Goal: Task Accomplishment & Management: Complete application form

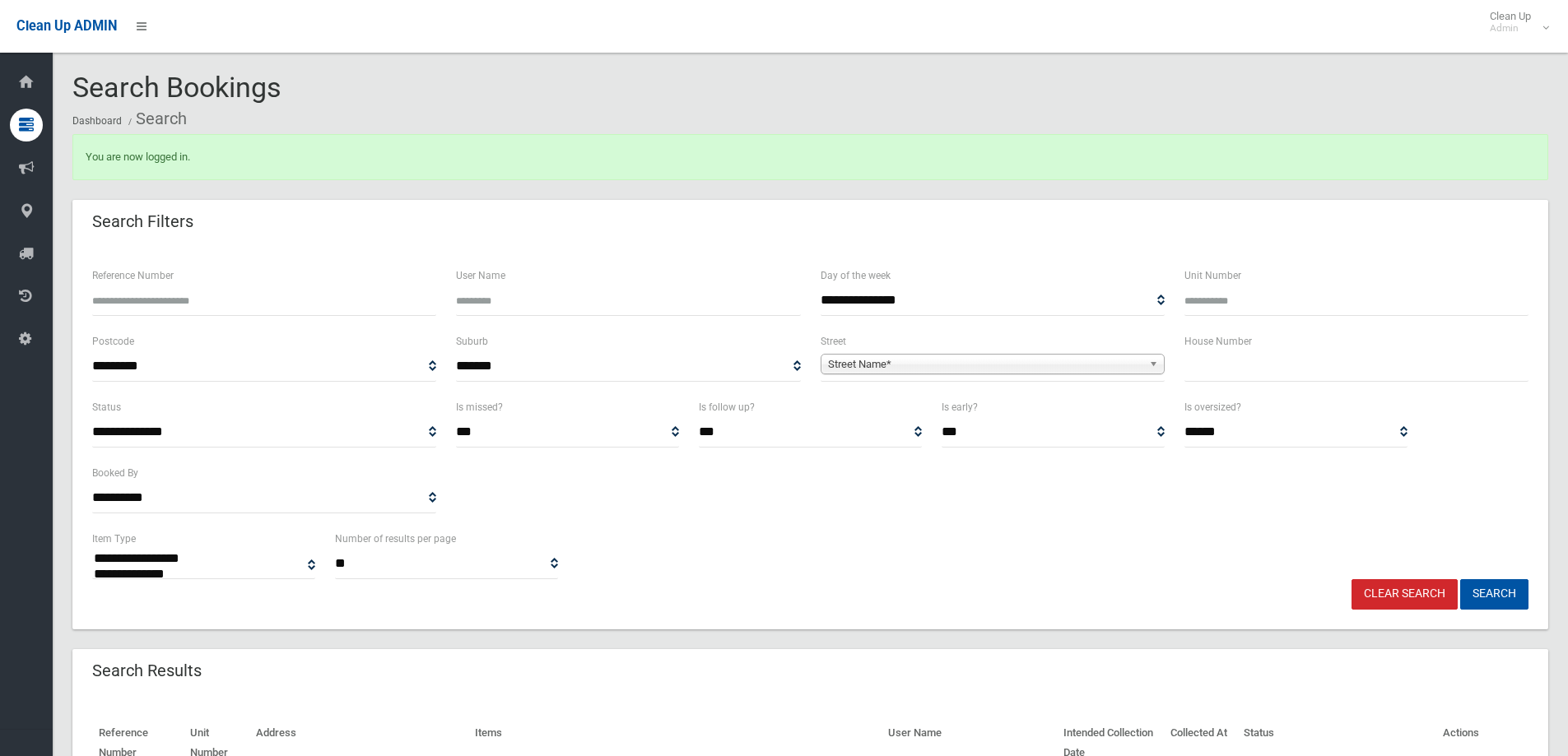
select select
click at [1214, 686] on div "Search Results" at bounding box center [811, 672] width 1476 height 46
click at [1225, 367] on input "text" at bounding box center [1356, 366] width 344 height 30
type input "**"
click at [879, 358] on span "Street Name*" at bounding box center [985, 364] width 315 height 19
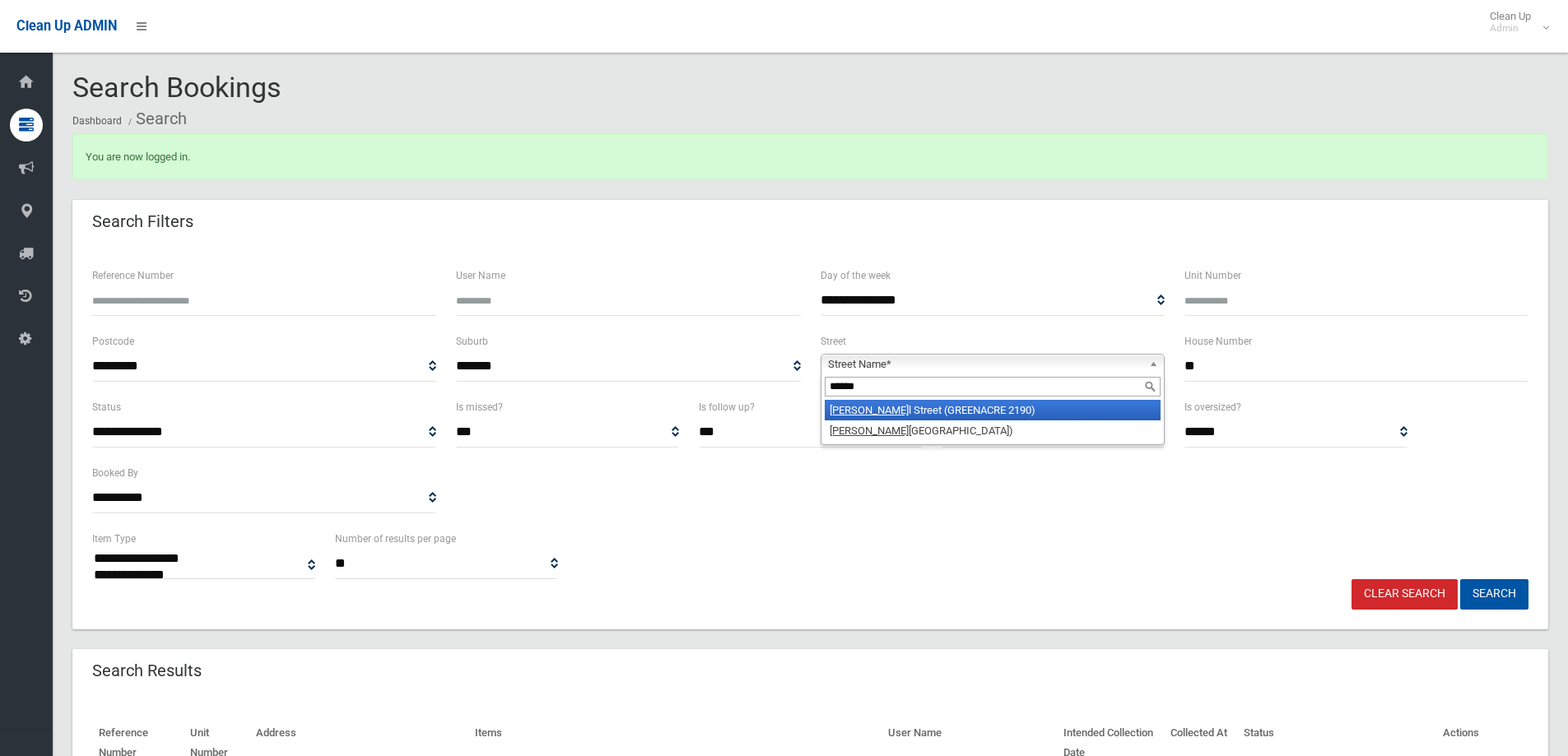
type input "******"
click at [905, 407] on li "Russel l Street (GREENACRE 2190)" at bounding box center [992, 410] width 336 height 20
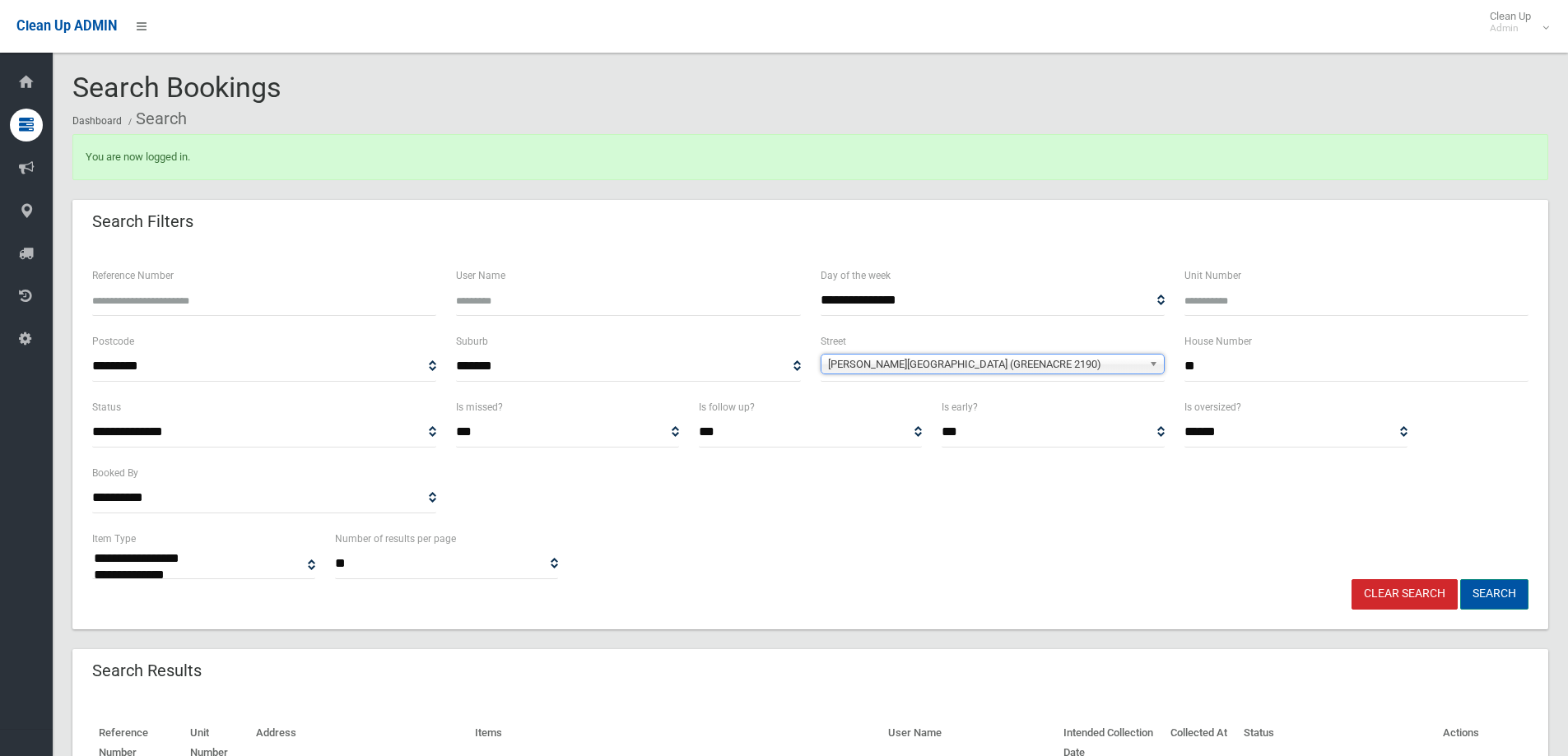
click at [1483, 594] on button "Search" at bounding box center [1494, 594] width 68 height 30
click at [1488, 594] on button "Search" at bounding box center [1494, 594] width 68 height 30
click at [1484, 593] on button "Search" at bounding box center [1494, 594] width 68 height 30
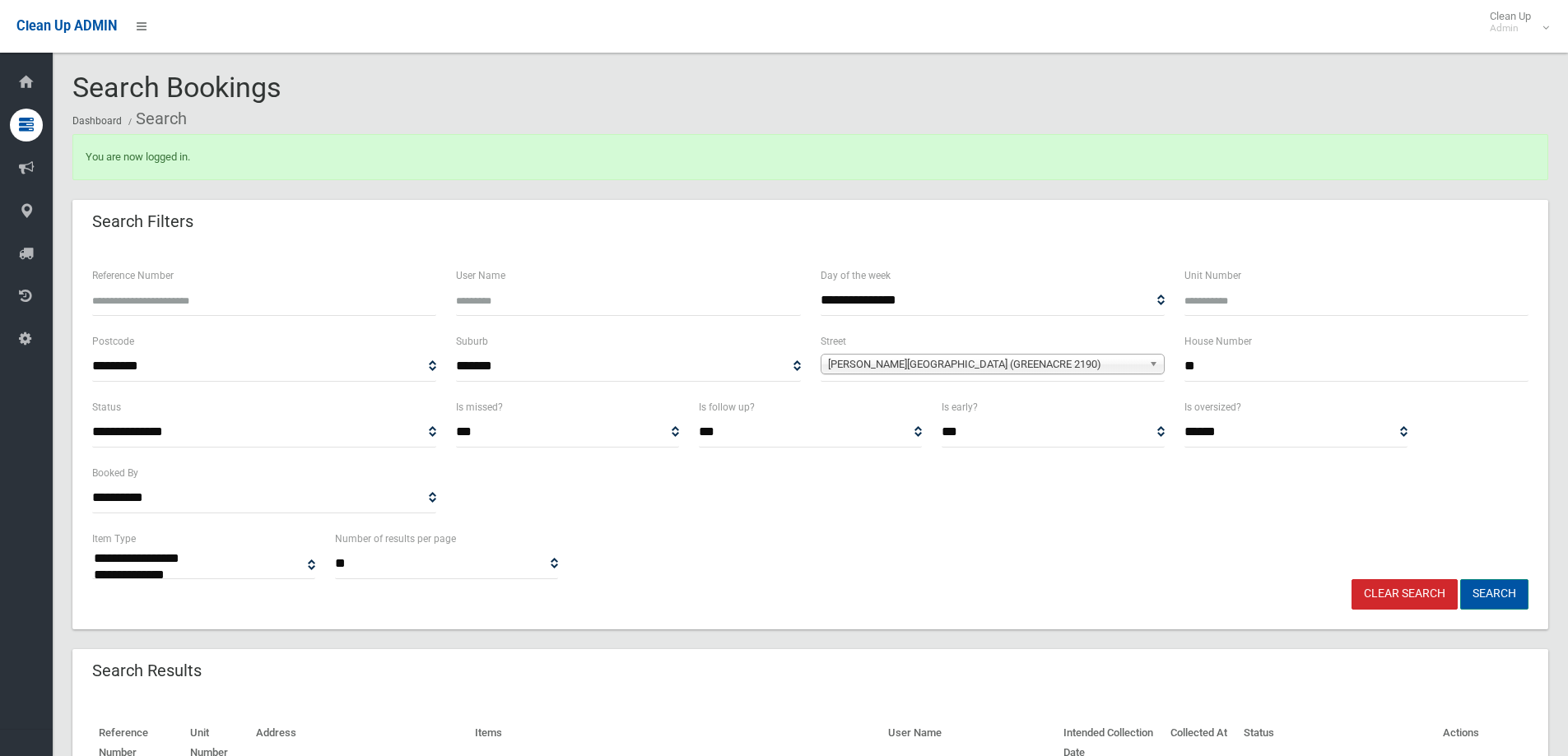
click at [1484, 593] on button "Search" at bounding box center [1494, 594] width 68 height 30
click at [1490, 597] on button "Search" at bounding box center [1494, 594] width 68 height 30
click at [1490, 597] on button "Search" at bounding box center [1494, 594] width 68 height 30
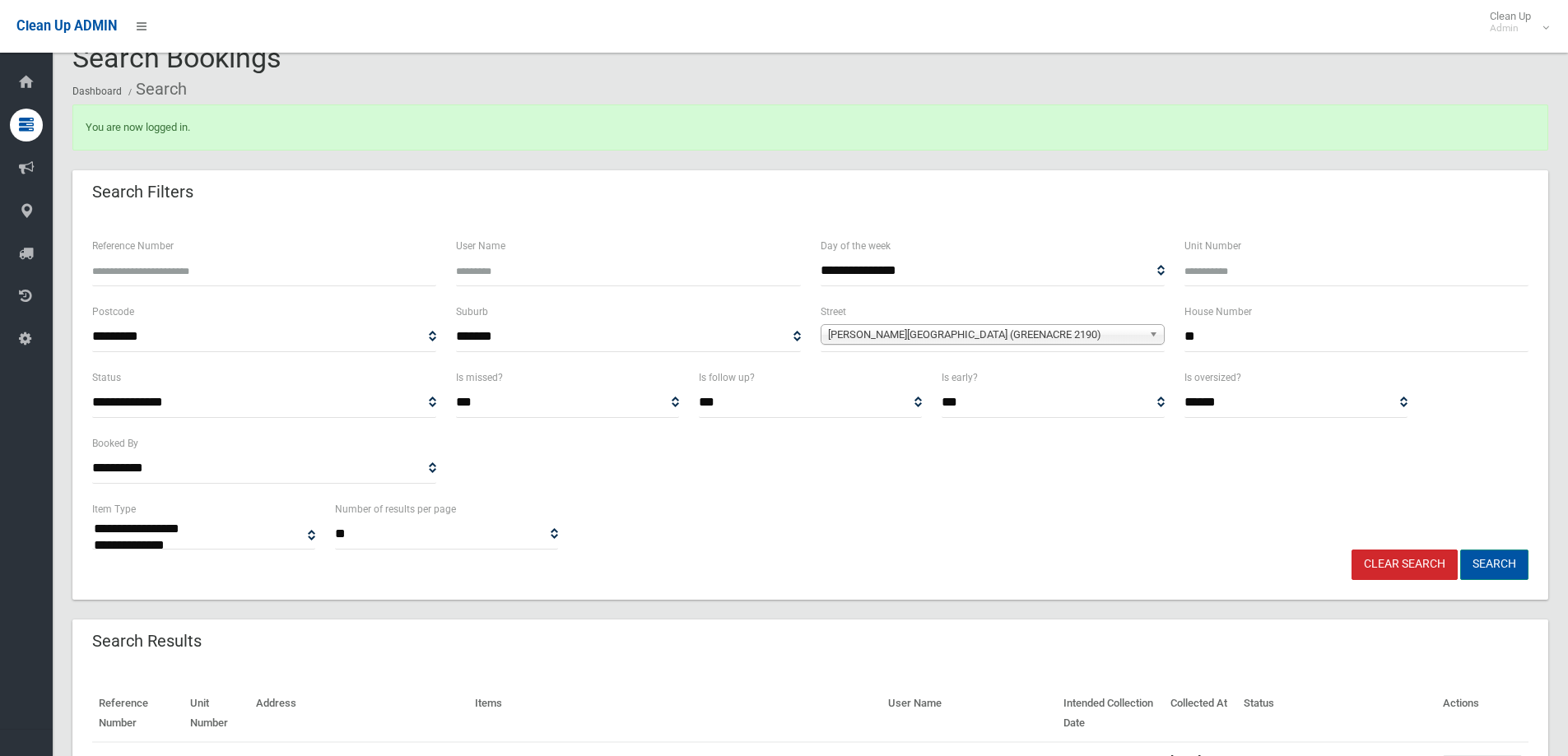
scroll to position [82, 0]
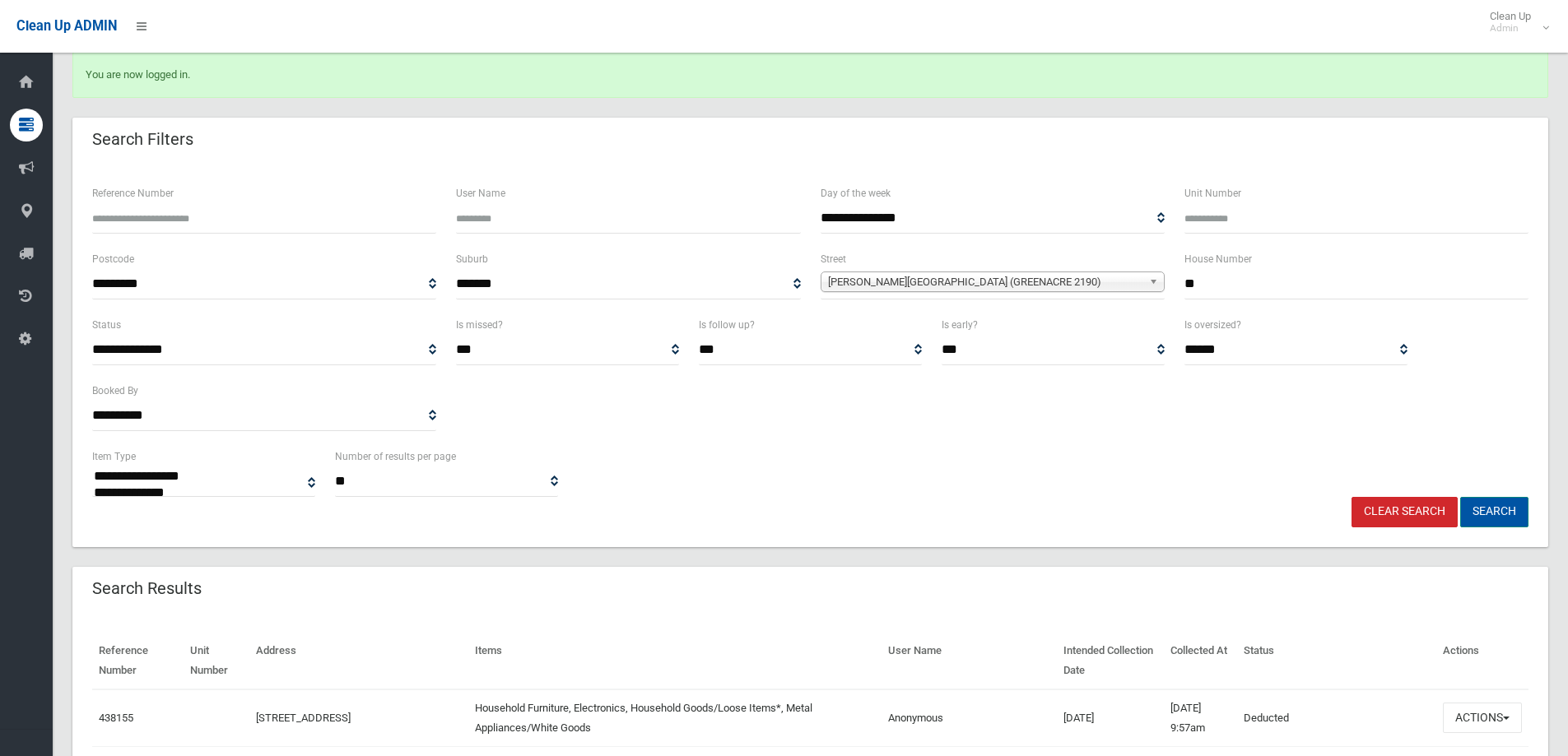
click at [1486, 509] on button "Search" at bounding box center [1494, 512] width 68 height 30
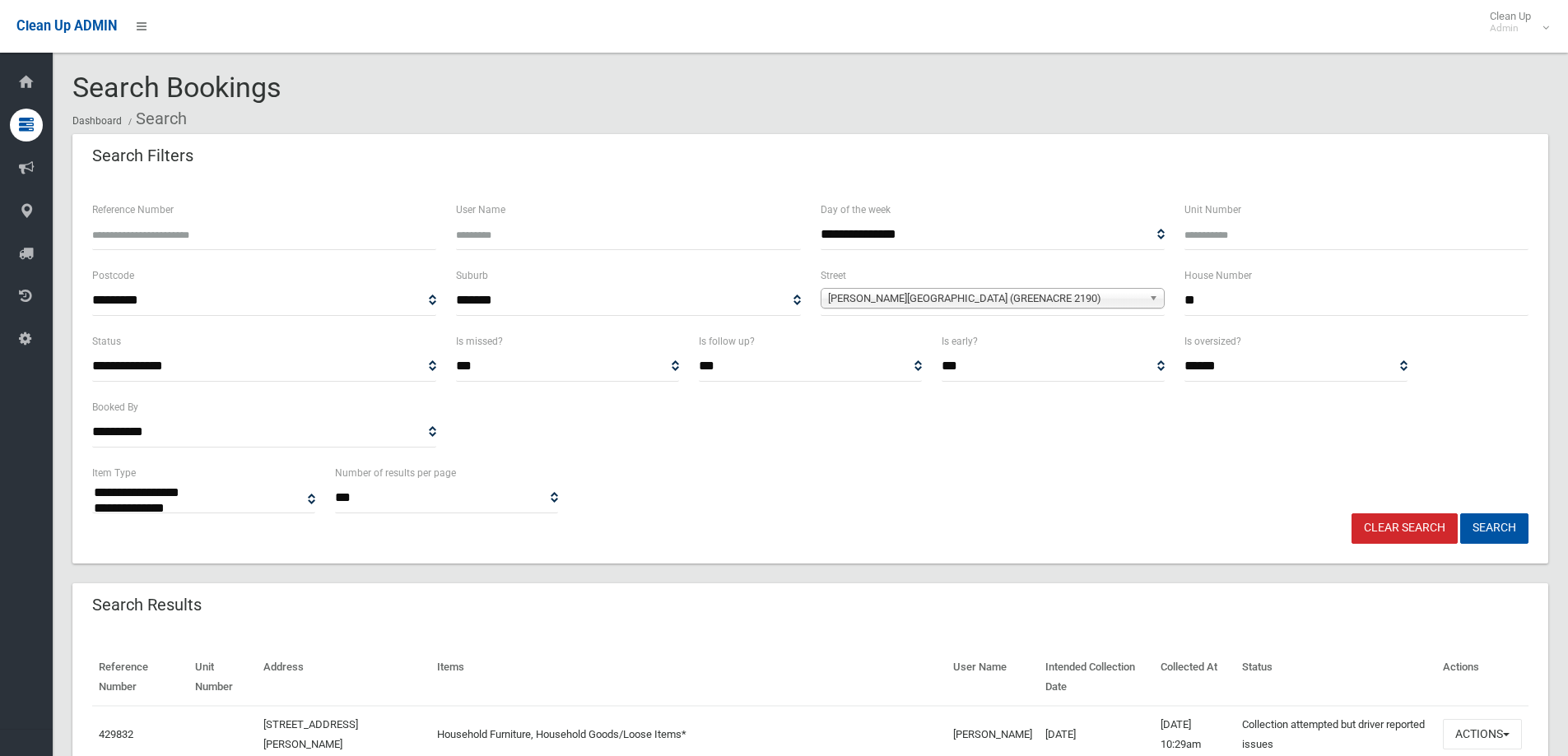
select select
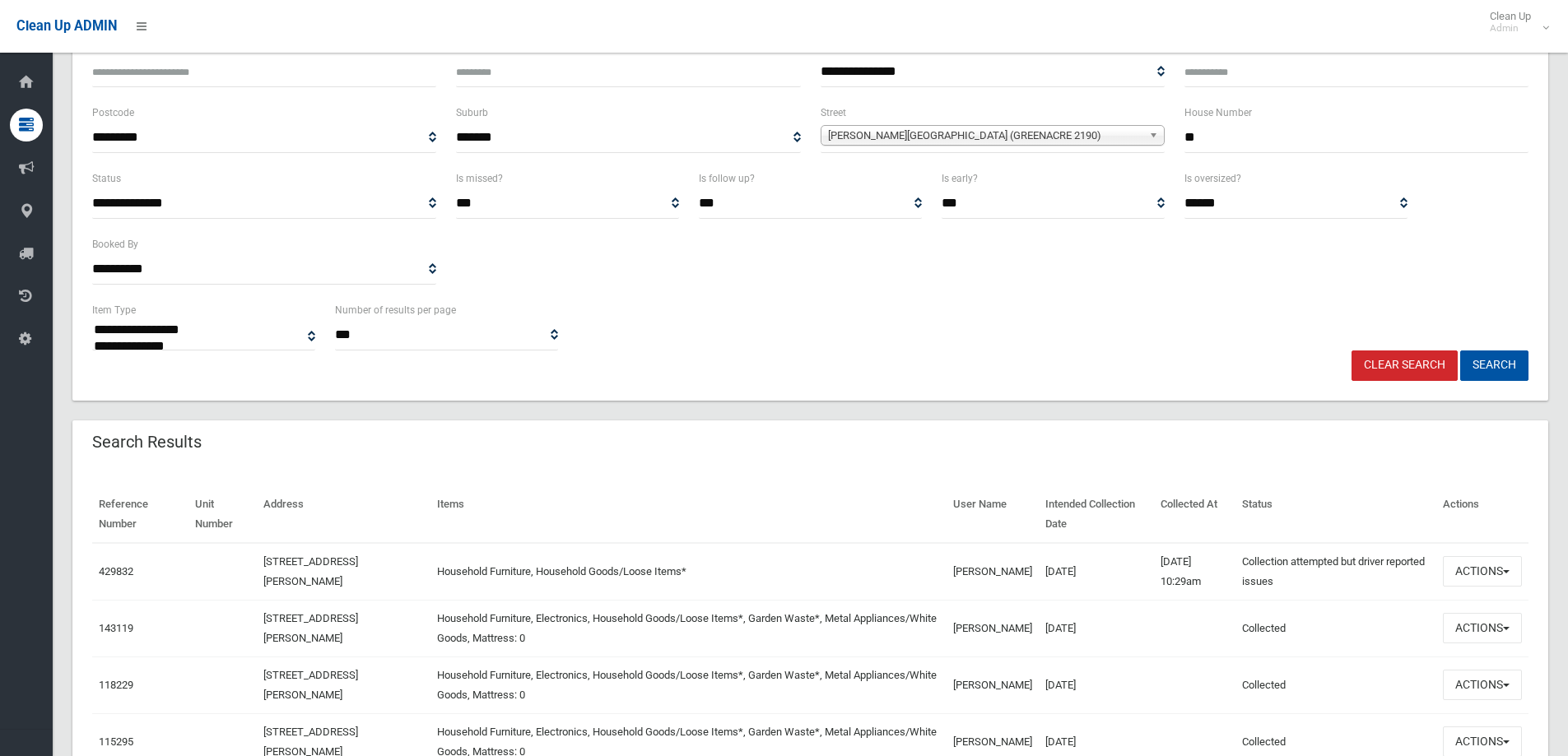
scroll to position [165, 0]
click at [1472, 571] on button "Actions" at bounding box center [1483, 570] width 79 height 30
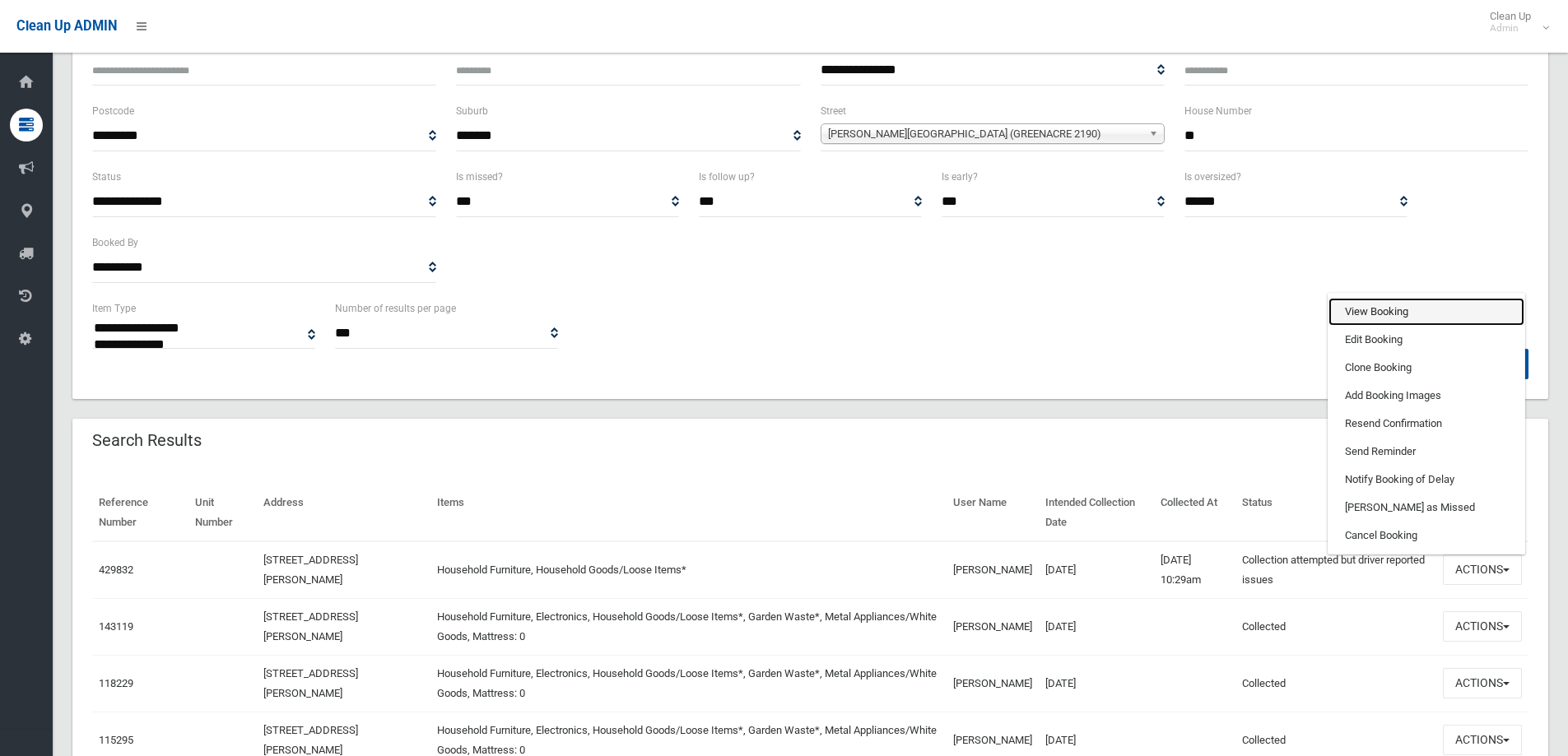
click at [1352, 309] on link "View Booking" at bounding box center [1427, 312] width 196 height 28
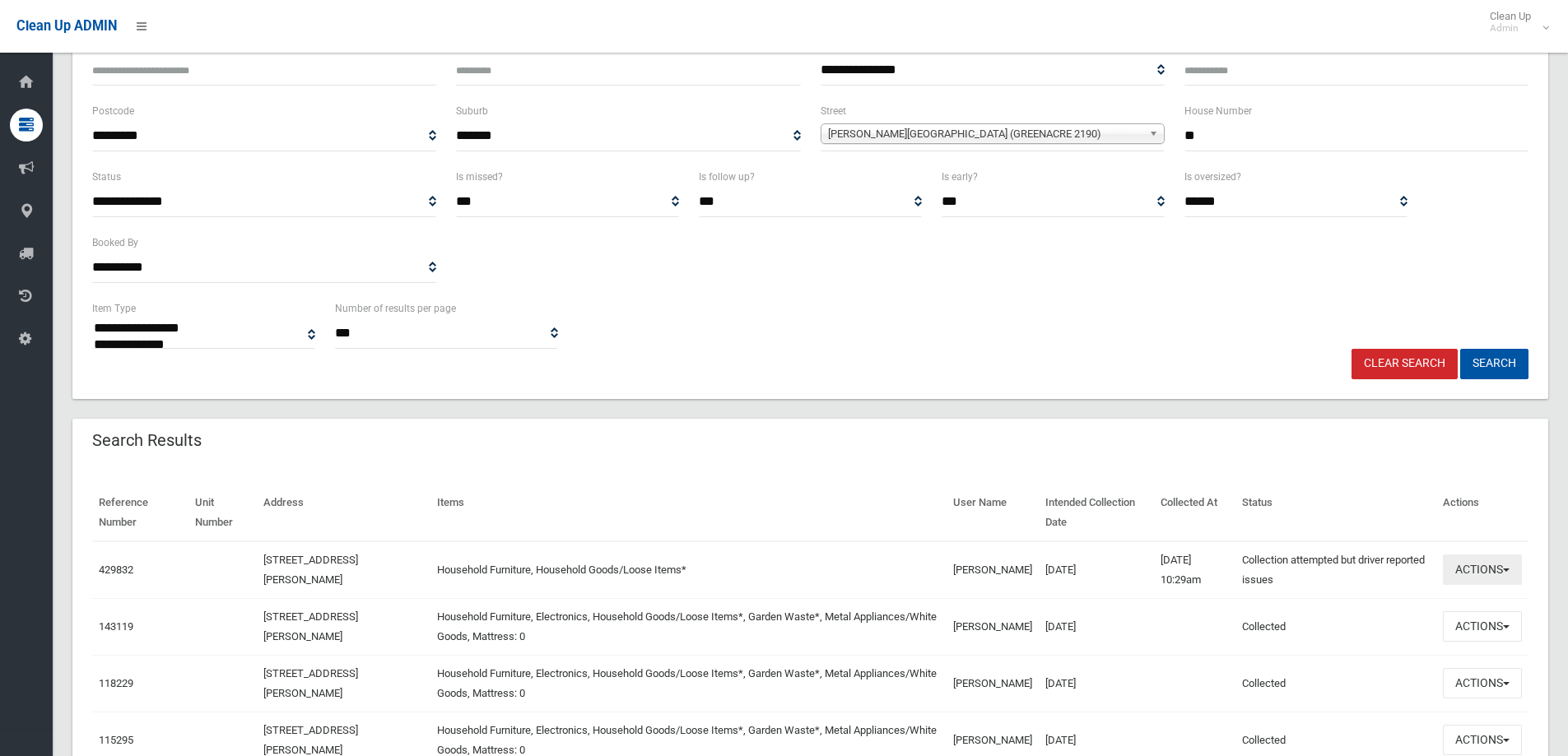
click at [1477, 578] on button "Actions" at bounding box center [1483, 570] width 79 height 30
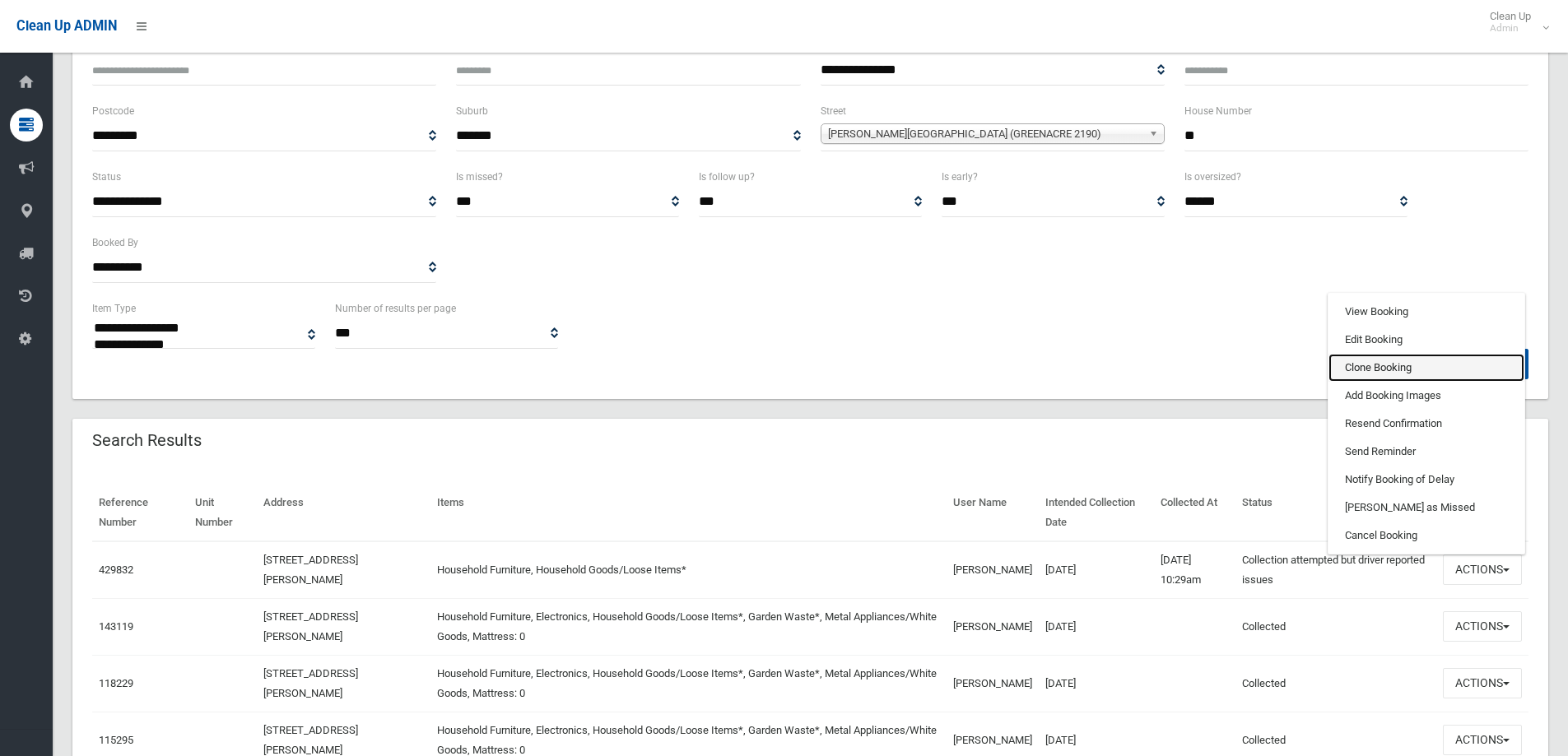
click at [1372, 368] on link "Clone Booking" at bounding box center [1427, 368] width 196 height 28
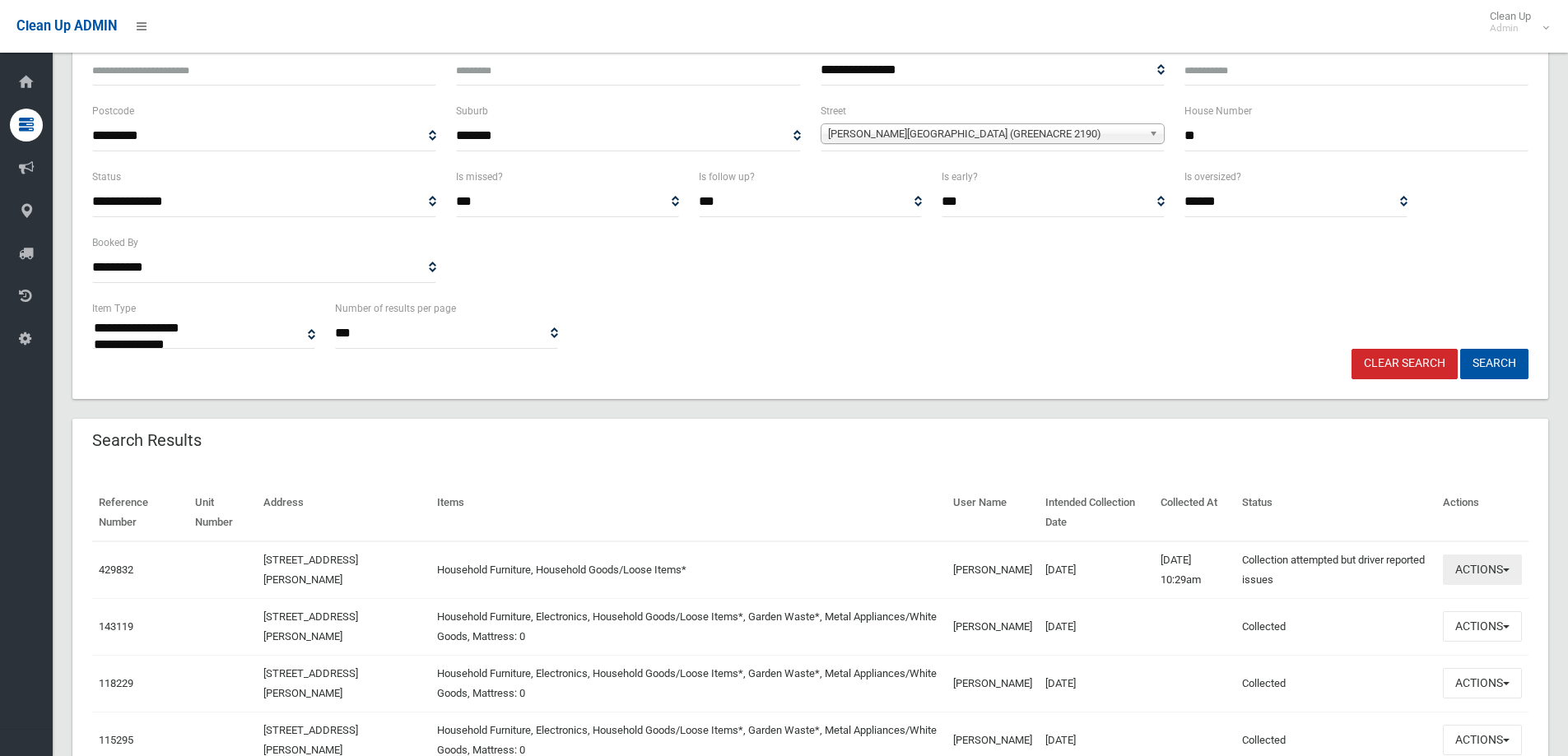
click at [1478, 573] on button "Actions" at bounding box center [1483, 570] width 79 height 30
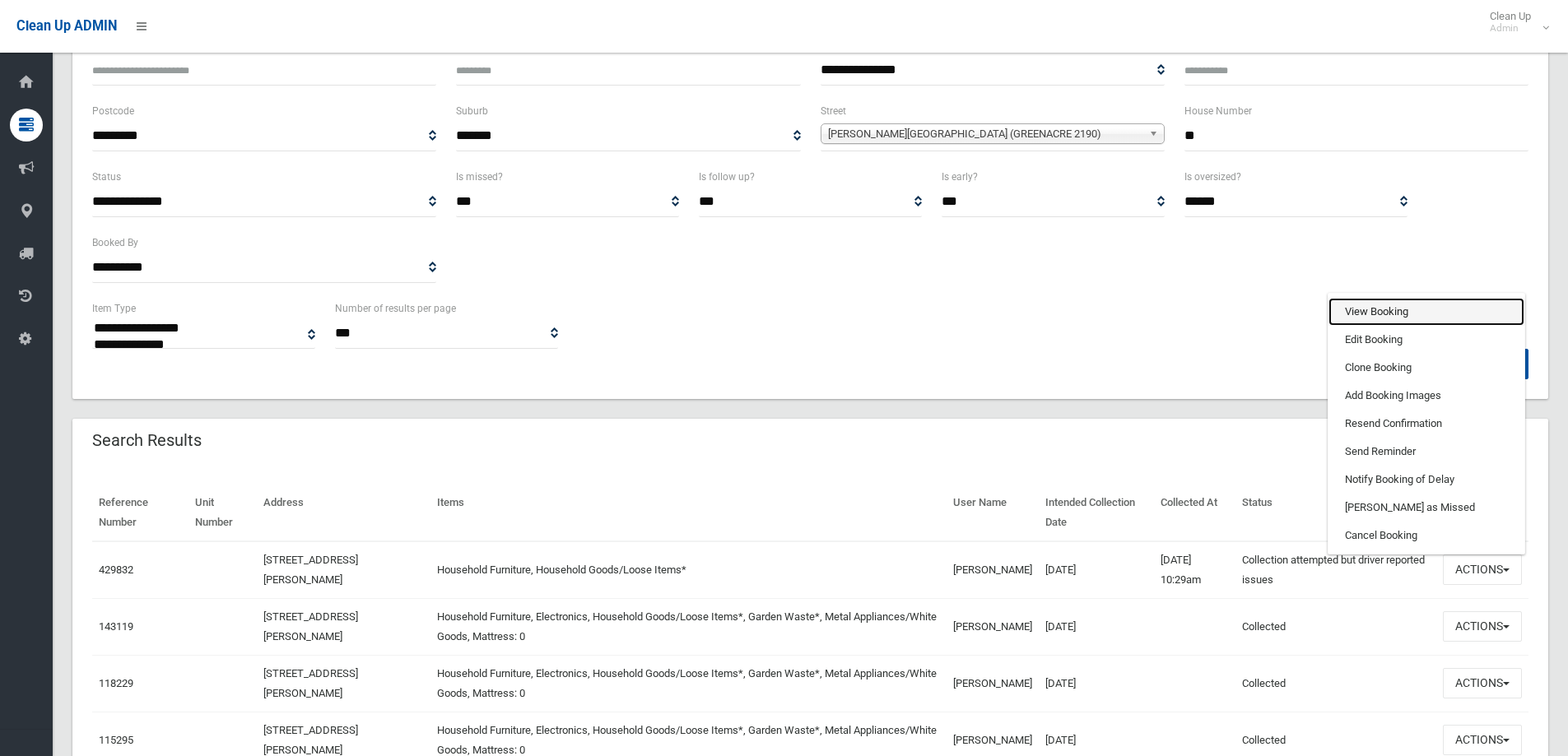
click at [1363, 312] on link "View Booking" at bounding box center [1427, 312] width 196 height 28
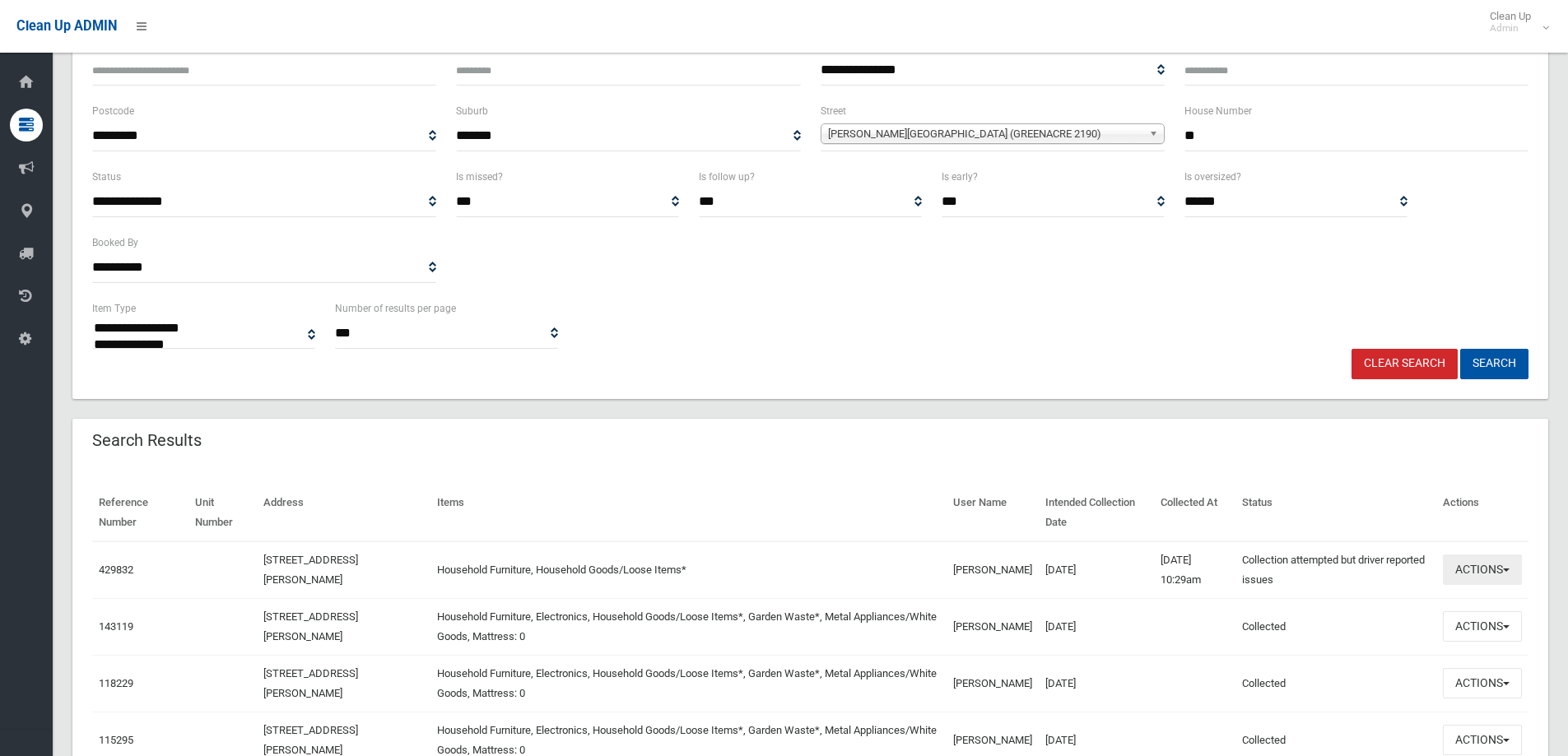
click at [1485, 577] on button "Actions" at bounding box center [1483, 570] width 79 height 30
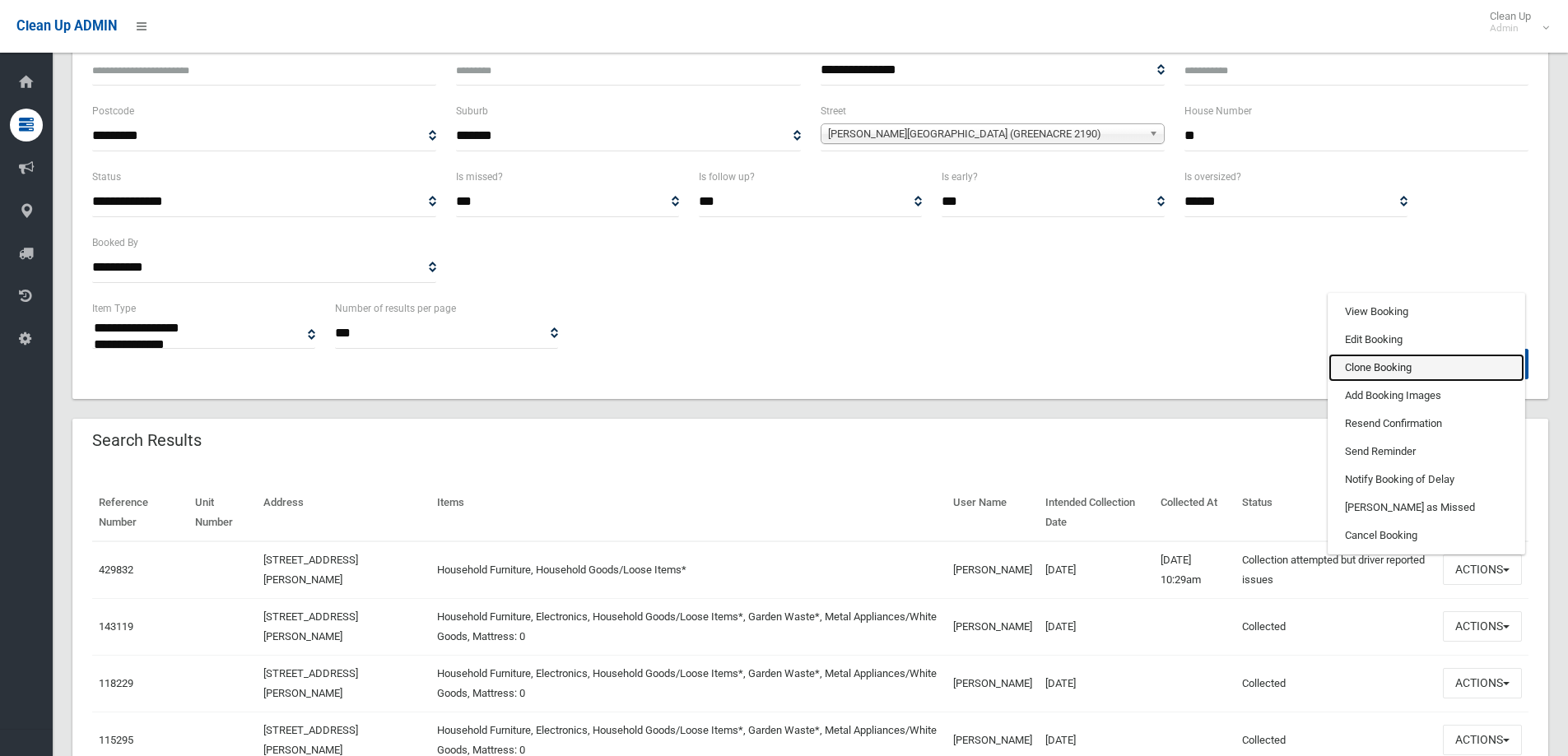
click at [1357, 365] on link "Clone Booking" at bounding box center [1427, 368] width 196 height 28
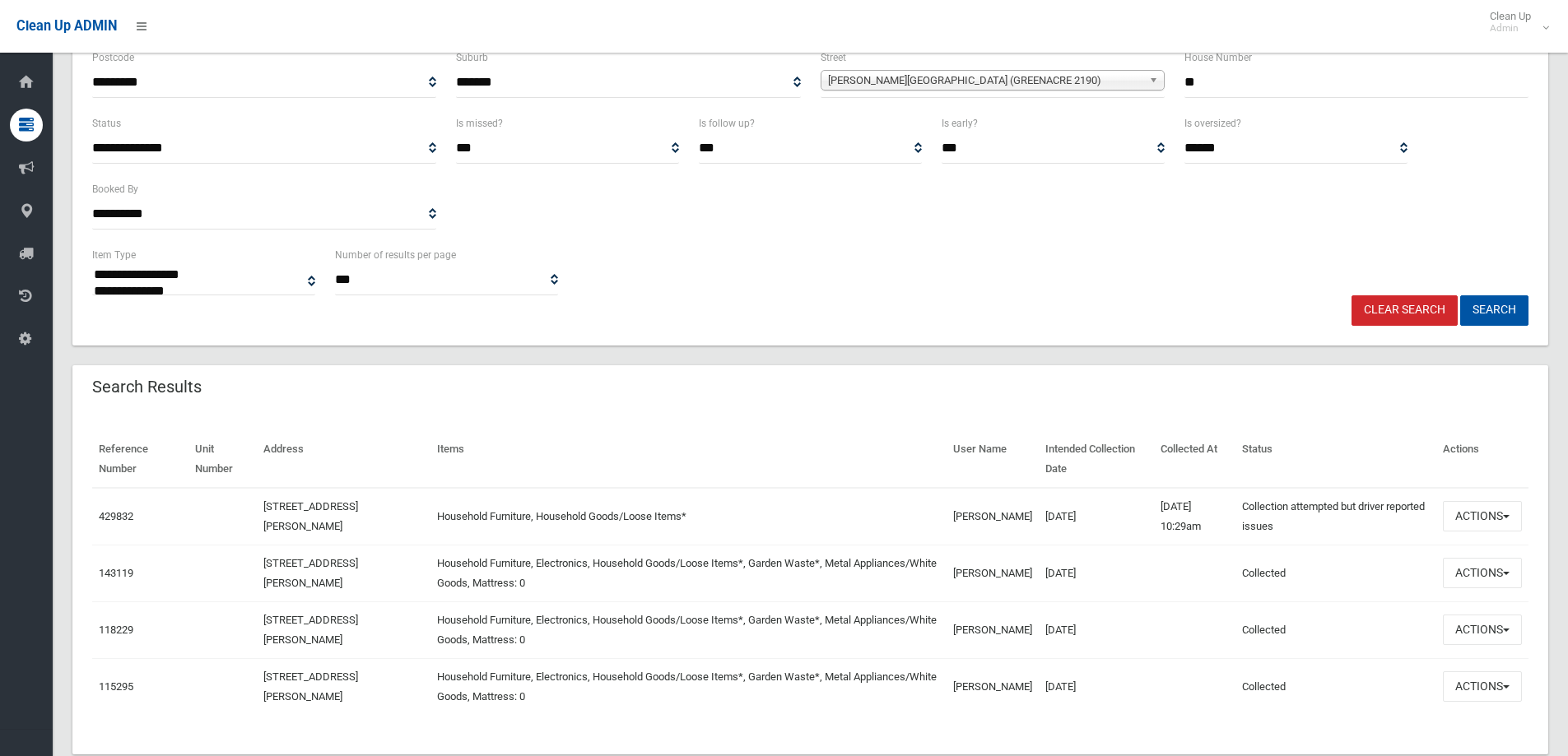
scroll to position [247, 0]
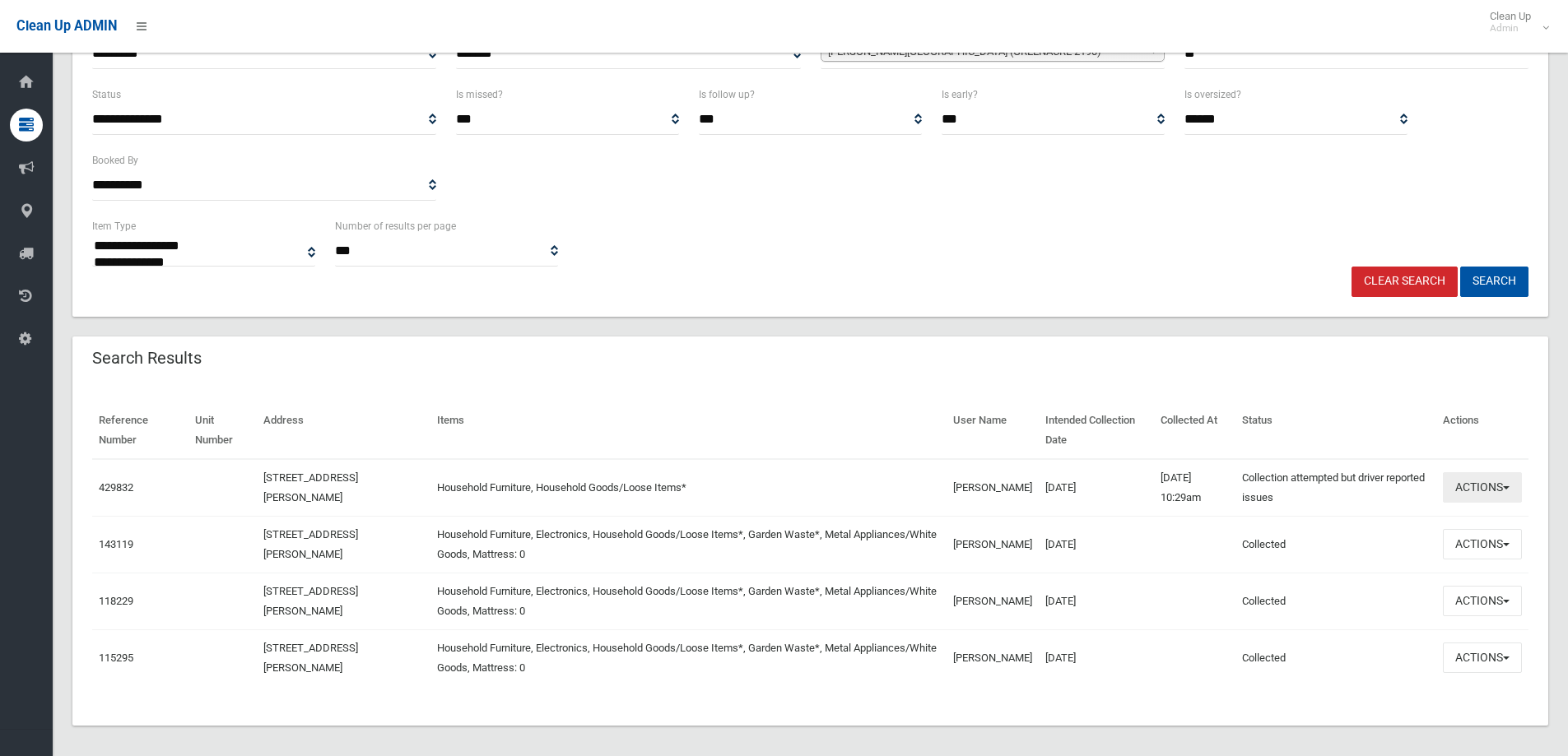
click at [1467, 492] on button "Actions" at bounding box center [1483, 487] width 79 height 30
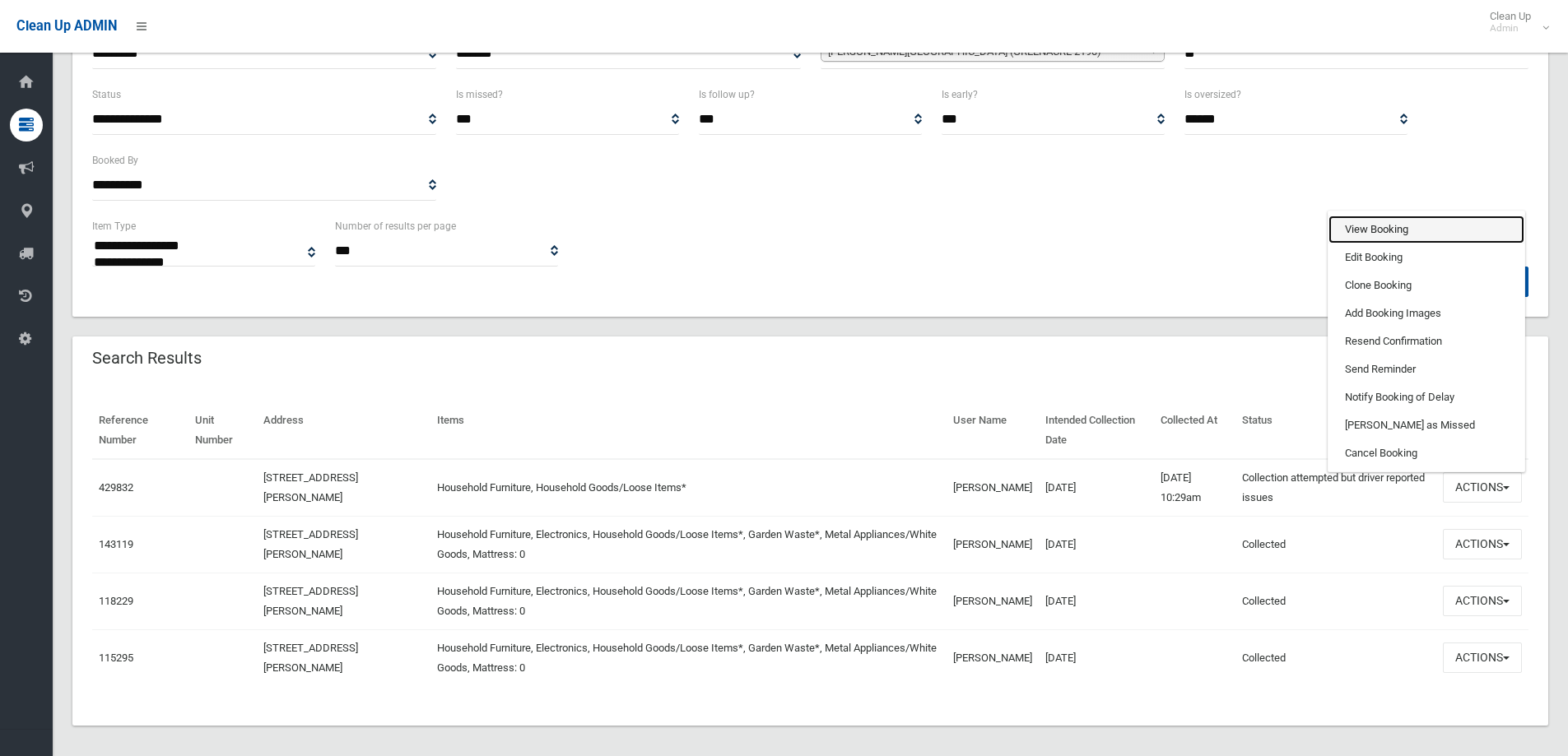
click at [1352, 227] on link "View Booking" at bounding box center [1427, 230] width 196 height 28
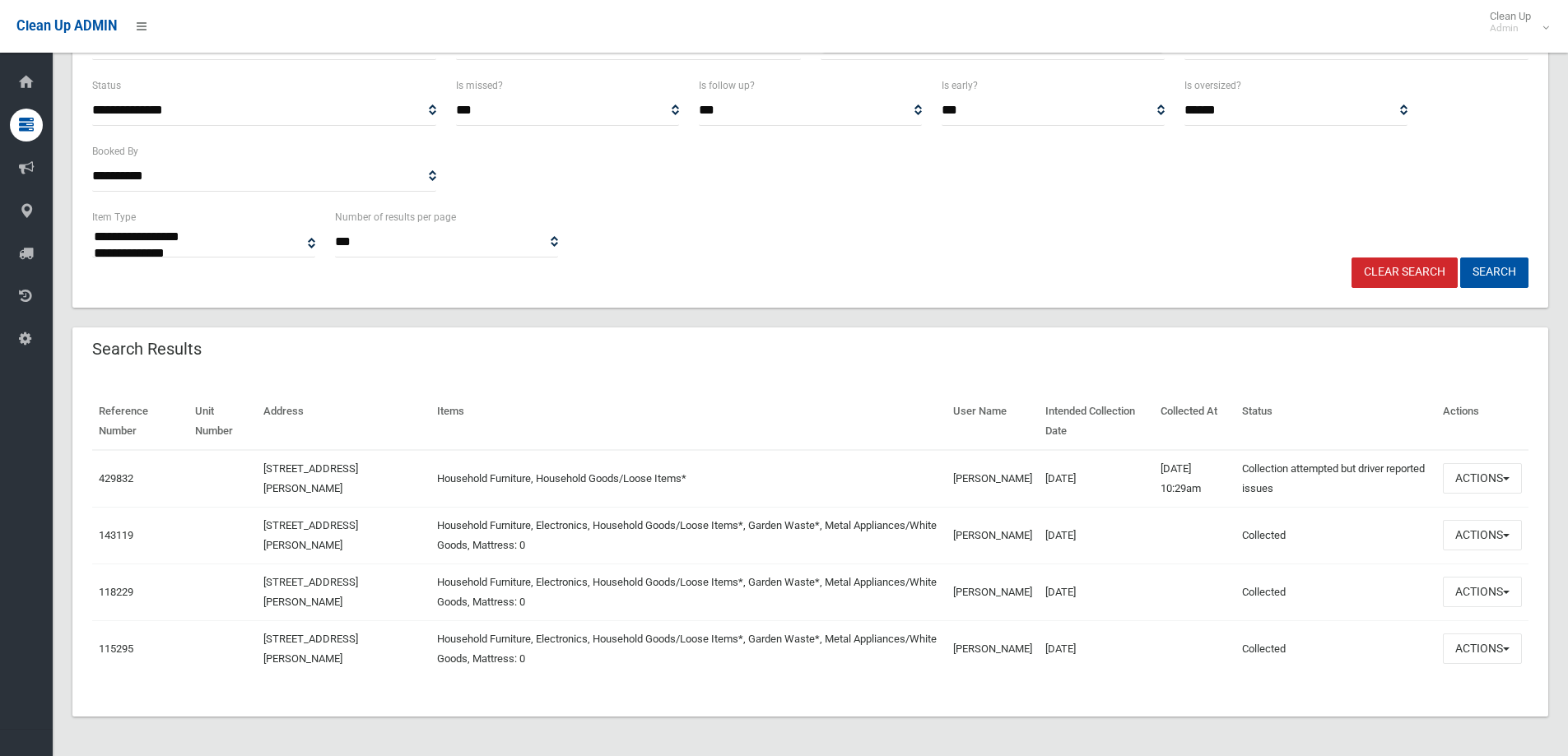
scroll to position [0, 0]
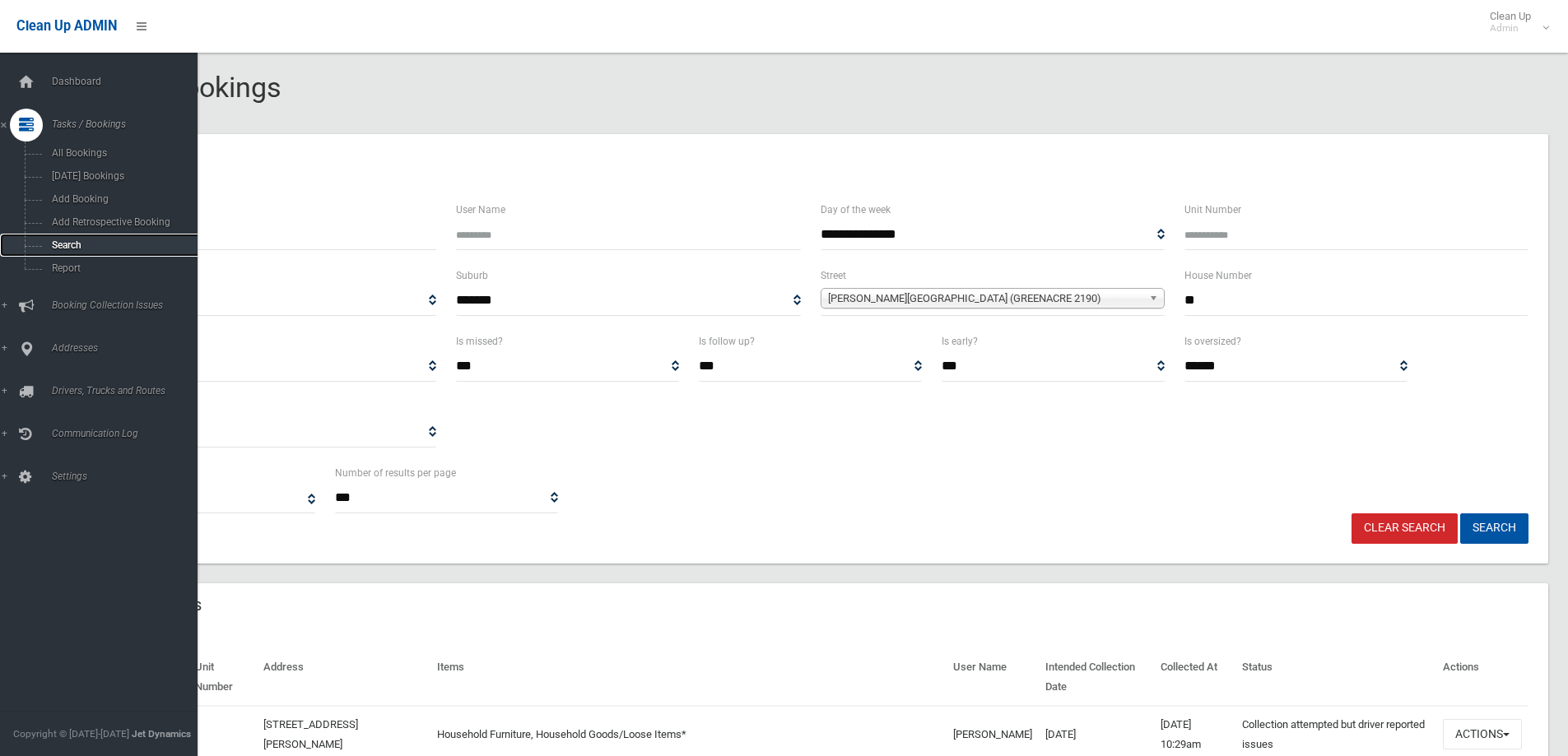
click at [64, 244] on span "Search" at bounding box center [122, 245] width 149 height 11
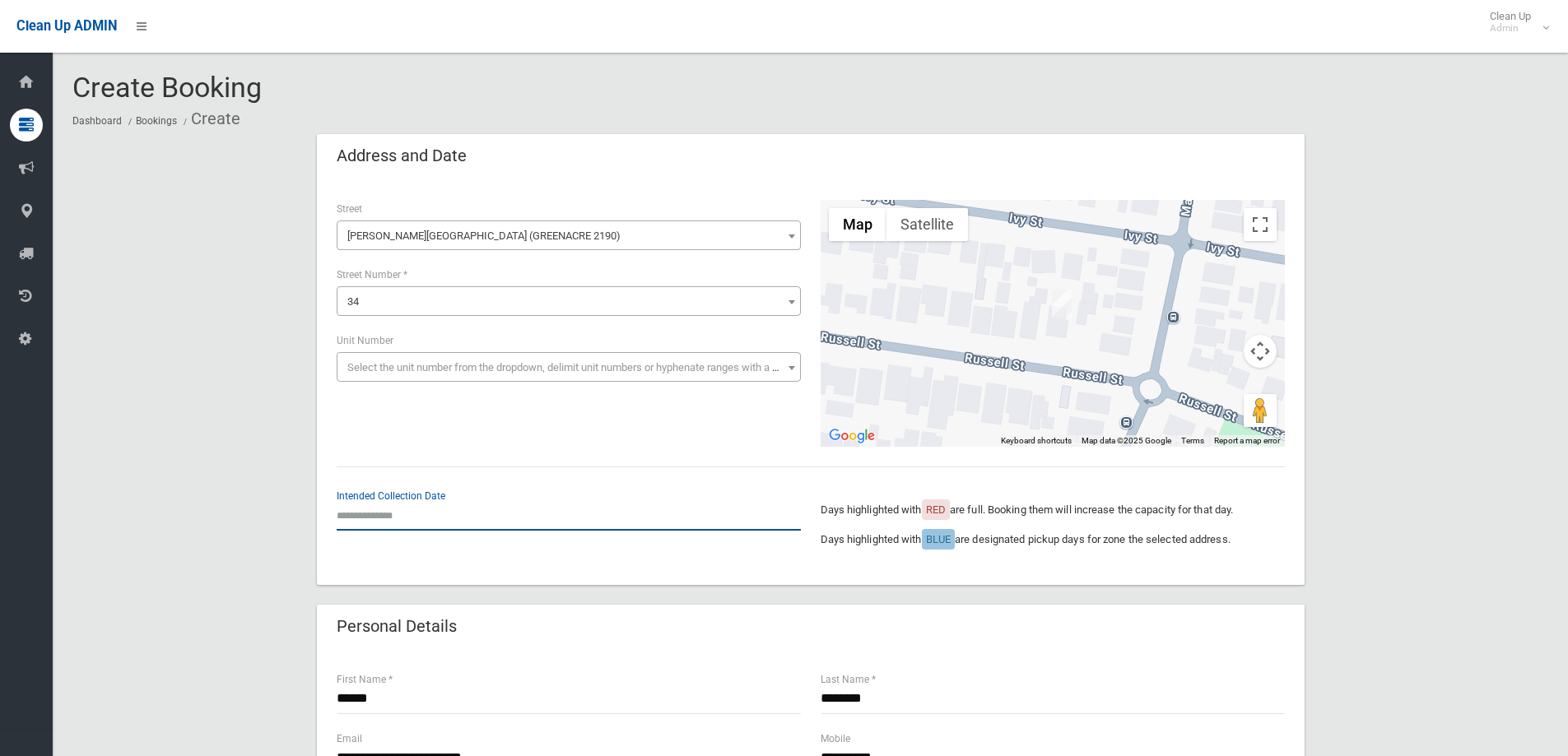
click at [377, 521] on input "text" at bounding box center [568, 515] width 464 height 30
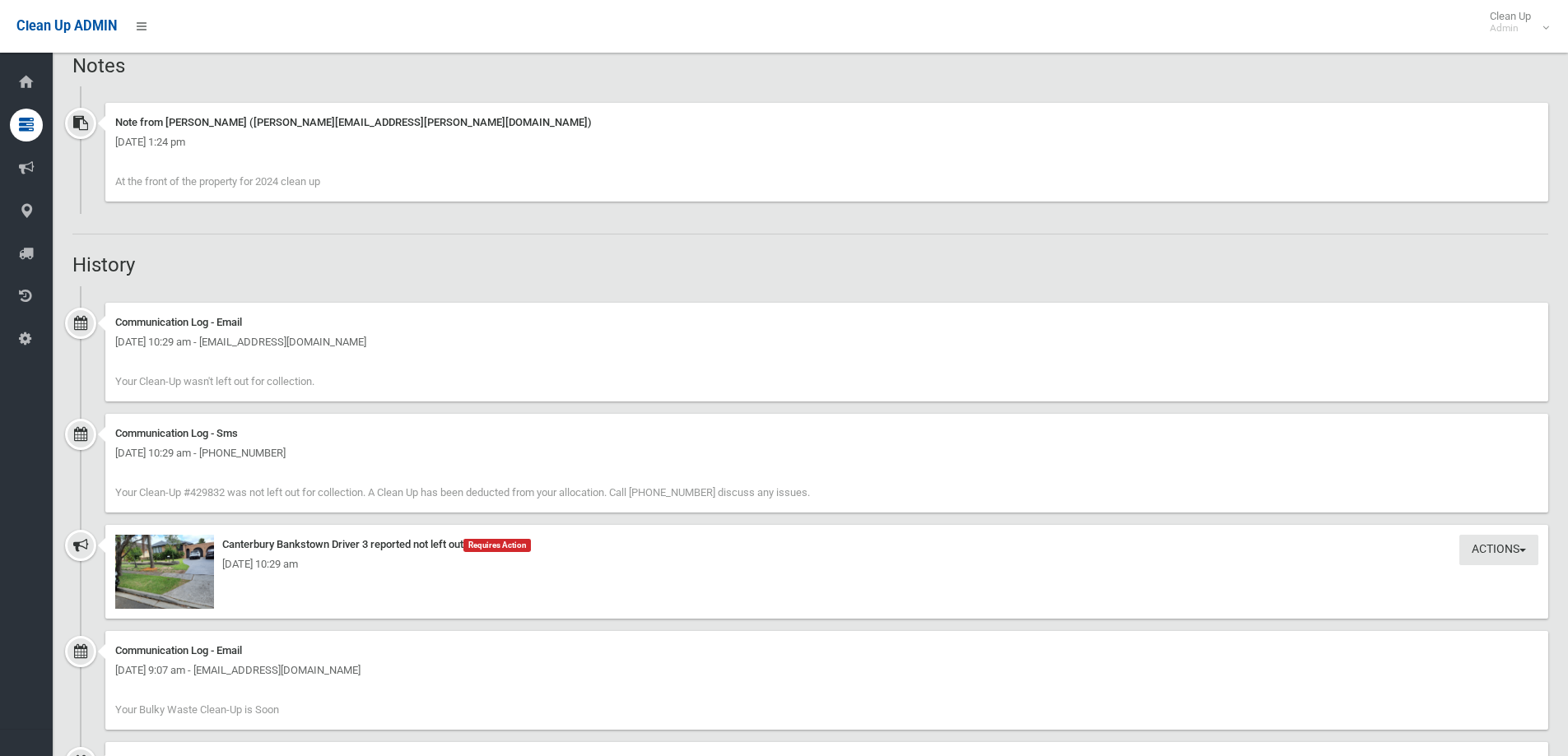
scroll to position [1069, 0]
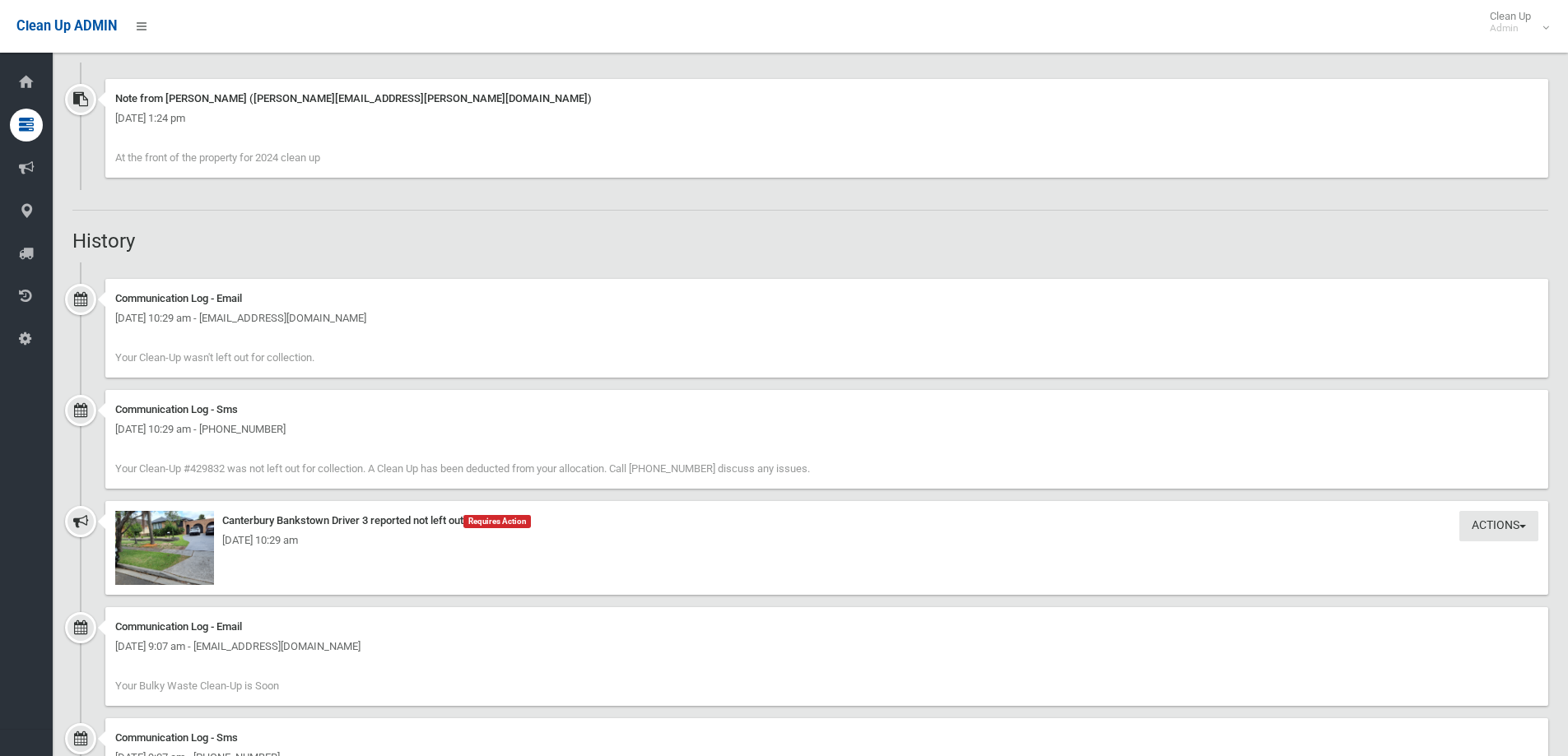
click at [182, 548] on div "[DATE] 10:29 am" at bounding box center [826, 540] width 1423 height 19
click at [143, 552] on img at bounding box center [164, 548] width 99 height 74
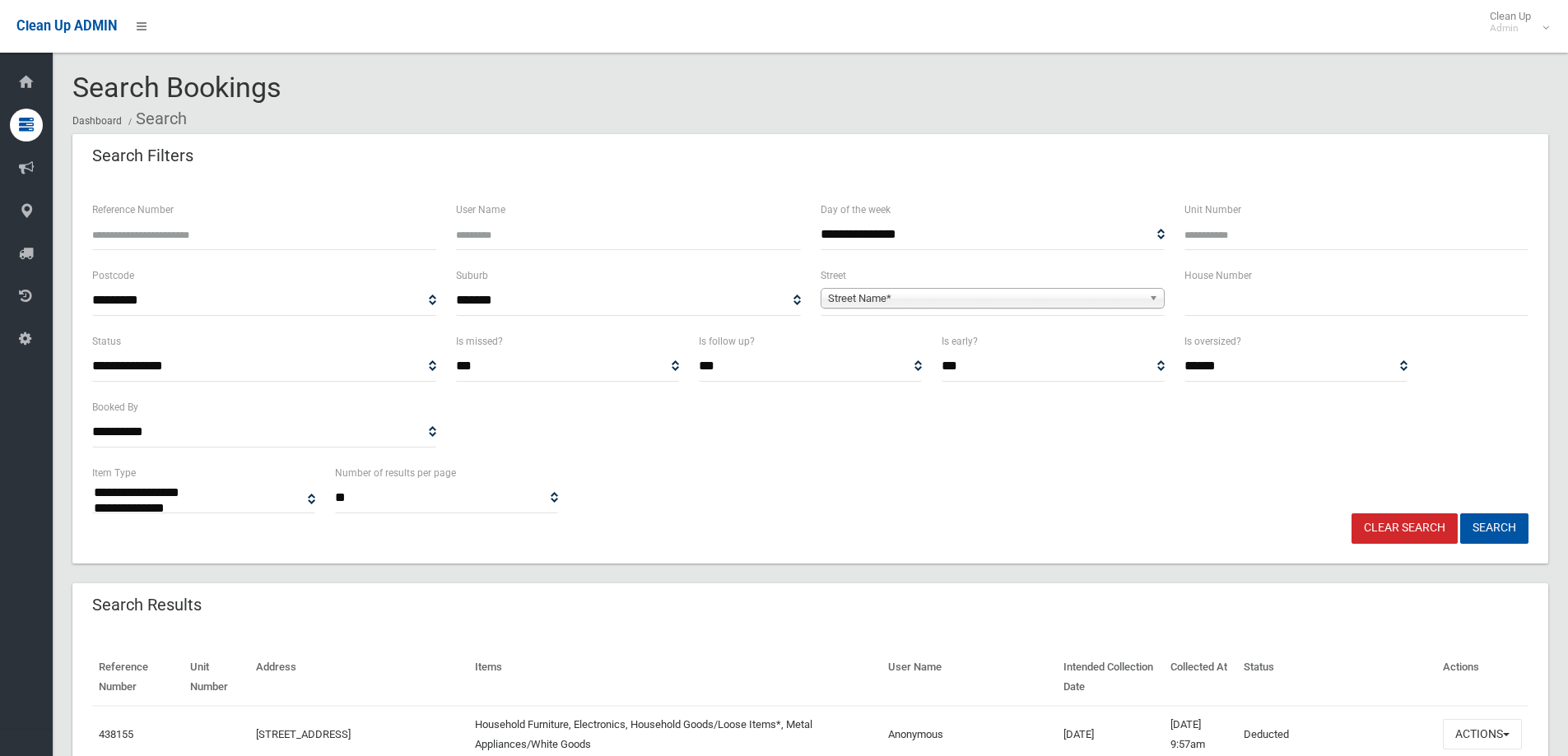
select select
click at [1206, 289] on input "text" at bounding box center [1356, 301] width 344 height 30
type input "*"
click at [935, 294] on span "Street Name*" at bounding box center [985, 298] width 315 height 19
type input "*****"
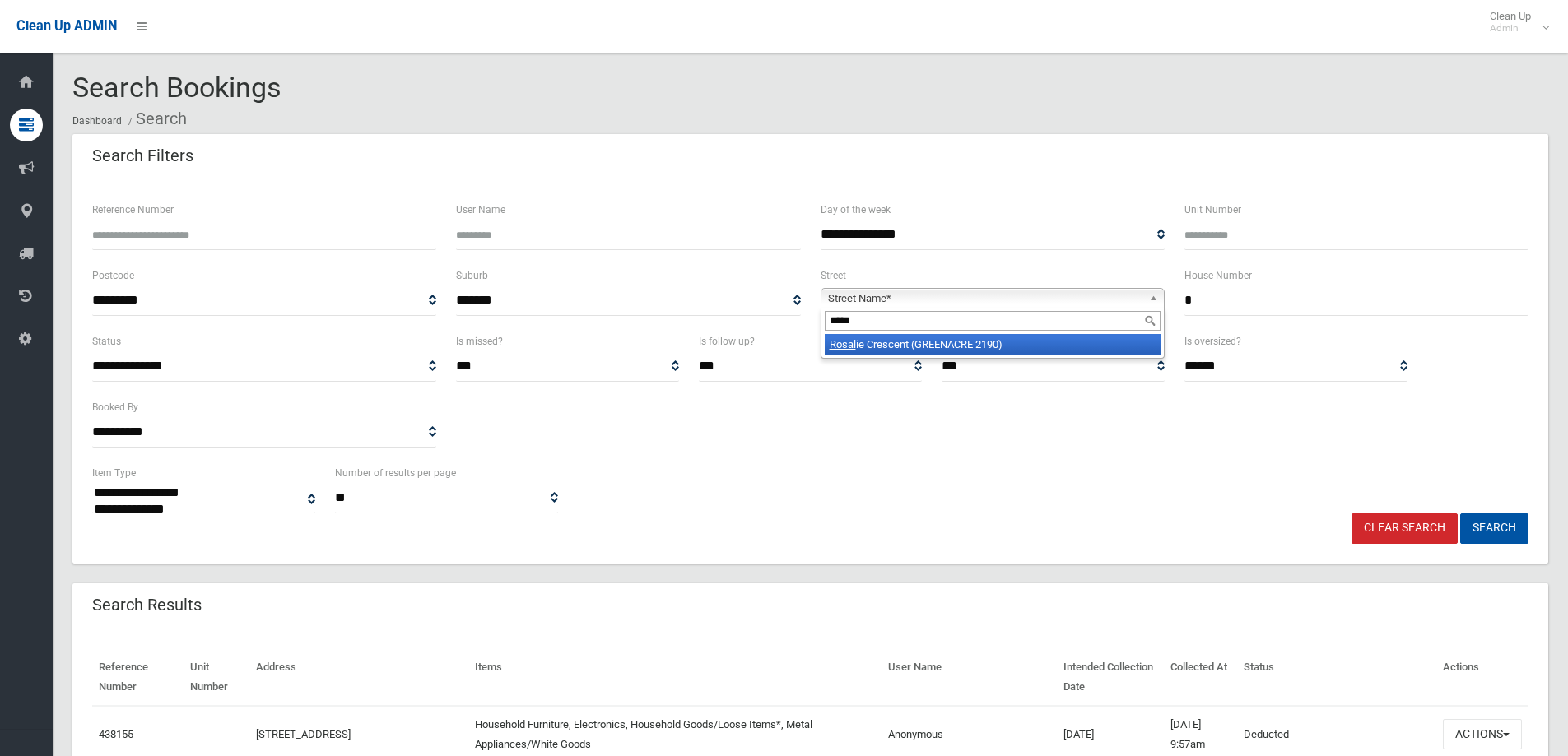
click at [864, 344] on li "Rosal ie Crescent (GREENACRE 2190)" at bounding box center [992, 344] width 336 height 20
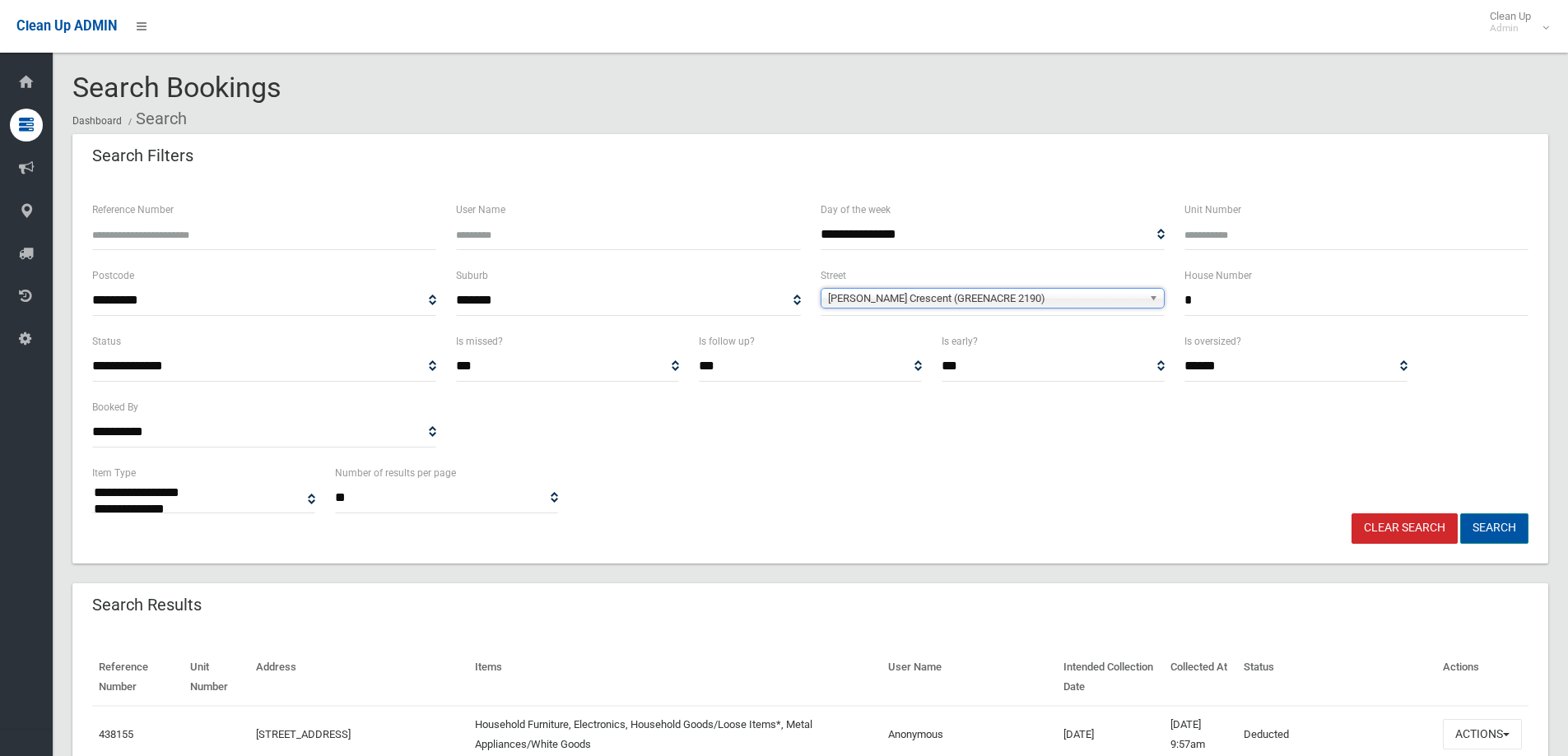
click at [1497, 525] on button "Search" at bounding box center [1494, 528] width 68 height 30
click at [1488, 522] on button "Search" at bounding box center [1494, 528] width 68 height 30
click at [1496, 525] on button "Search" at bounding box center [1494, 528] width 68 height 30
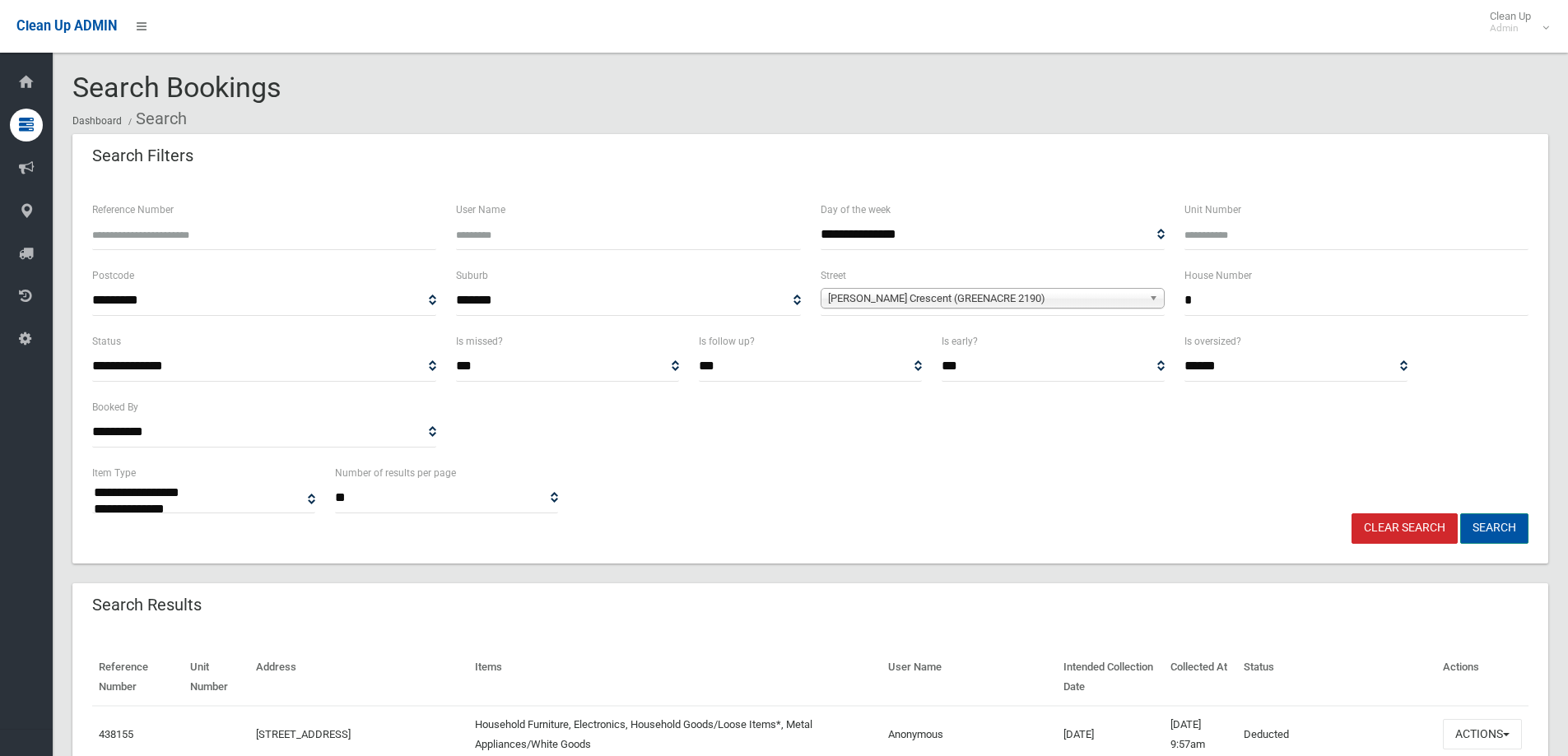
click at [1496, 525] on button "Search" at bounding box center [1494, 528] width 68 height 30
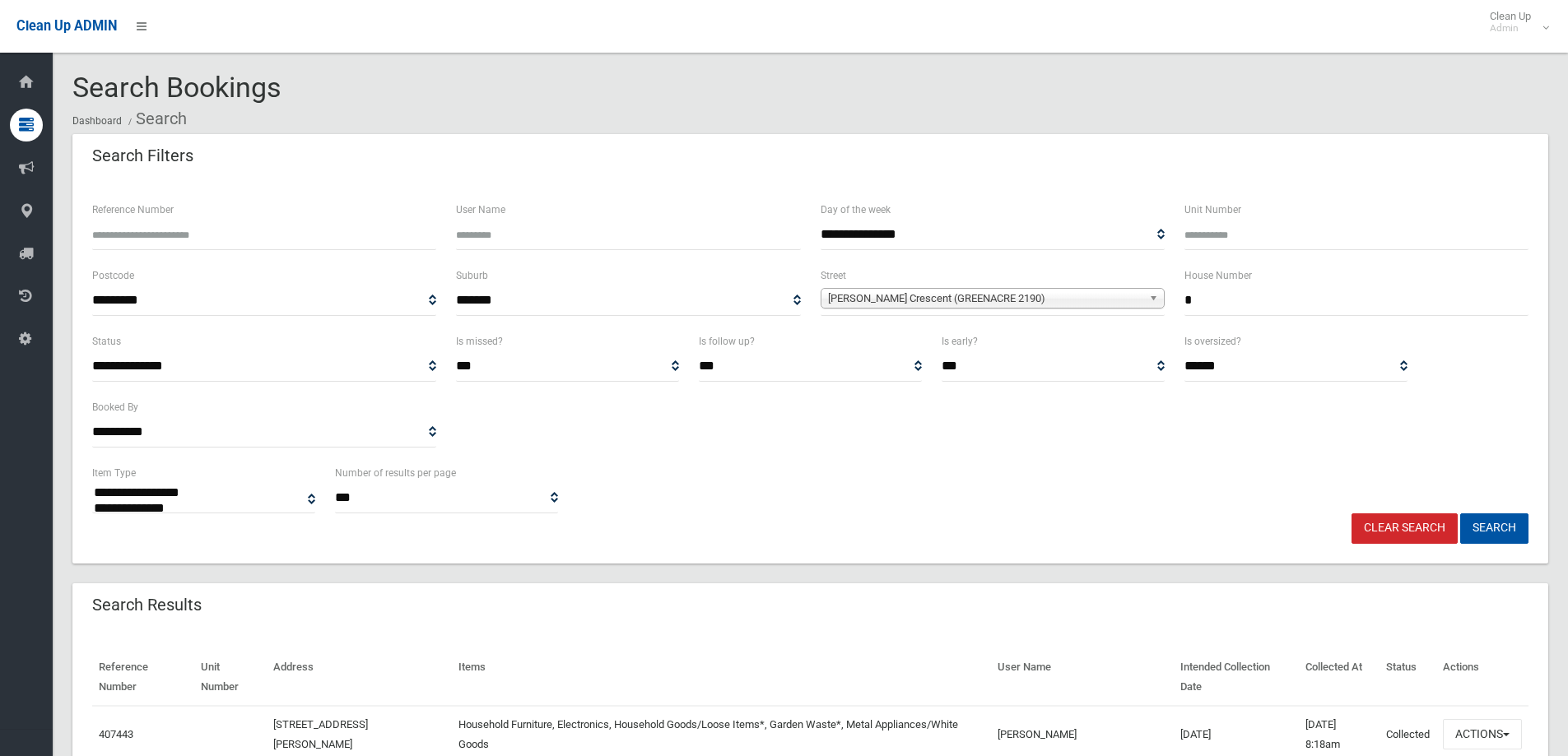
select select
click at [1496, 528] on button "Search" at bounding box center [1494, 528] width 68 height 30
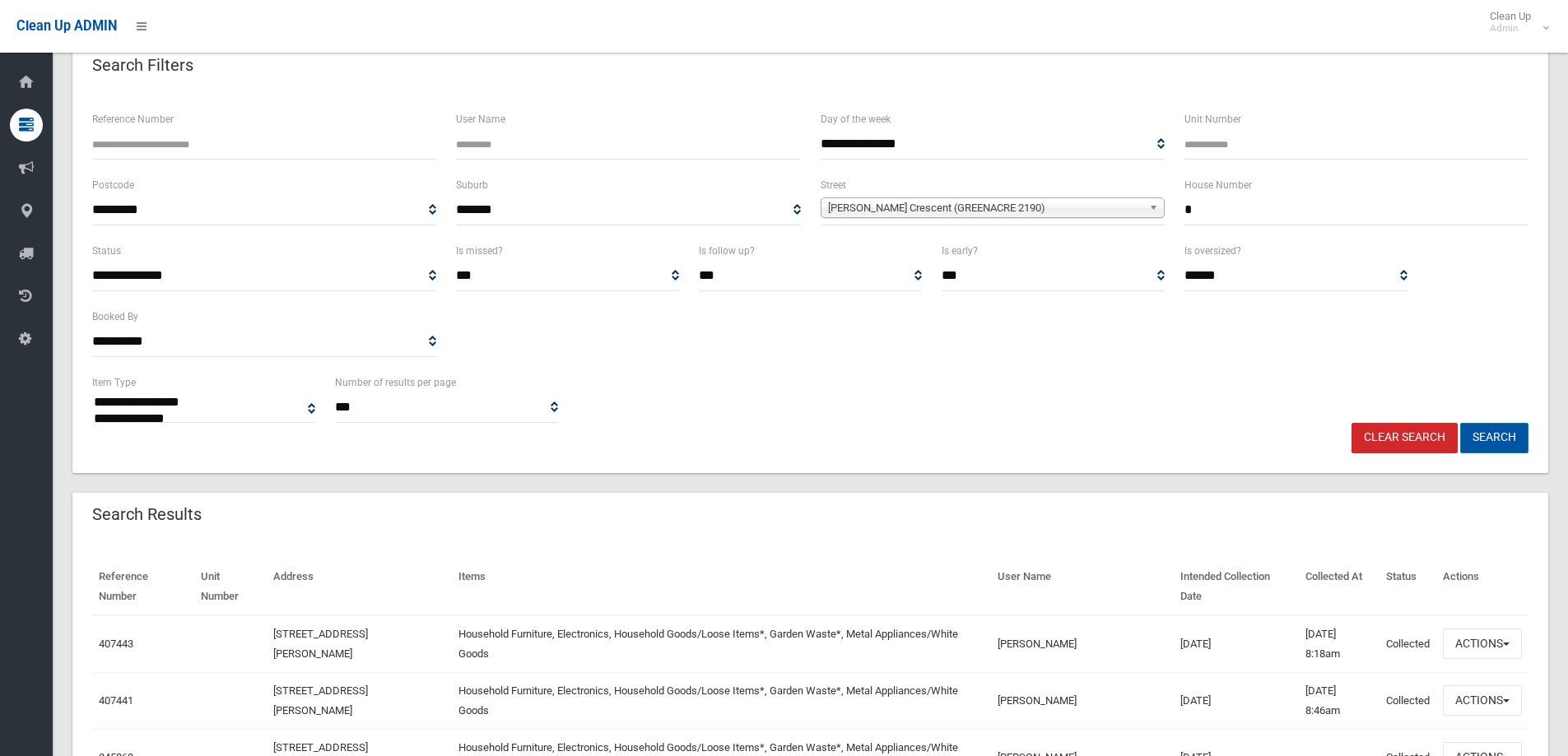
scroll to position [247, 0]
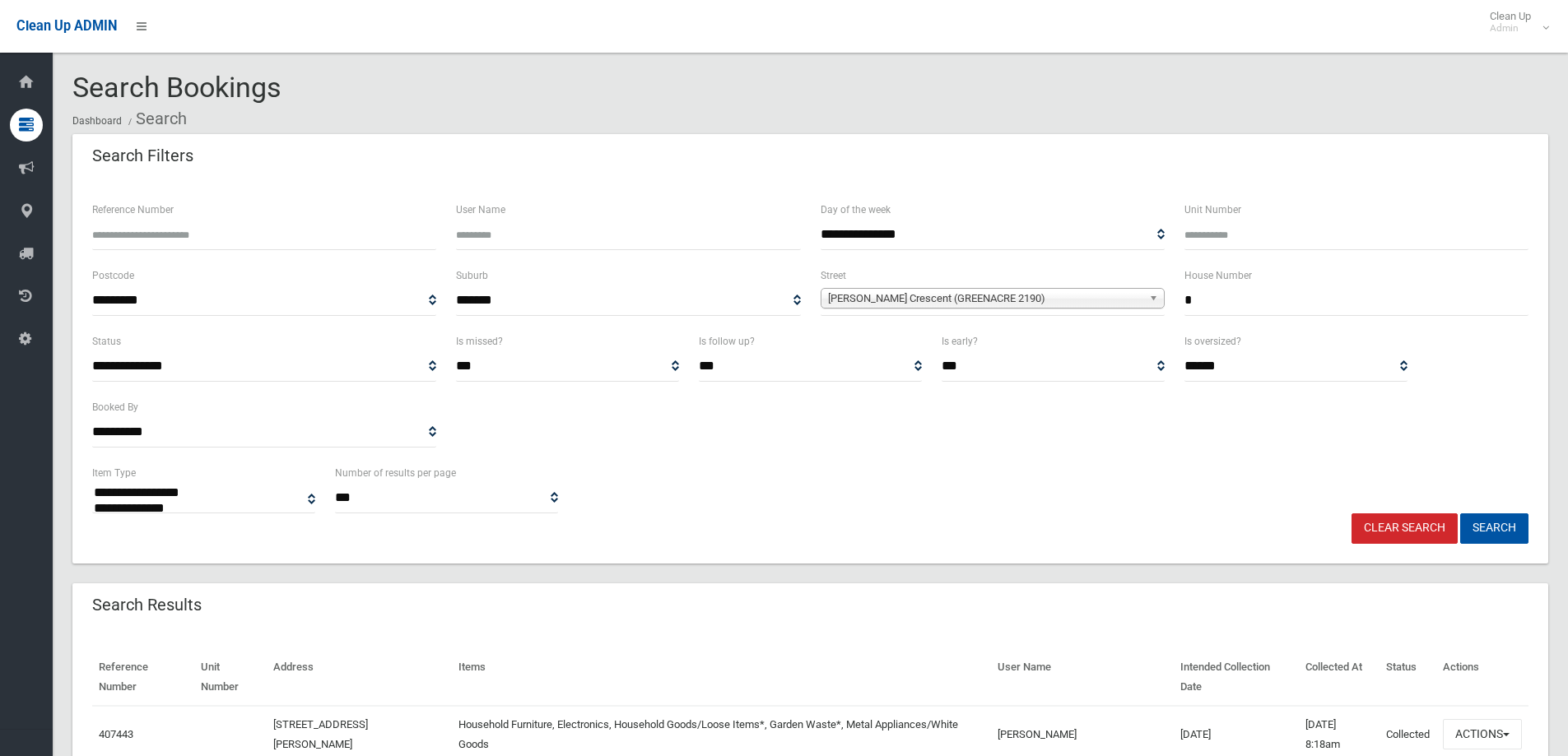
select select
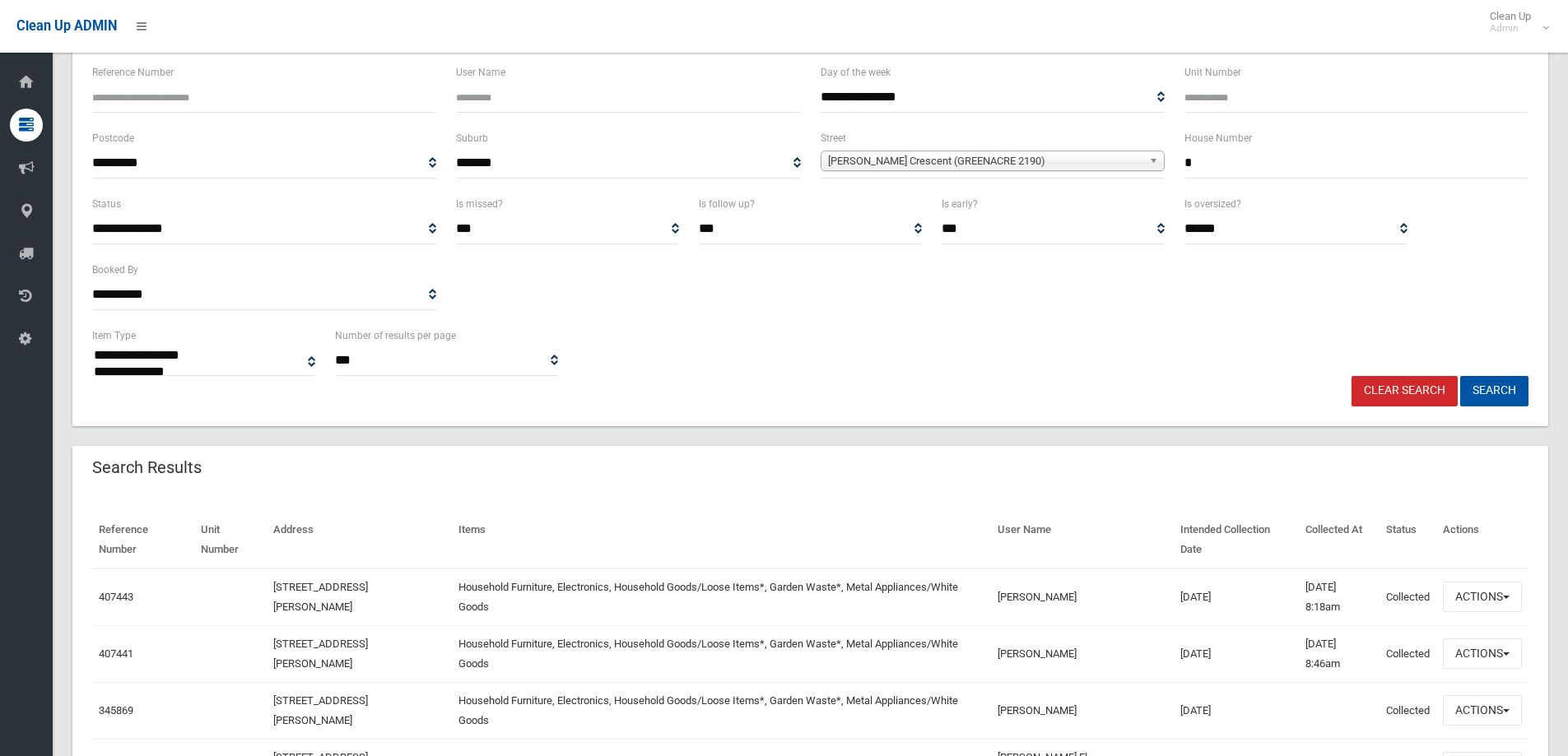
scroll to position [165, 0]
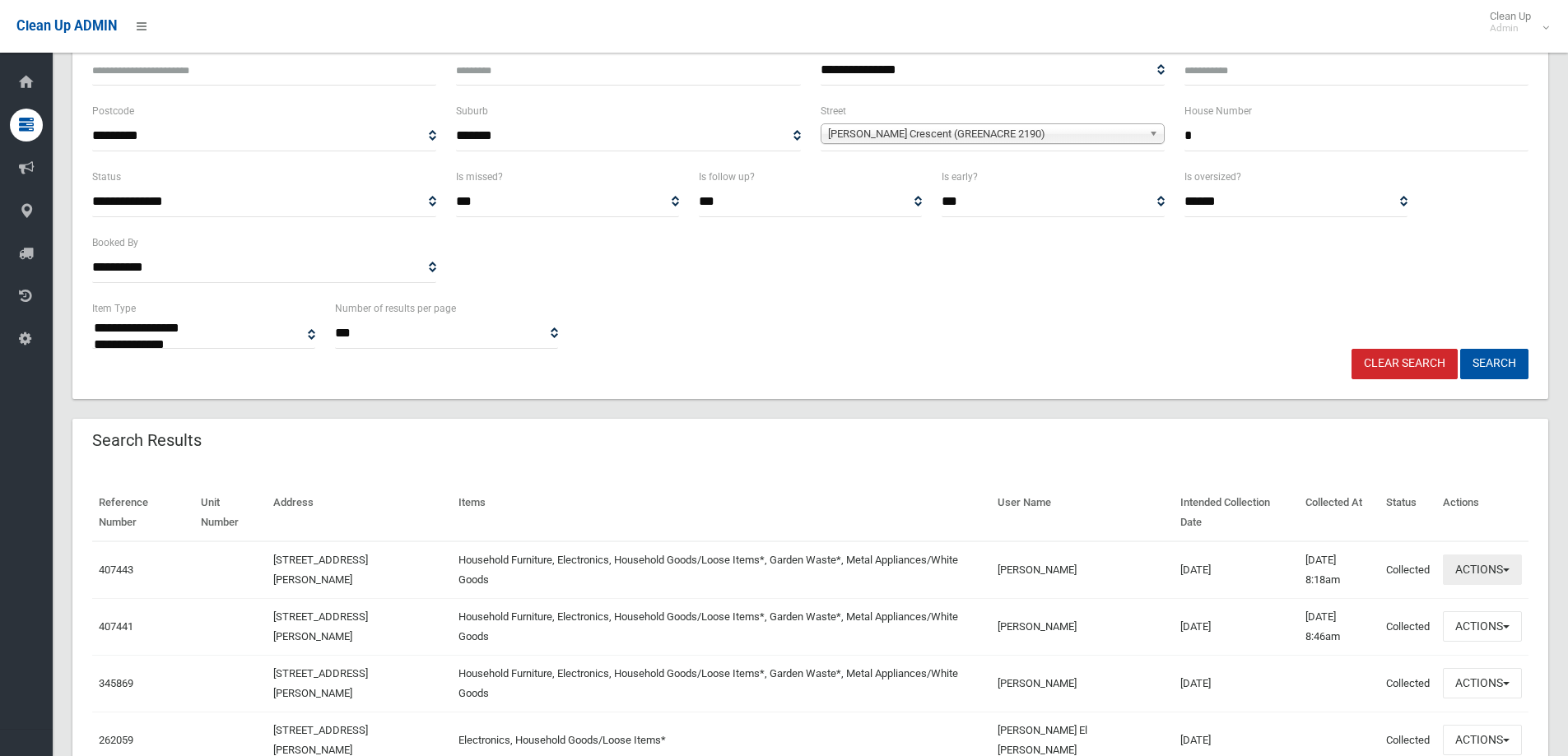
click at [1470, 555] on button "Actions" at bounding box center [1483, 570] width 79 height 30
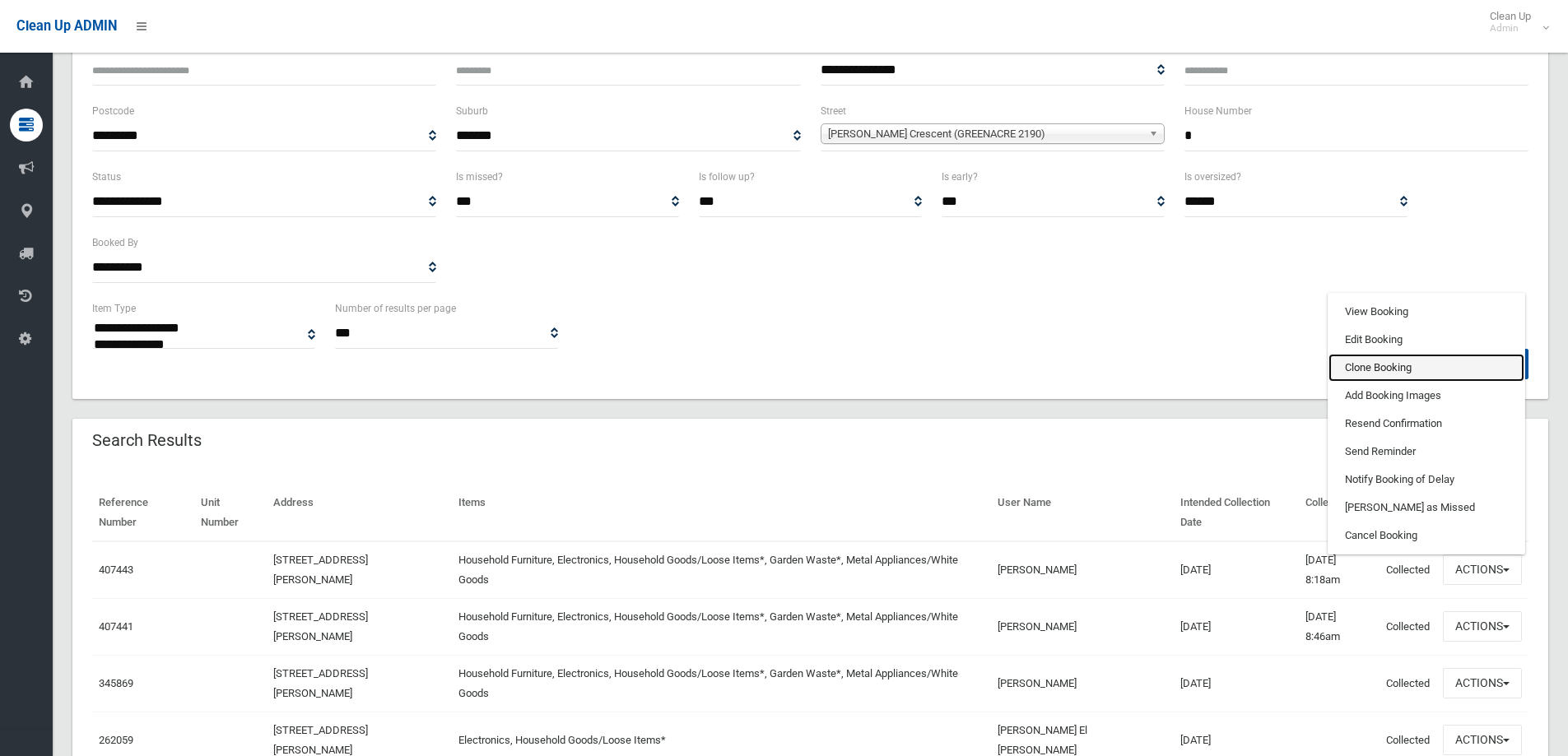
click at [1359, 354] on link "Clone Booking" at bounding box center [1427, 368] width 196 height 28
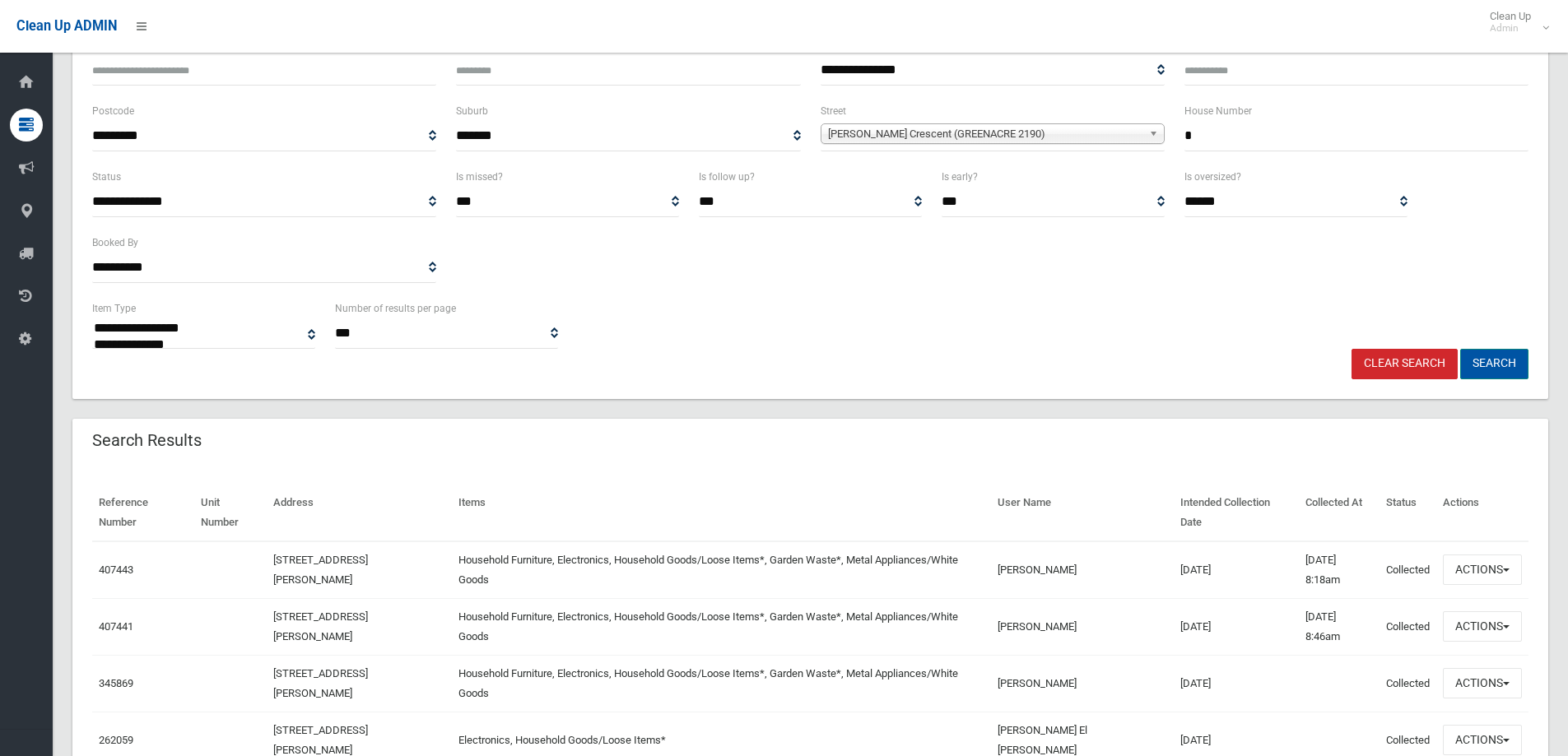
click at [1492, 363] on button "Search" at bounding box center [1494, 363] width 68 height 30
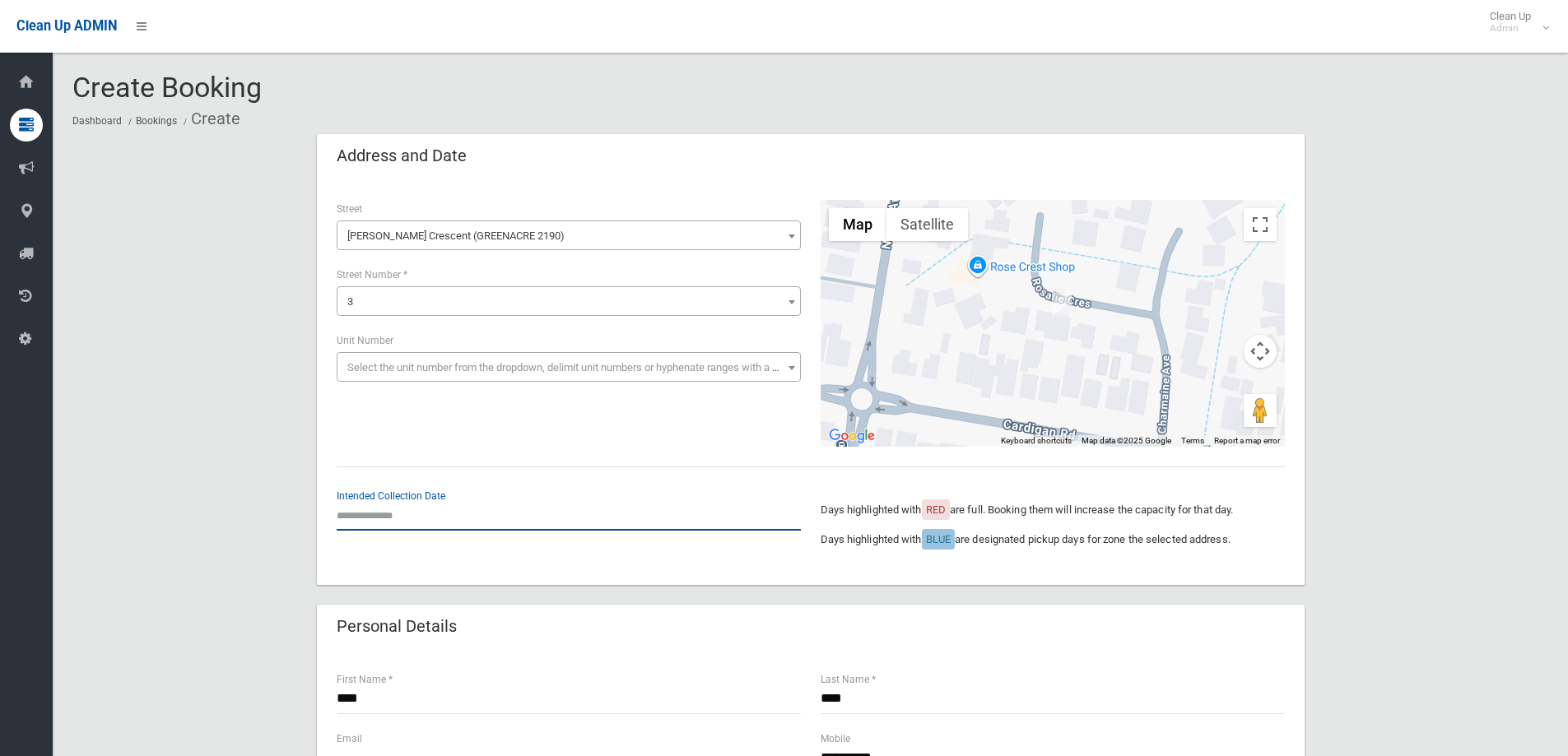
click at [392, 516] on input "text" at bounding box center [568, 515] width 464 height 30
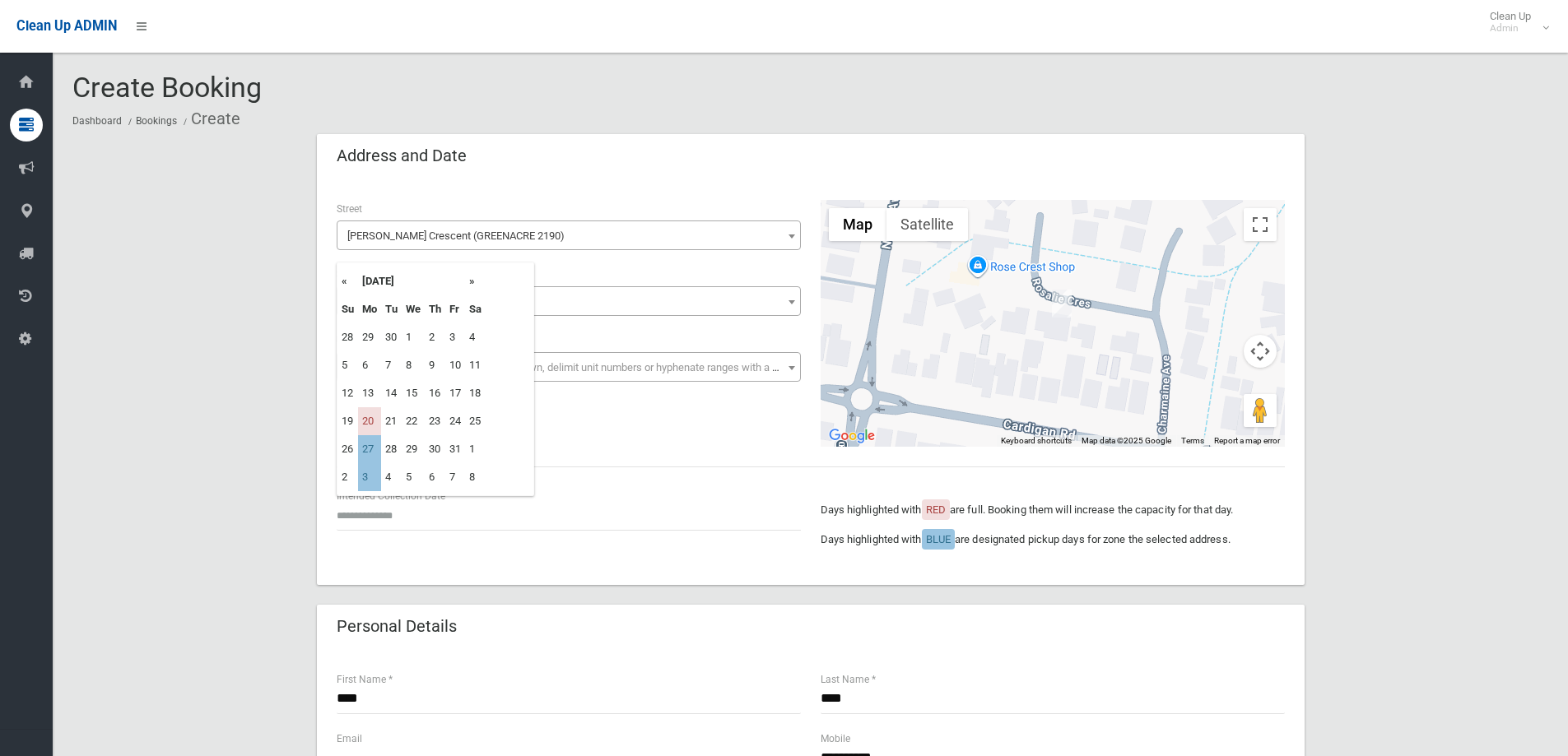
click at [472, 282] on th "»" at bounding box center [475, 281] width 20 height 28
click at [369, 396] on td "10" at bounding box center [369, 393] width 23 height 28
type input "**********"
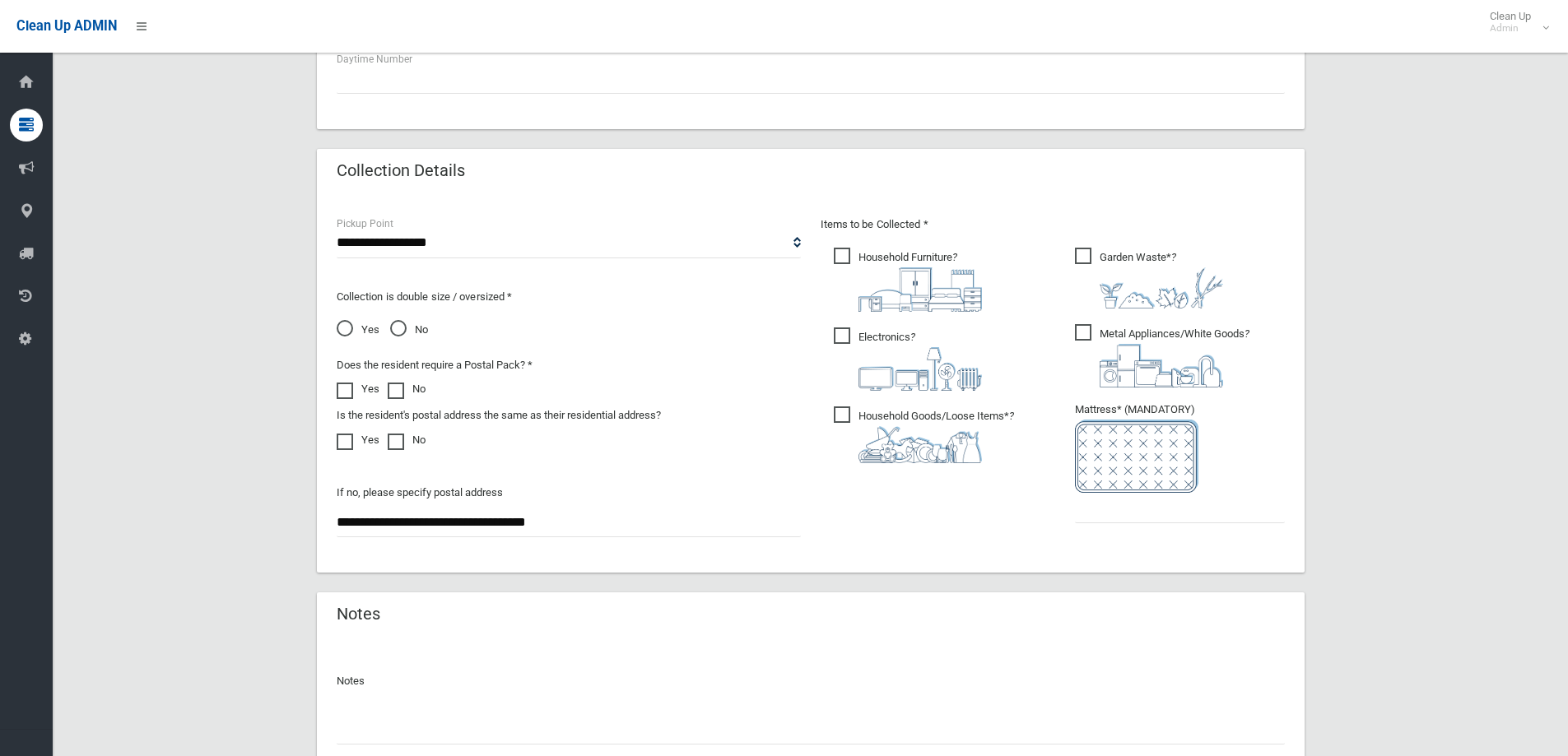
scroll to position [740, 0]
click at [1135, 510] on input "text" at bounding box center [1181, 506] width 210 height 30
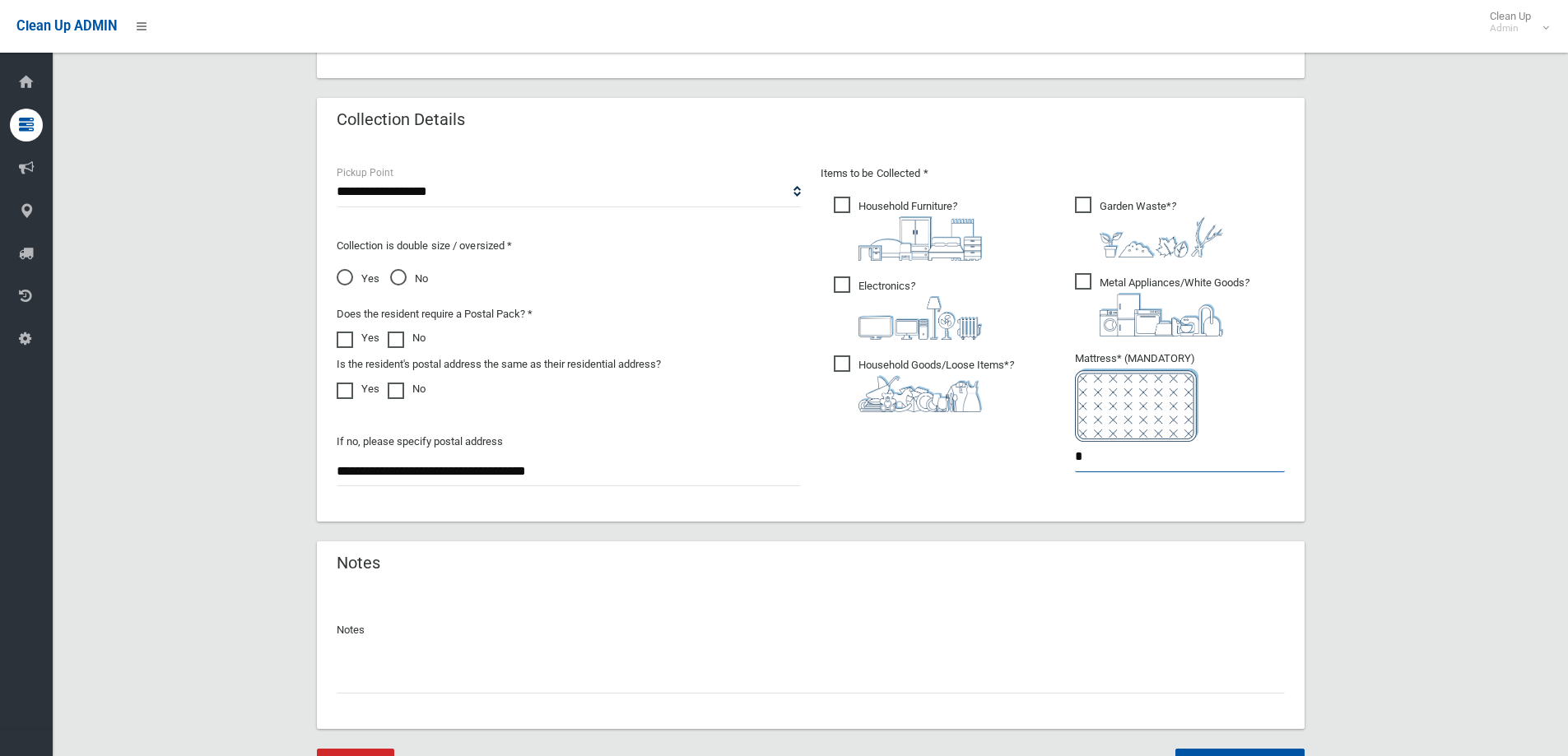
scroll to position [872, 0]
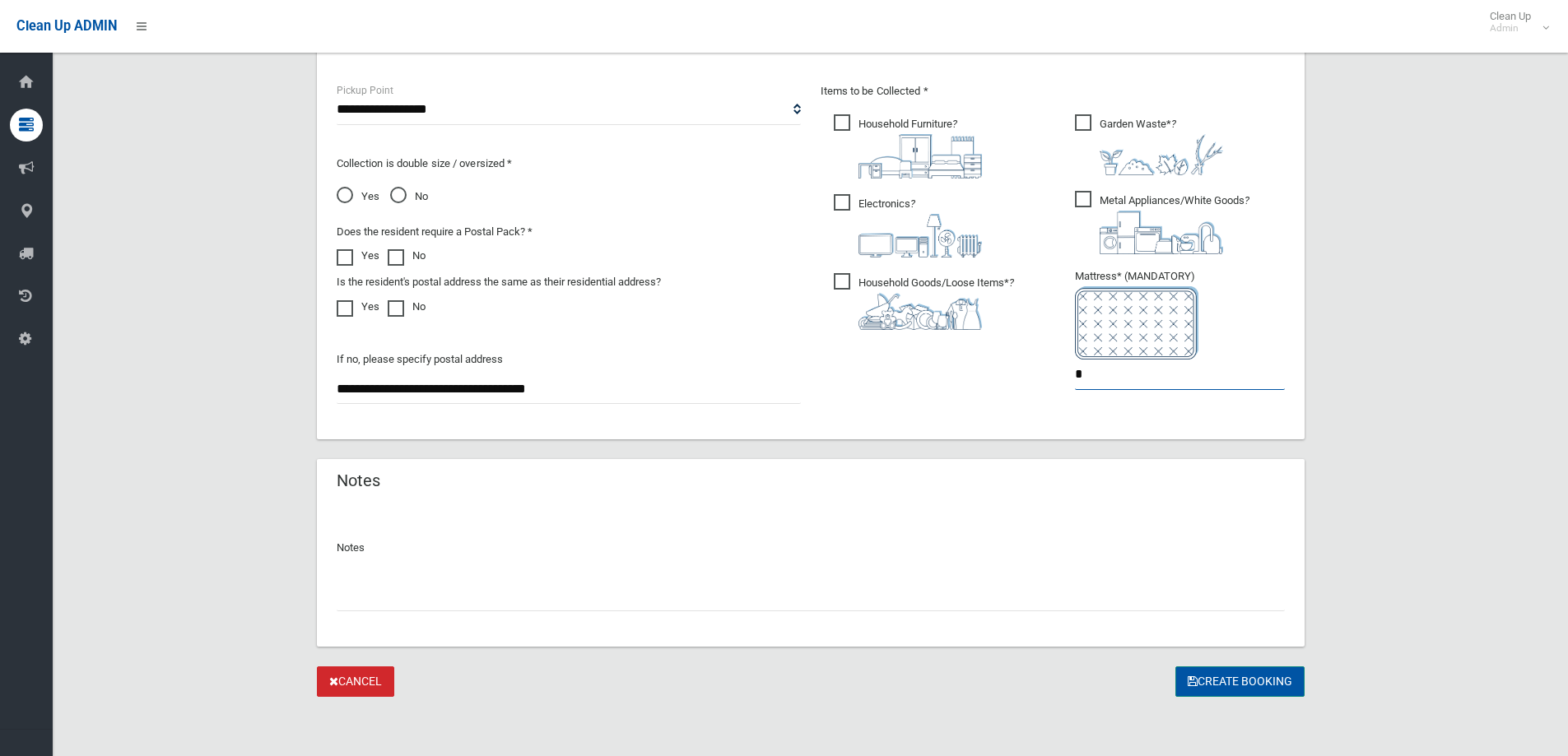
type input "*"
click at [1225, 680] on button "Create Booking" at bounding box center [1241, 681] width 129 height 30
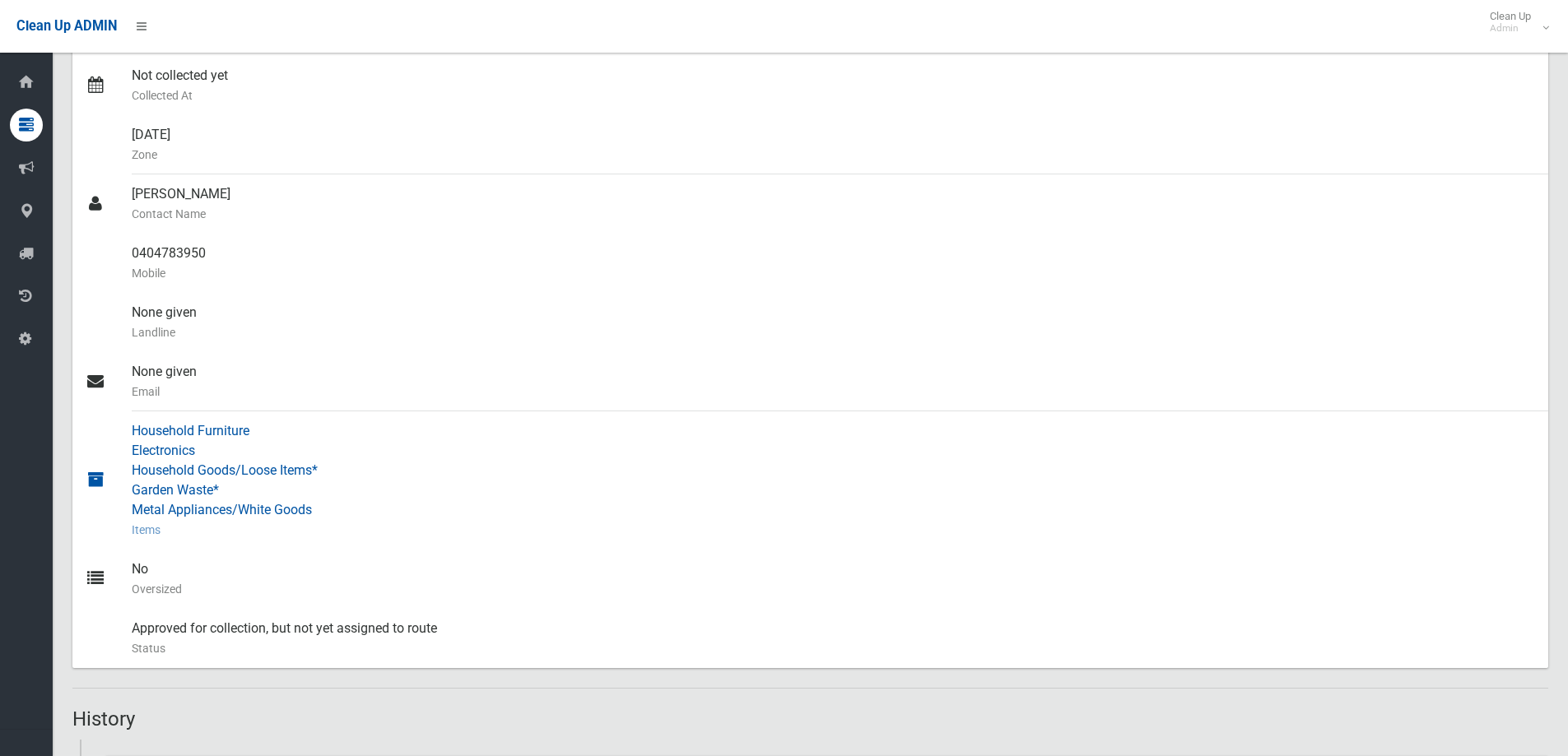
scroll to position [411, 0]
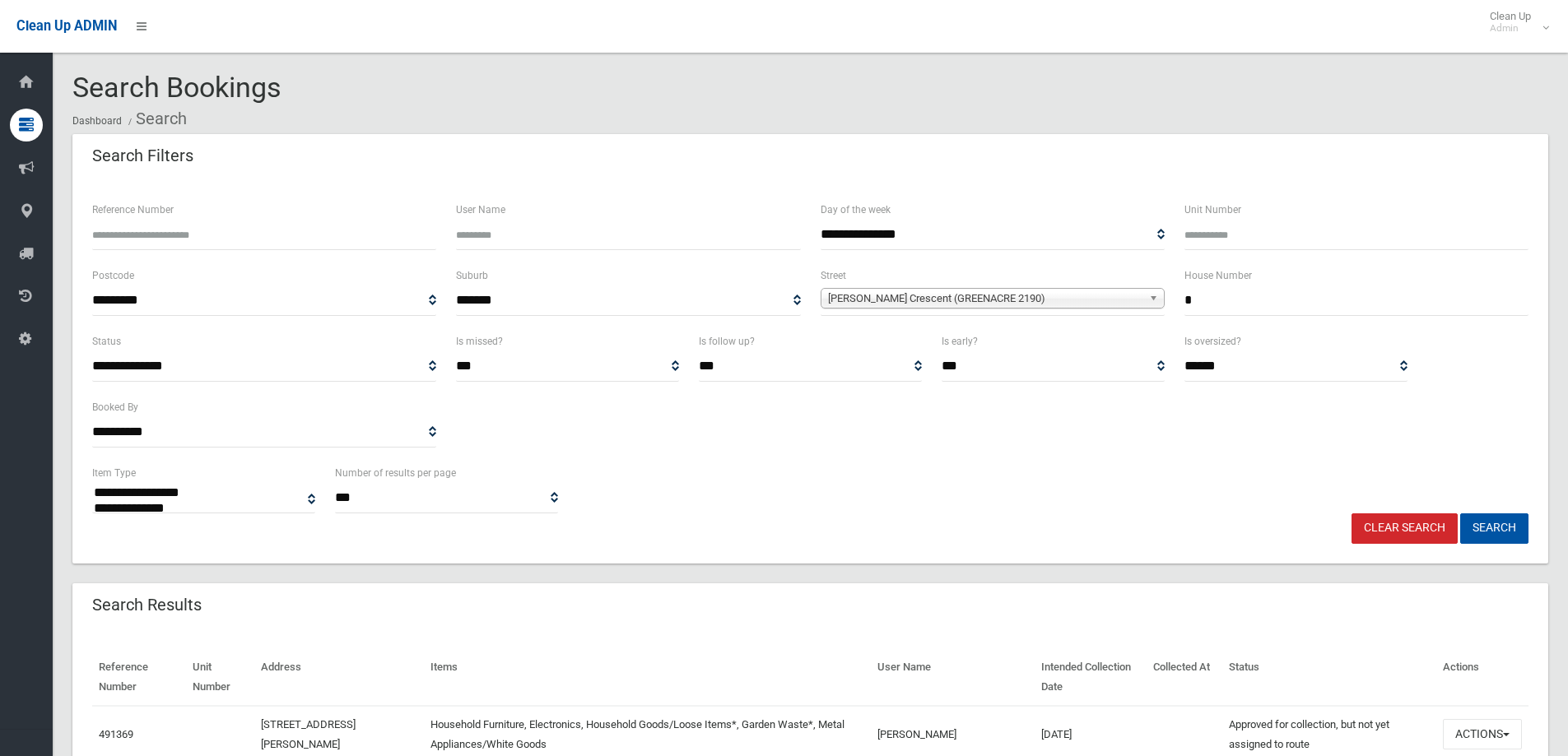
select select
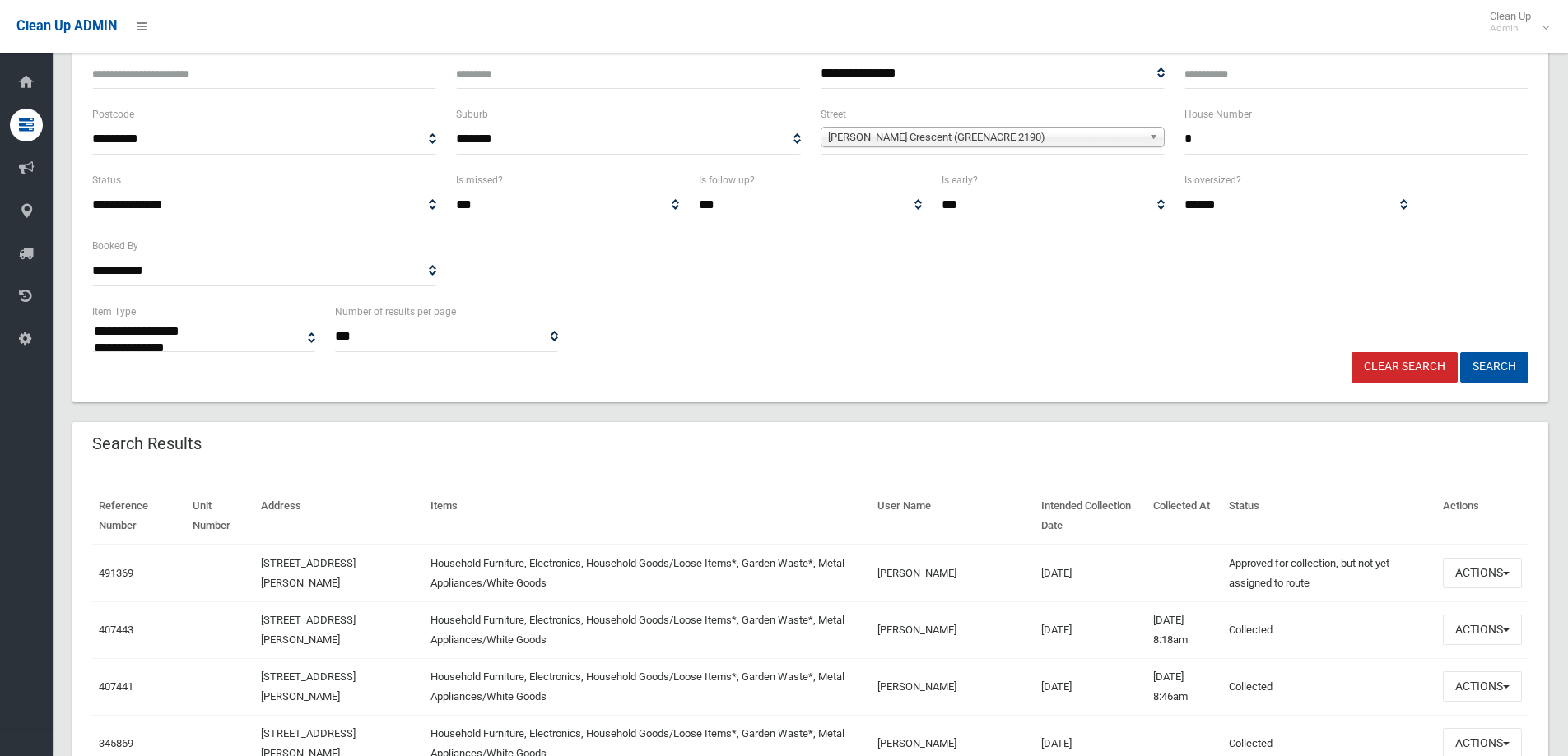
scroll to position [247, 0]
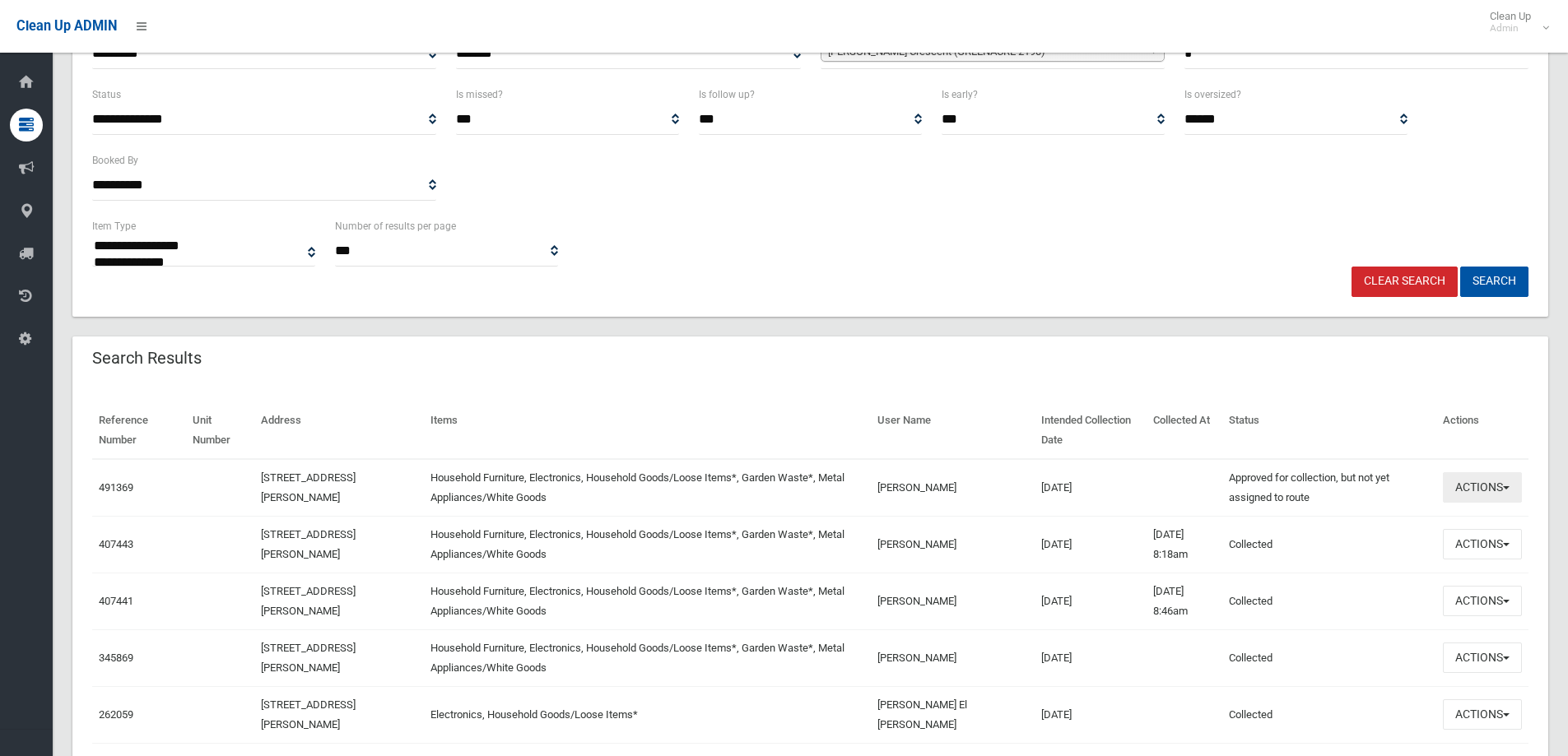
click at [1484, 492] on button "Actions" at bounding box center [1483, 487] width 79 height 30
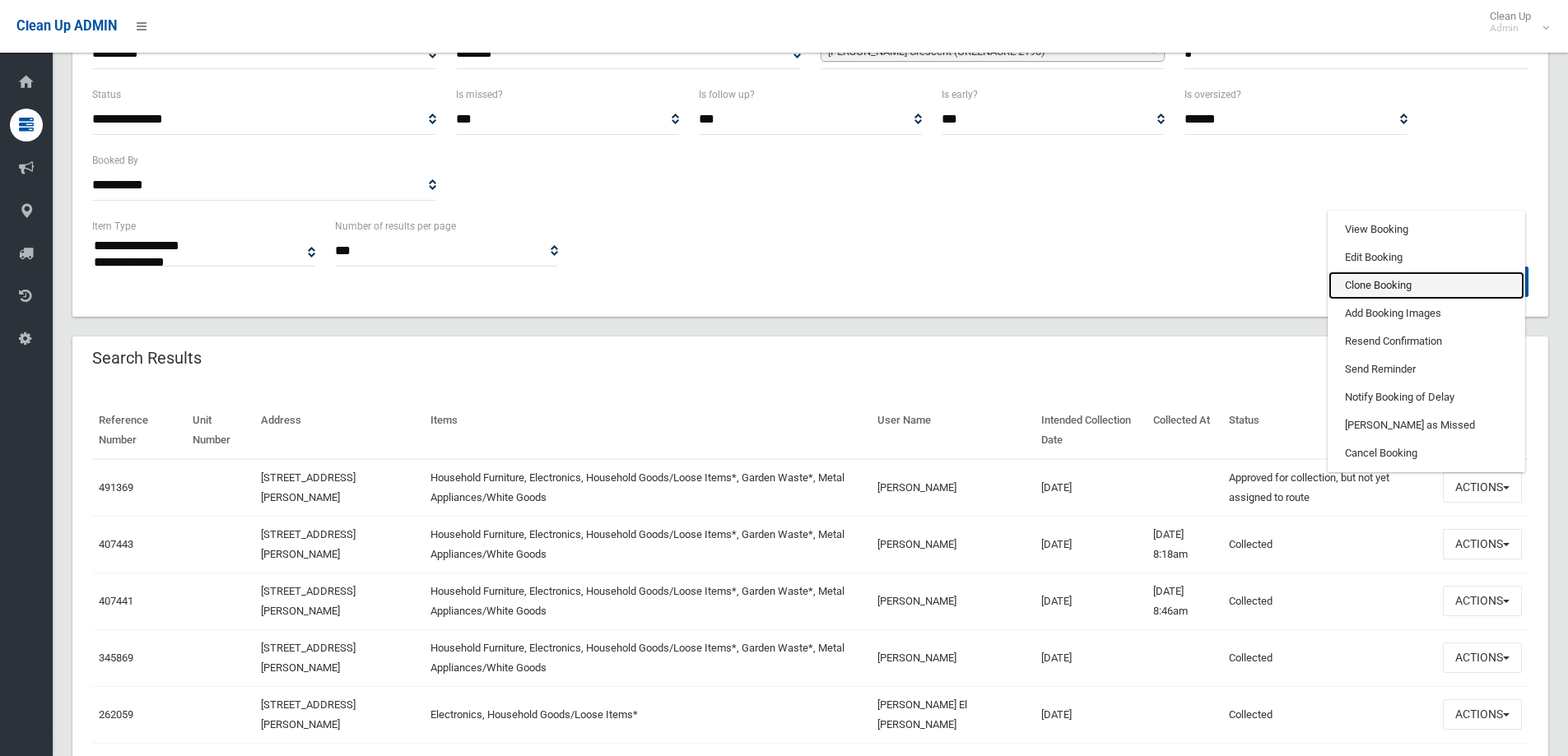
click at [1366, 287] on link "Clone Booking" at bounding box center [1427, 286] width 196 height 28
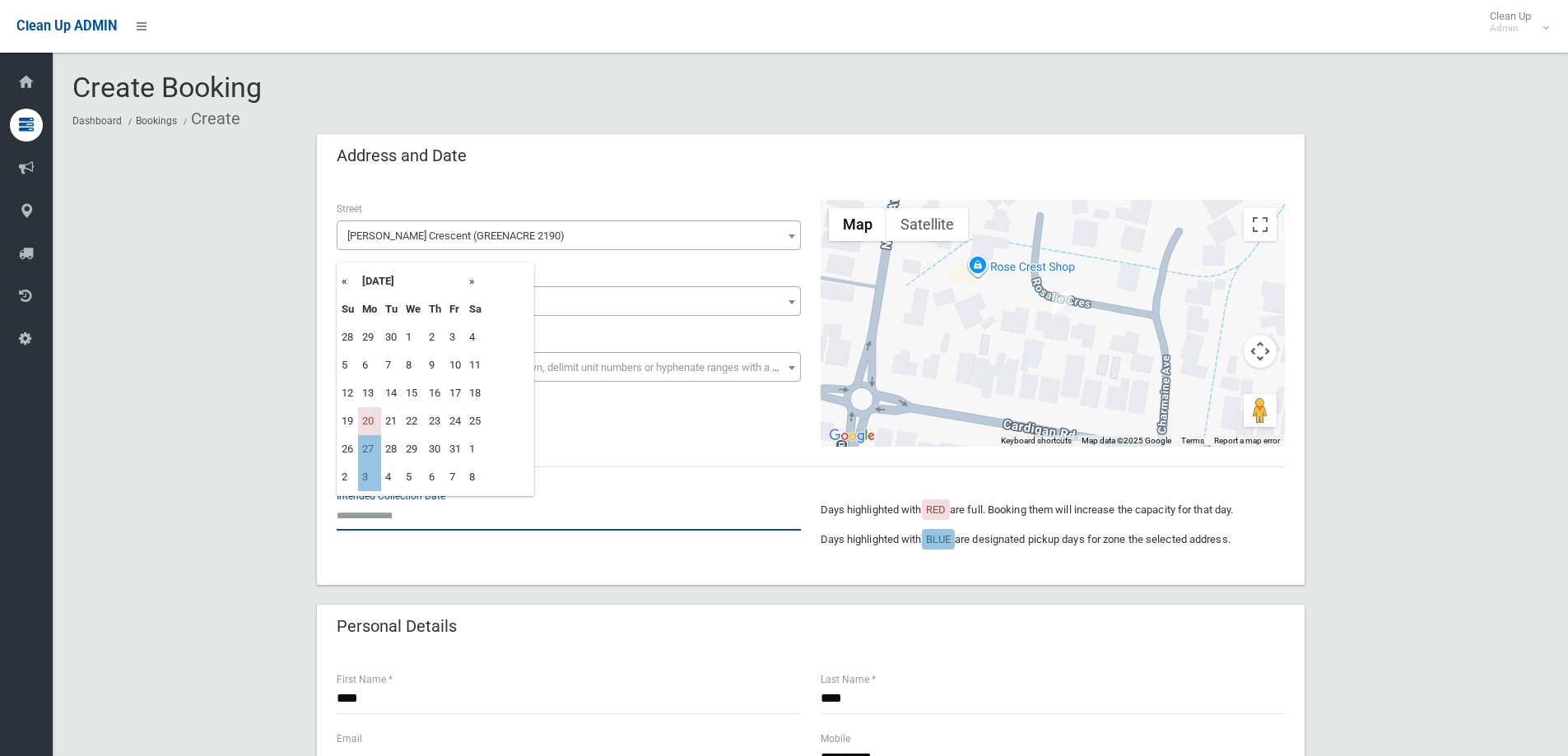
click at [349, 518] on input "text" at bounding box center [568, 515] width 464 height 30
click at [472, 286] on th "»" at bounding box center [475, 281] width 20 height 28
click at [471, 284] on th "»" at bounding box center [475, 281] width 20 height 28
click at [372, 450] on td "29" at bounding box center [369, 449] width 23 height 28
type input "**********"
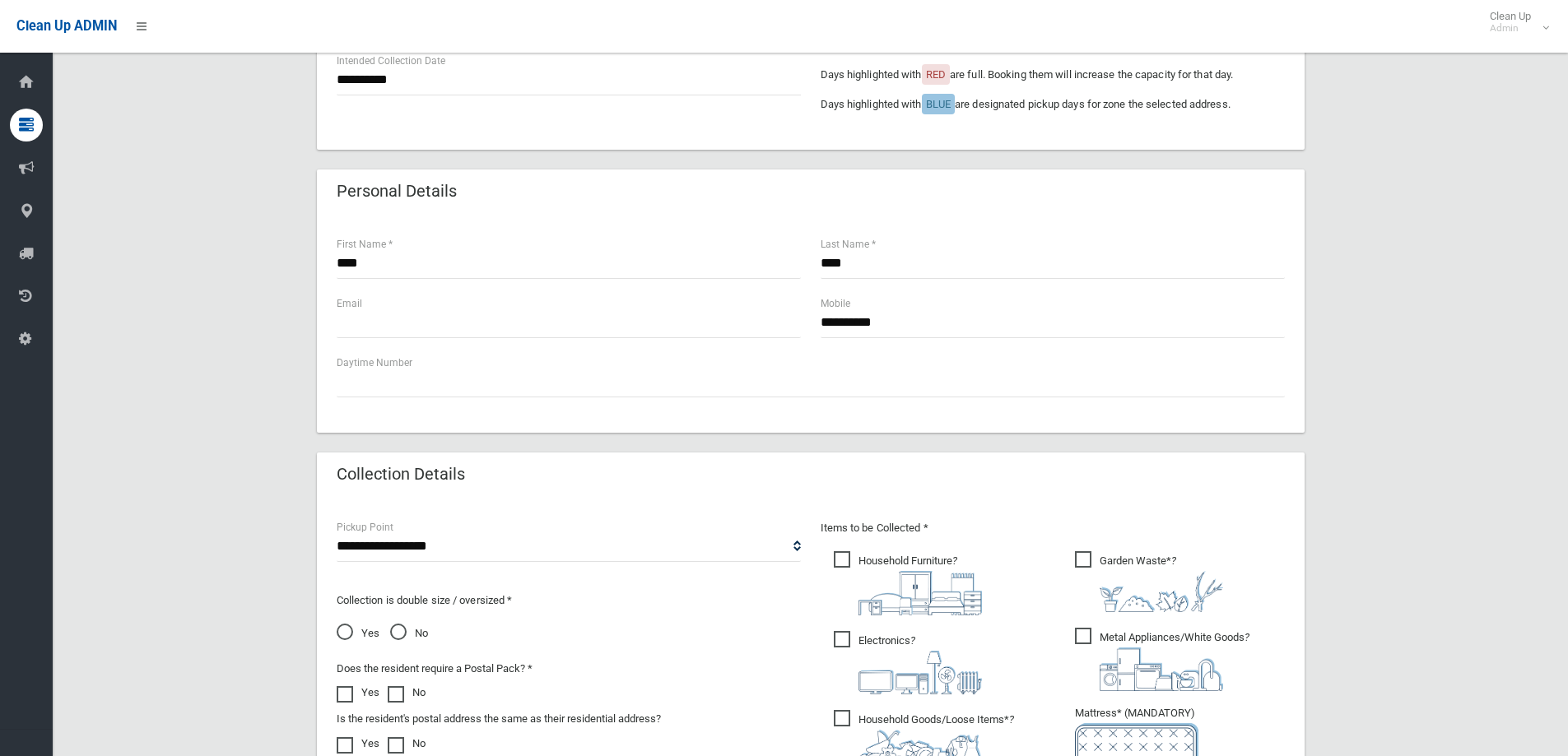
scroll to position [576, 0]
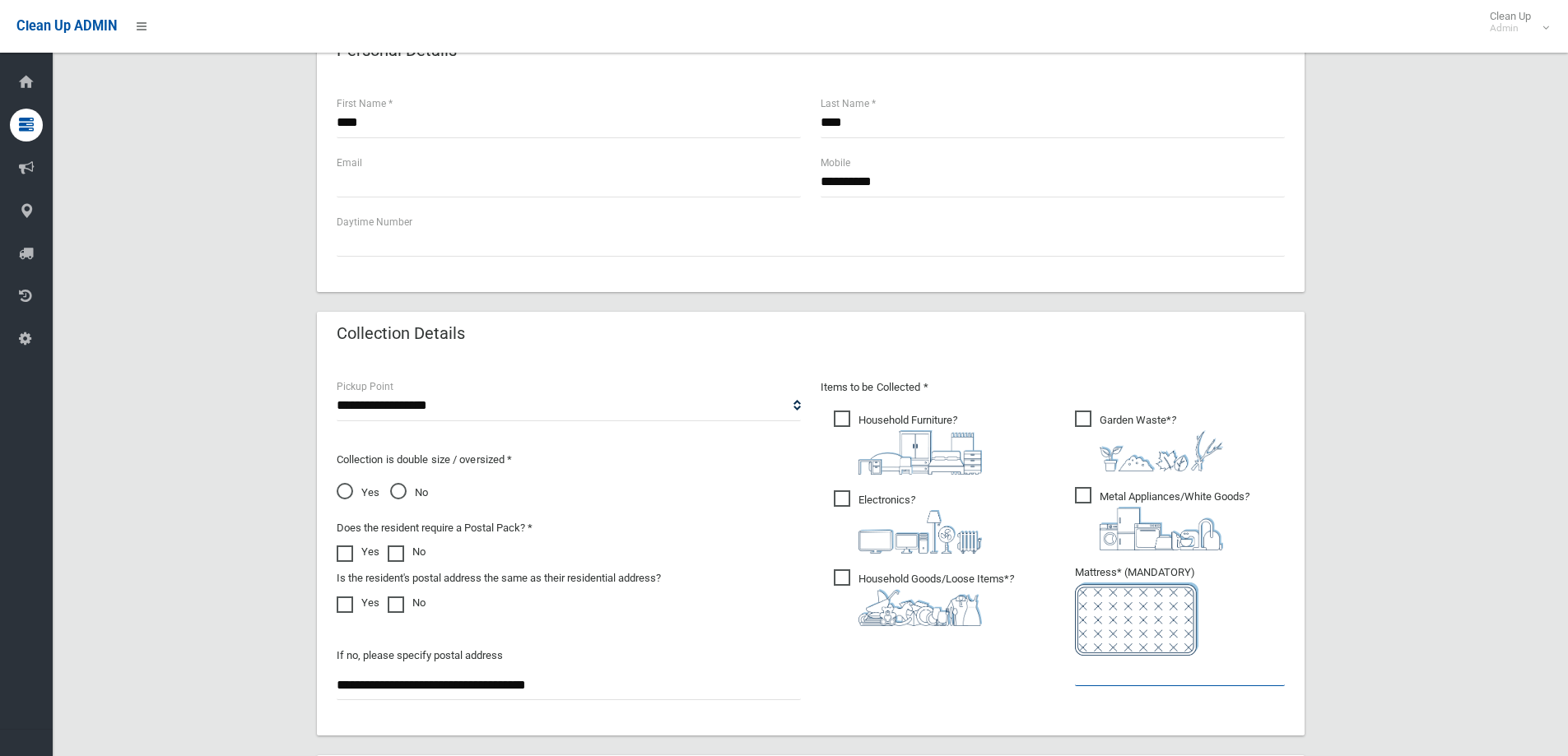
click at [1092, 683] on input "text" at bounding box center [1181, 670] width 210 height 30
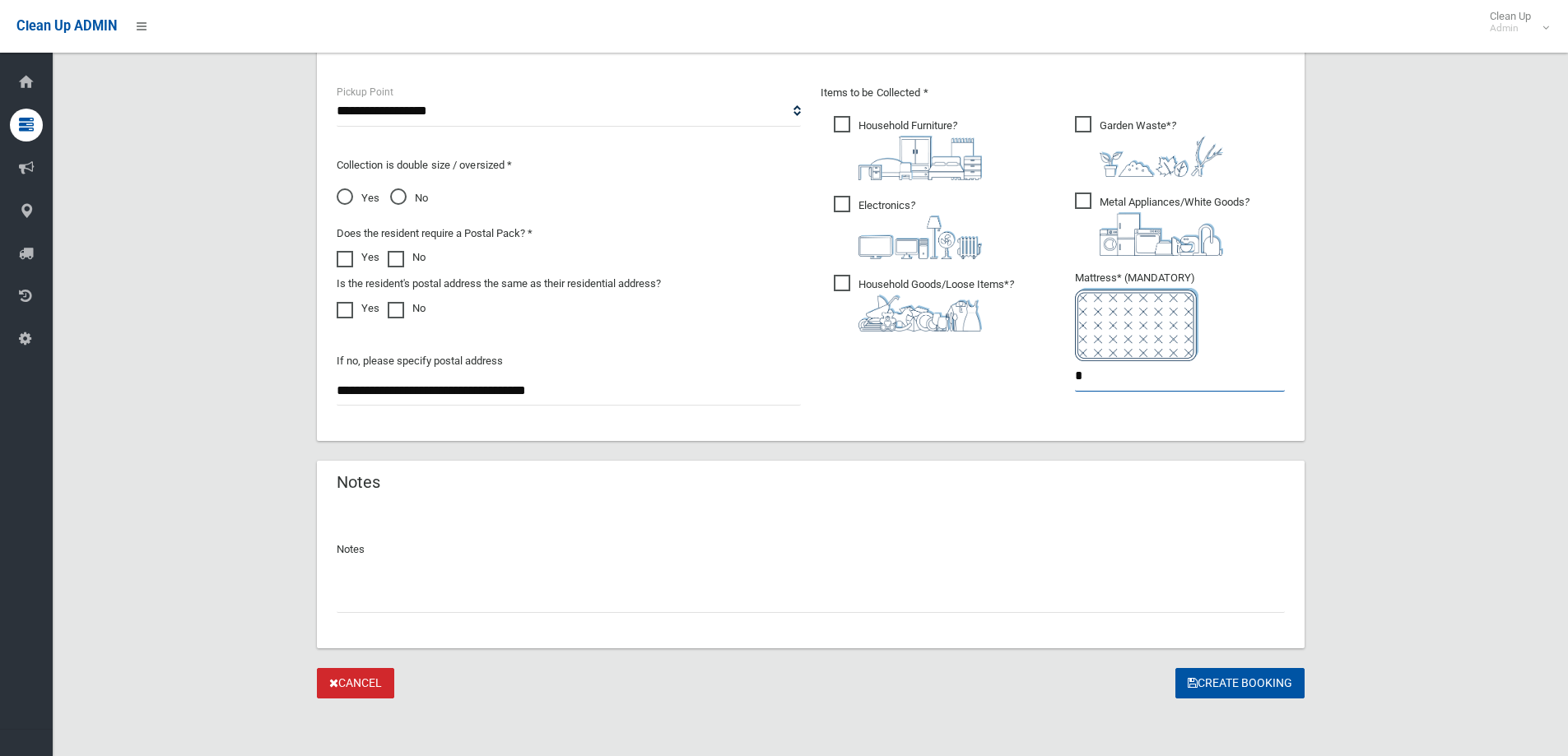
scroll to position [872, 0]
type input "*"
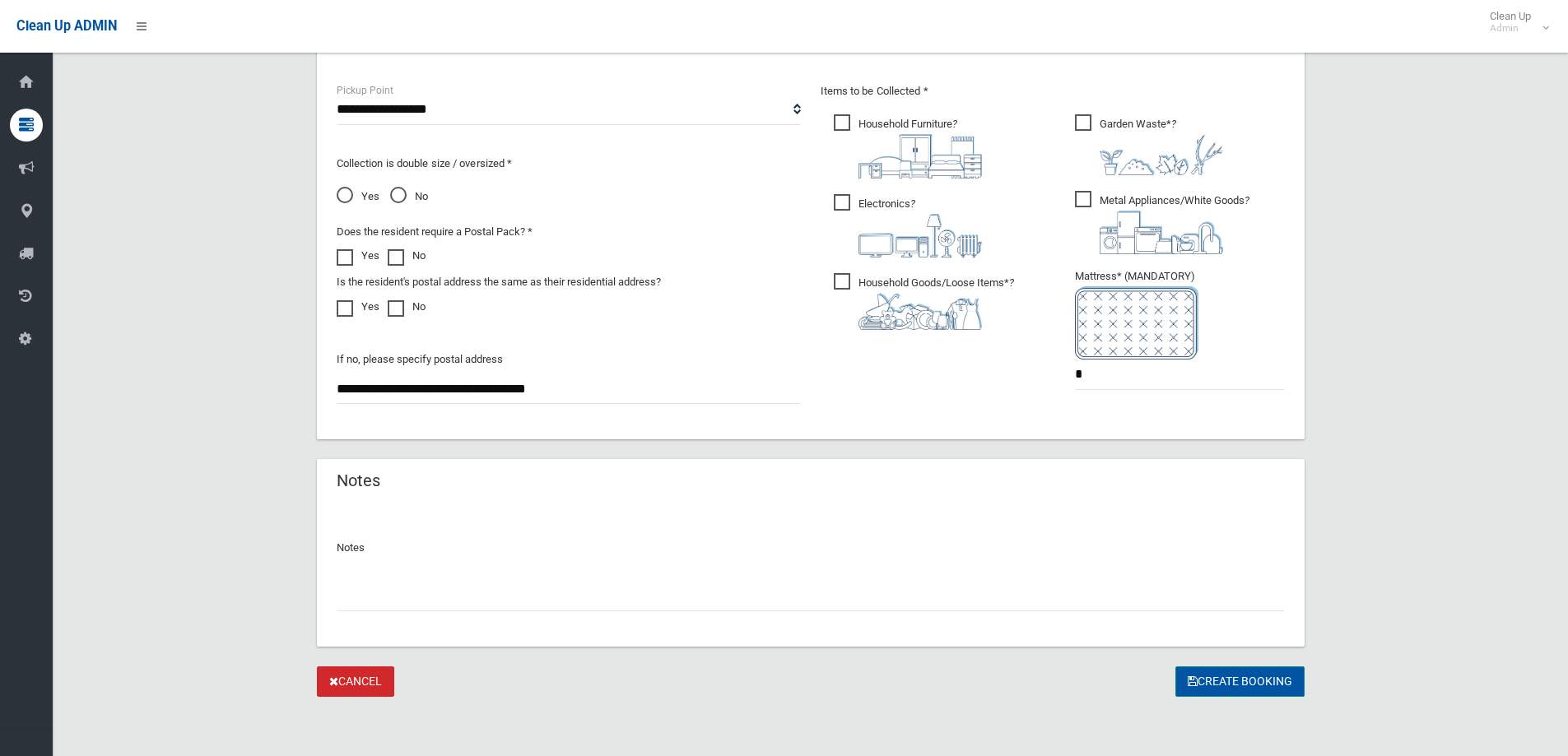
click at [1230, 684] on button "Create Booking" at bounding box center [1241, 681] width 129 height 30
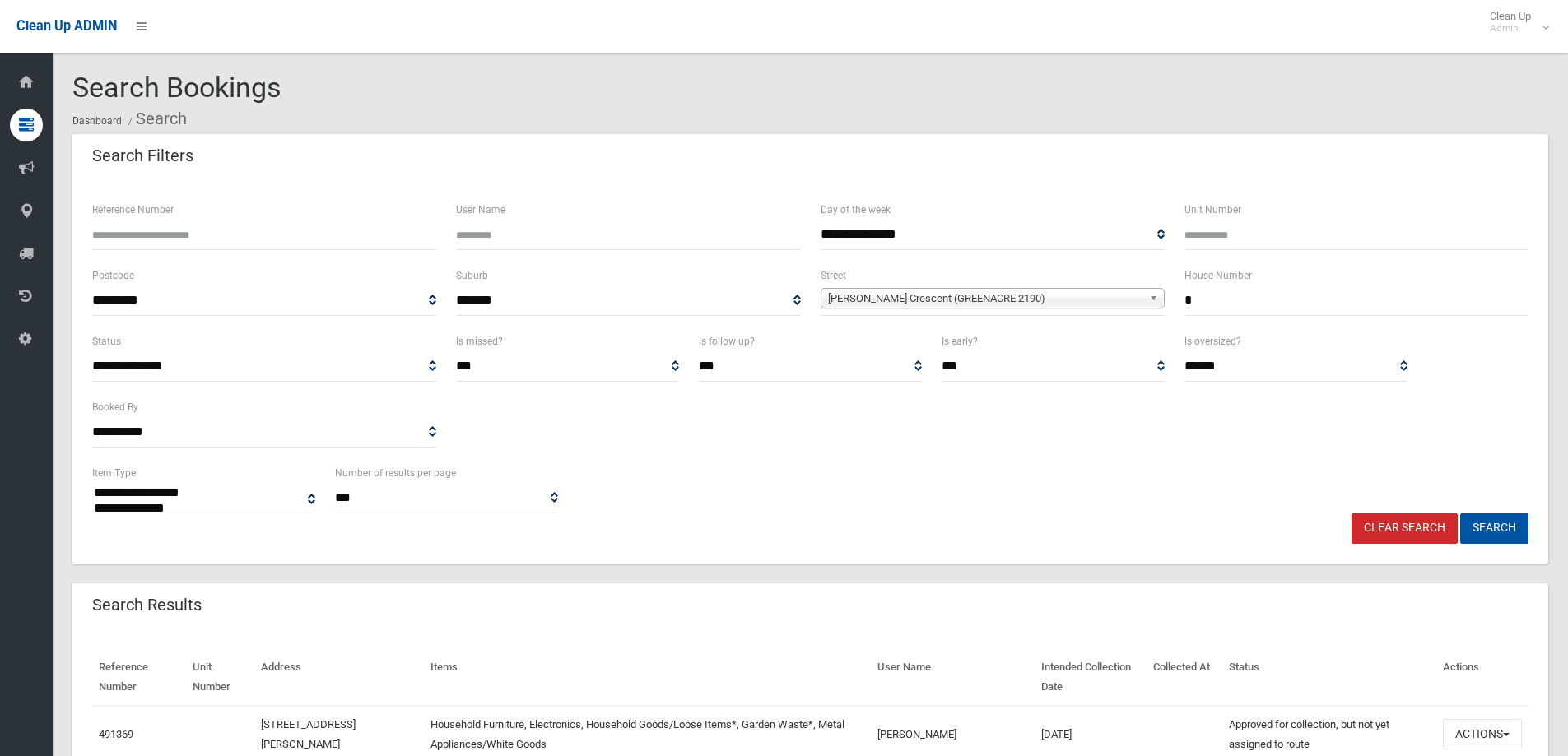
select select
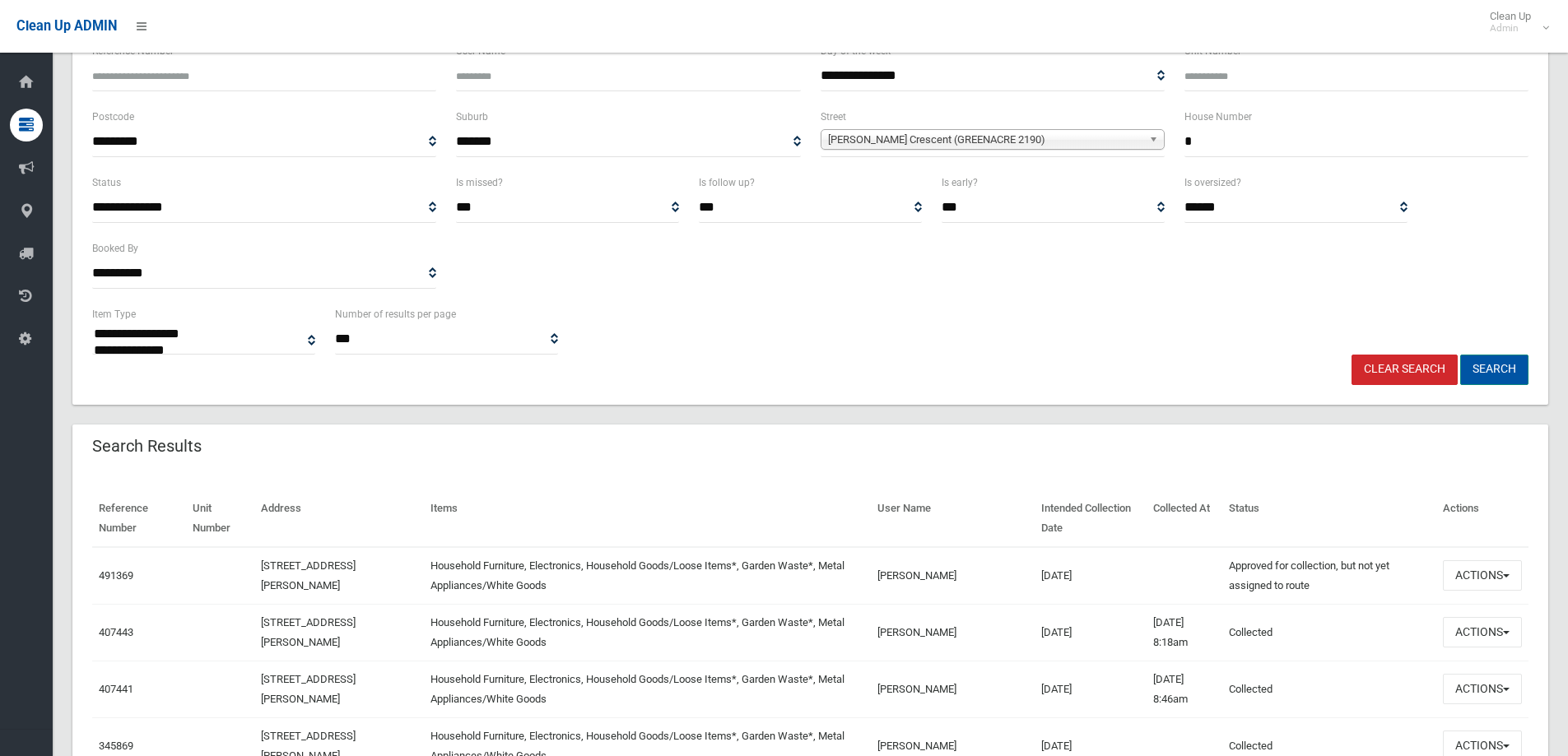
click at [1495, 366] on button "Search" at bounding box center [1494, 370] width 68 height 30
click at [1494, 369] on button "Search" at bounding box center [1494, 370] width 68 height 30
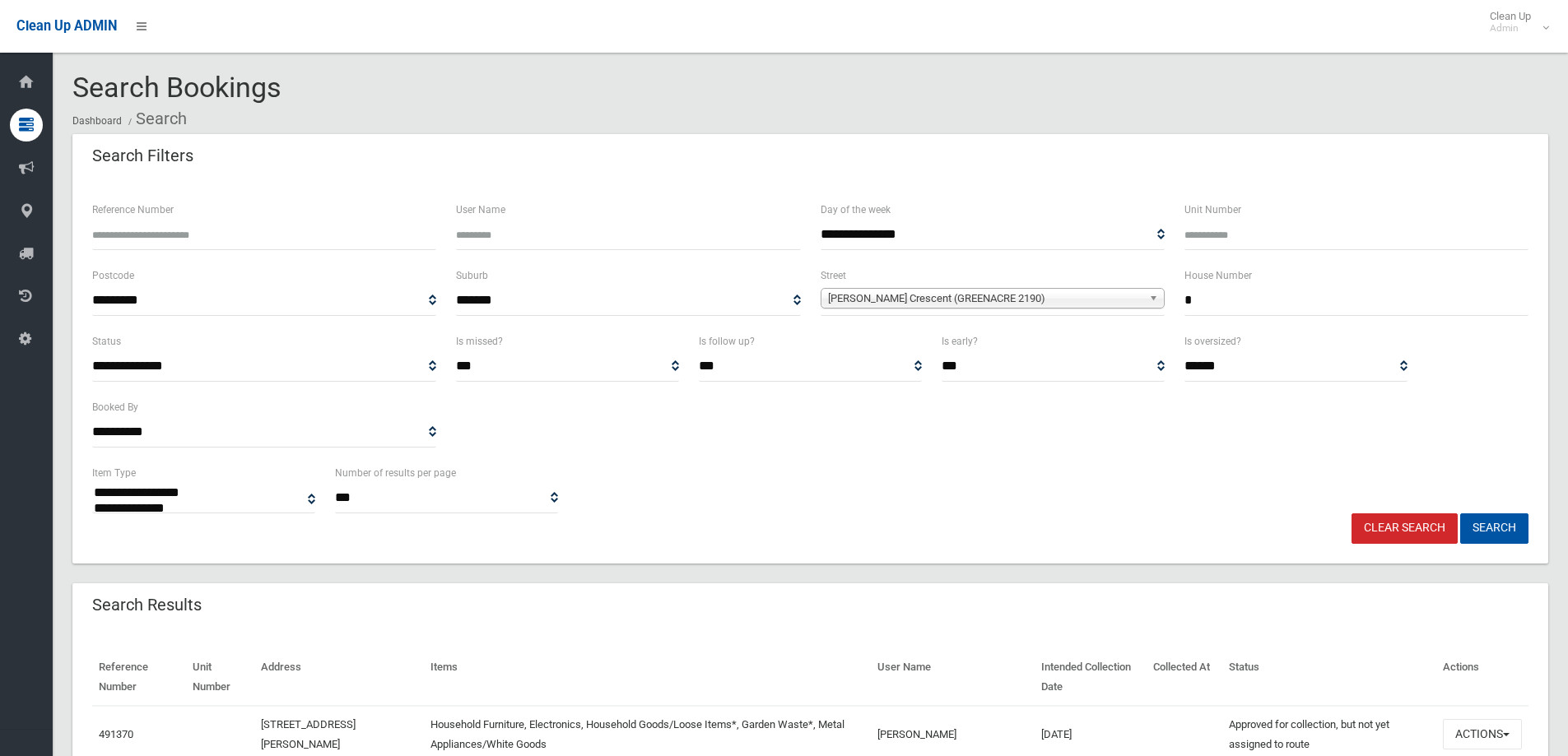
select select
click at [1490, 531] on button "Search" at bounding box center [1494, 528] width 68 height 30
select select
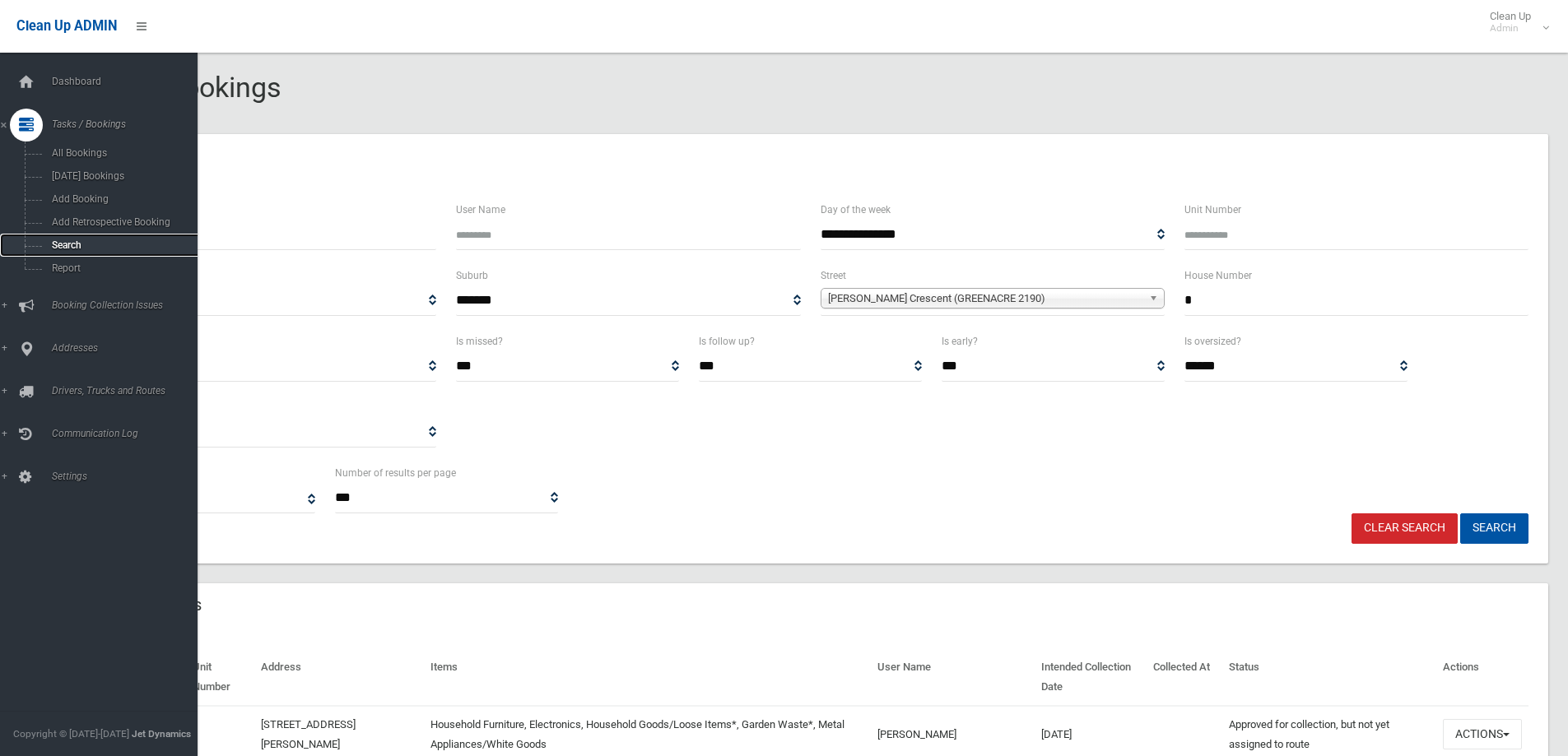
click at [57, 245] on span "Search" at bounding box center [122, 245] width 149 height 11
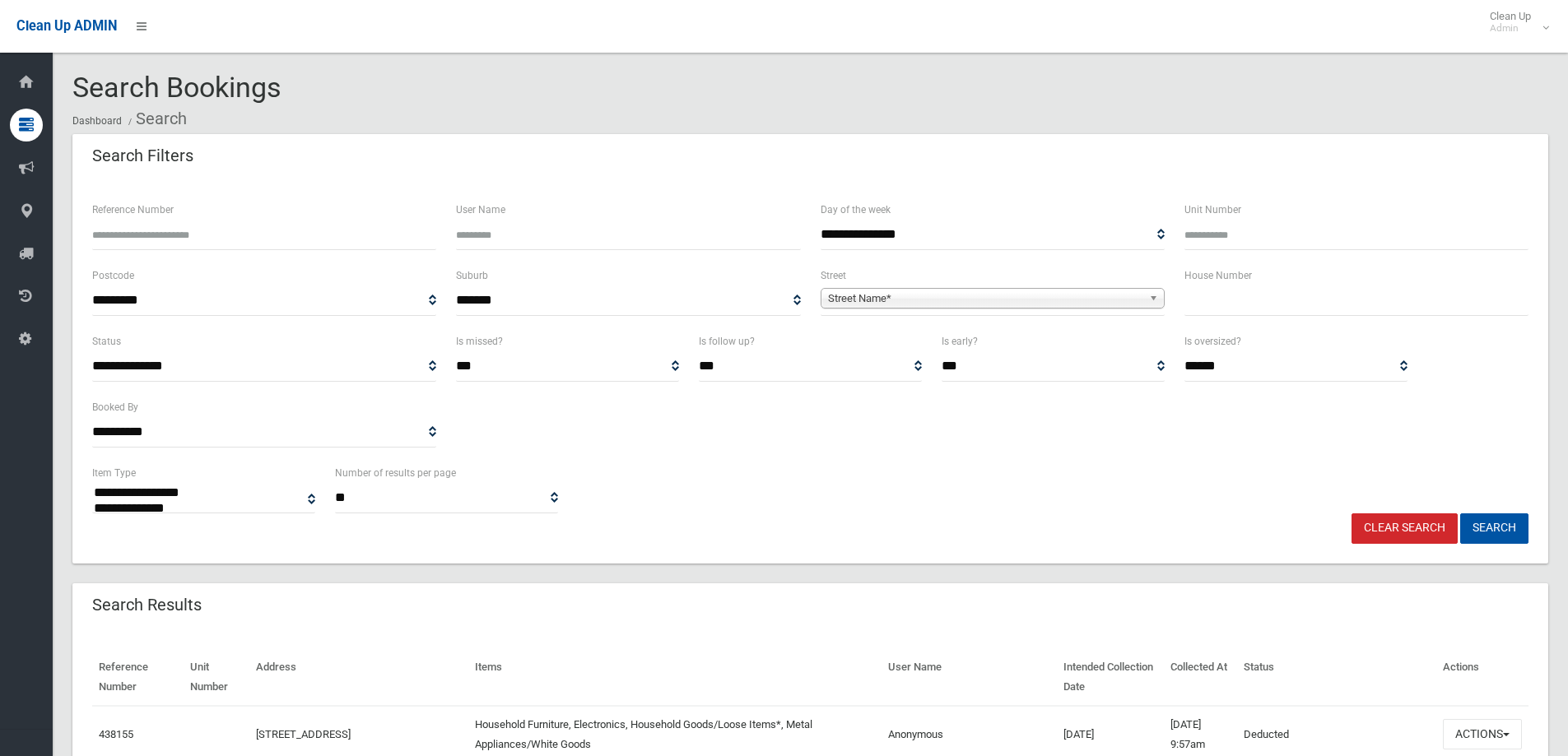
select select
click at [1208, 291] on input "text" at bounding box center [1356, 301] width 344 height 30
type input "***"
click at [876, 301] on span "Street Name*" at bounding box center [985, 298] width 315 height 19
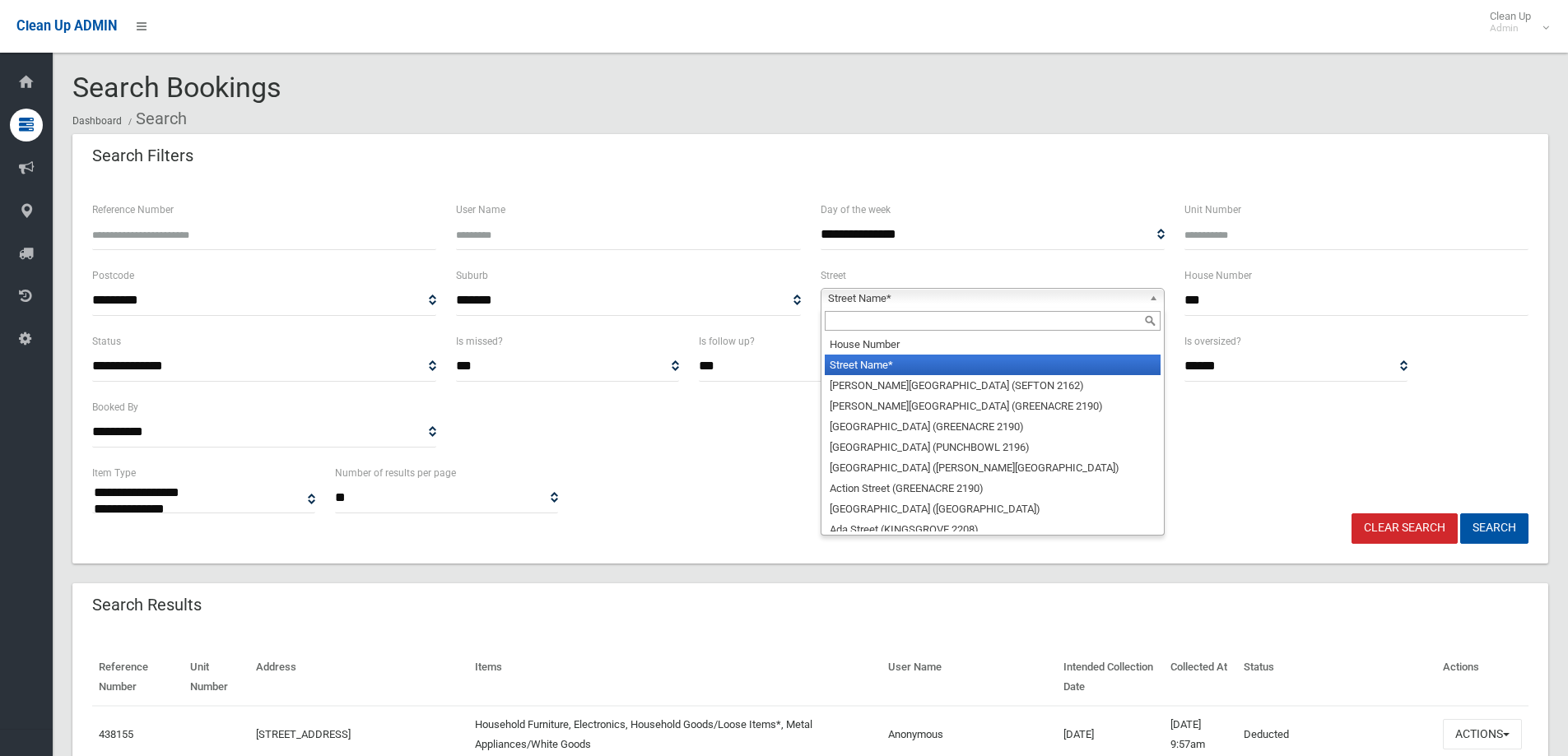
click at [843, 319] on input "text" at bounding box center [992, 320] width 336 height 19
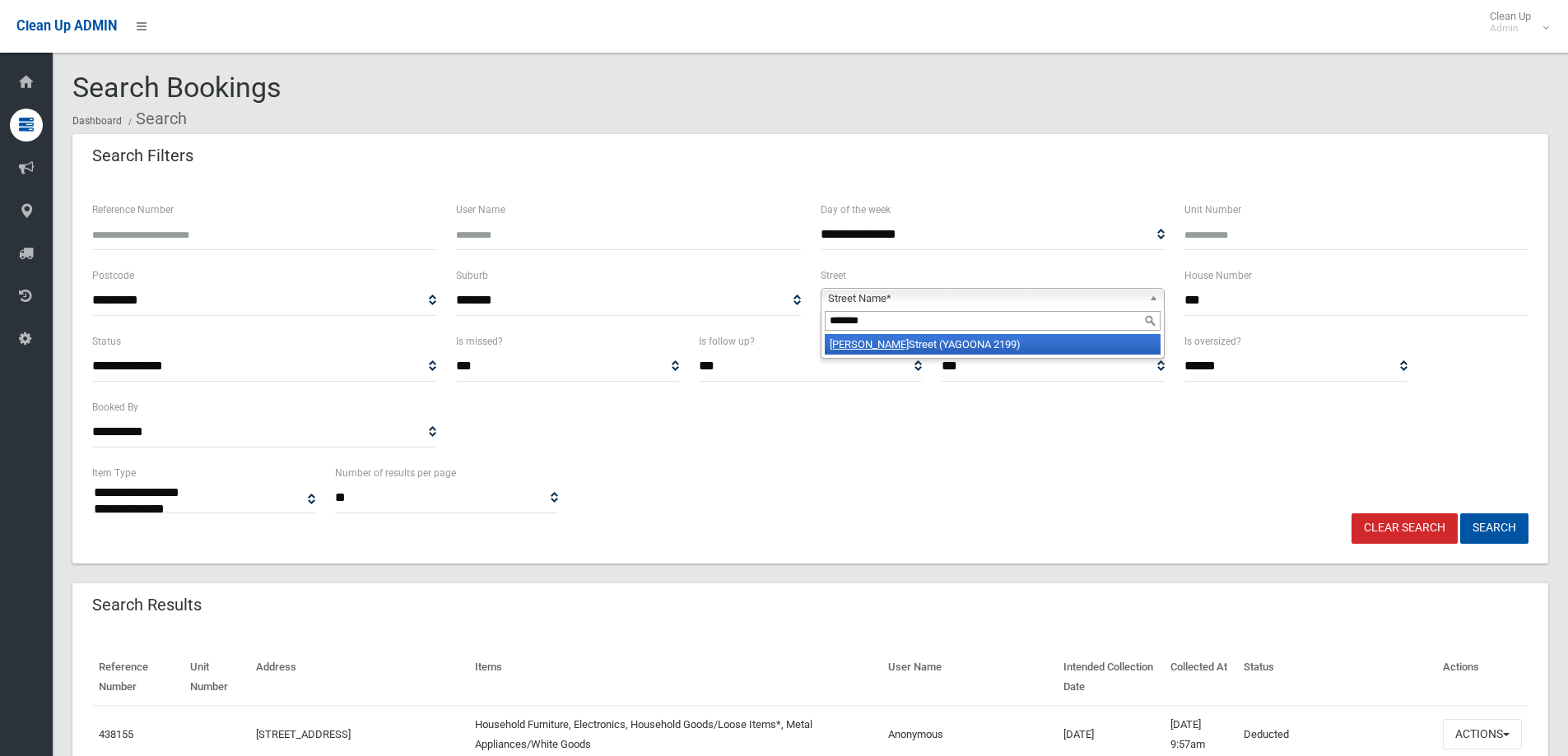
type input "*******"
click at [937, 342] on li "[PERSON_NAME][GEOGRAPHIC_DATA] (YAGOONA 2199)" at bounding box center [992, 344] width 336 height 20
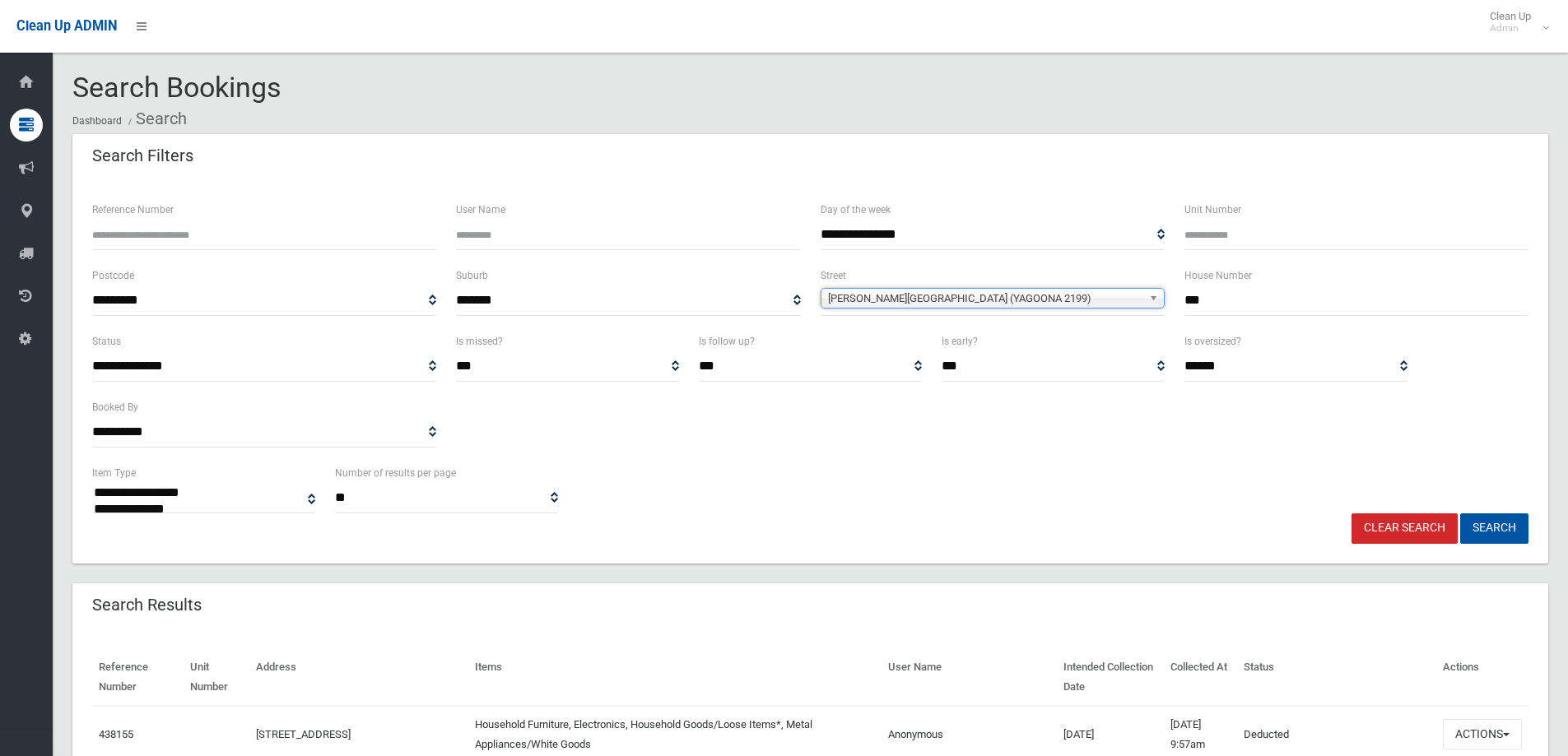
click at [1007, 295] on span "[PERSON_NAME][GEOGRAPHIC_DATA] (YAGOONA 2199)" at bounding box center [985, 298] width 315 height 19
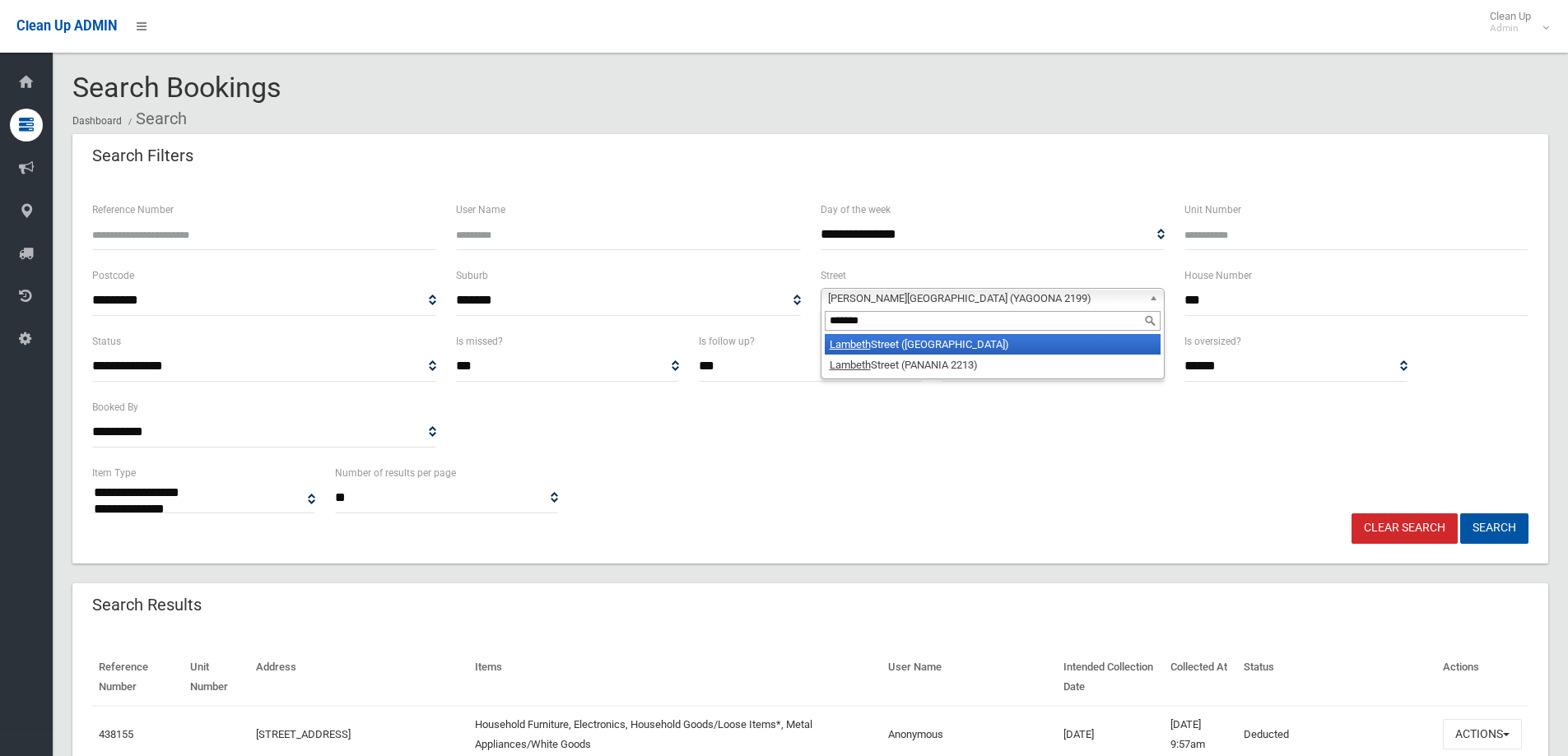
type input "*******"
click at [898, 345] on li "Lambeth Street (PICNIC POINT 2213)" at bounding box center [992, 344] width 336 height 20
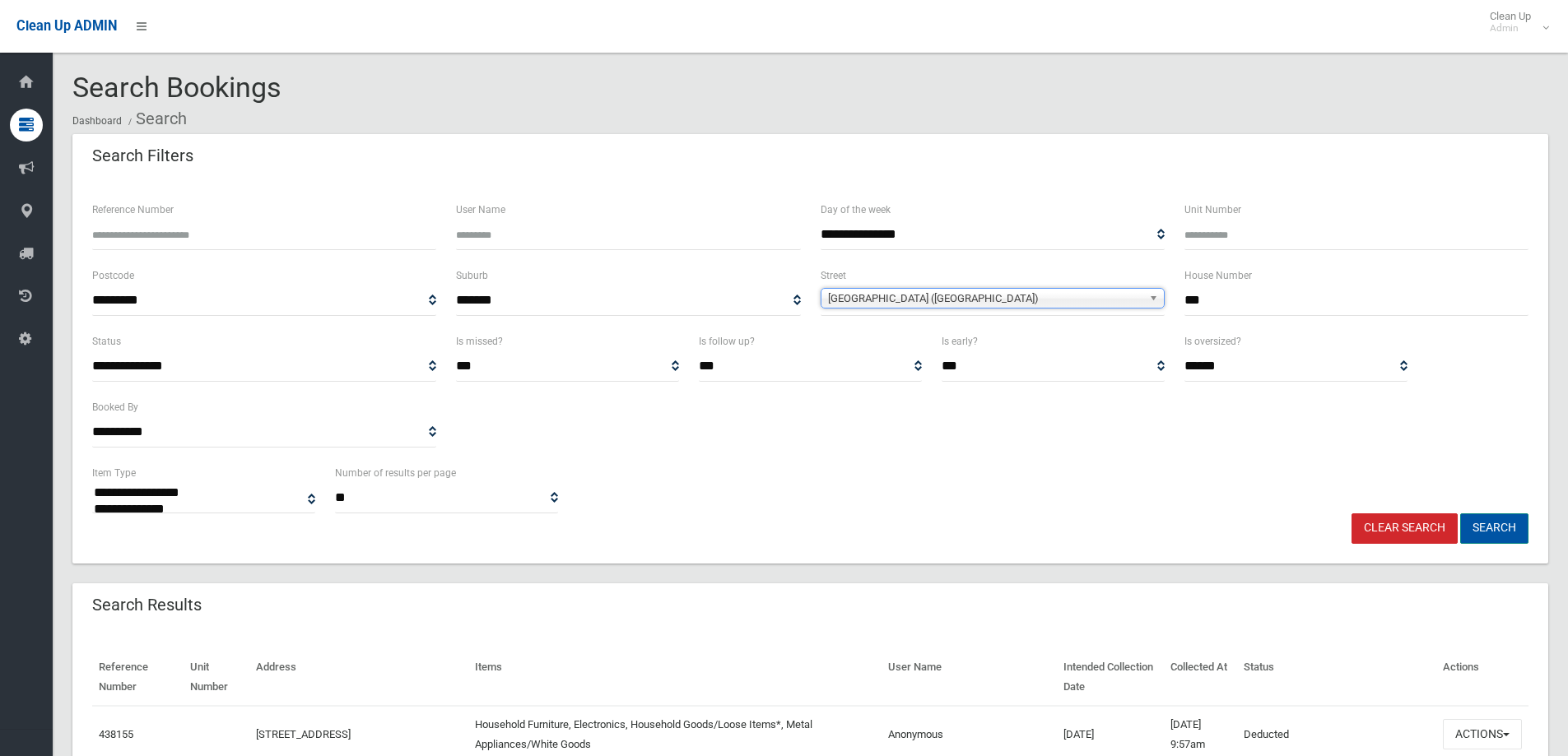
click at [1505, 527] on button "Search" at bounding box center [1494, 528] width 68 height 30
click at [1484, 526] on button "Search" at bounding box center [1494, 528] width 68 height 30
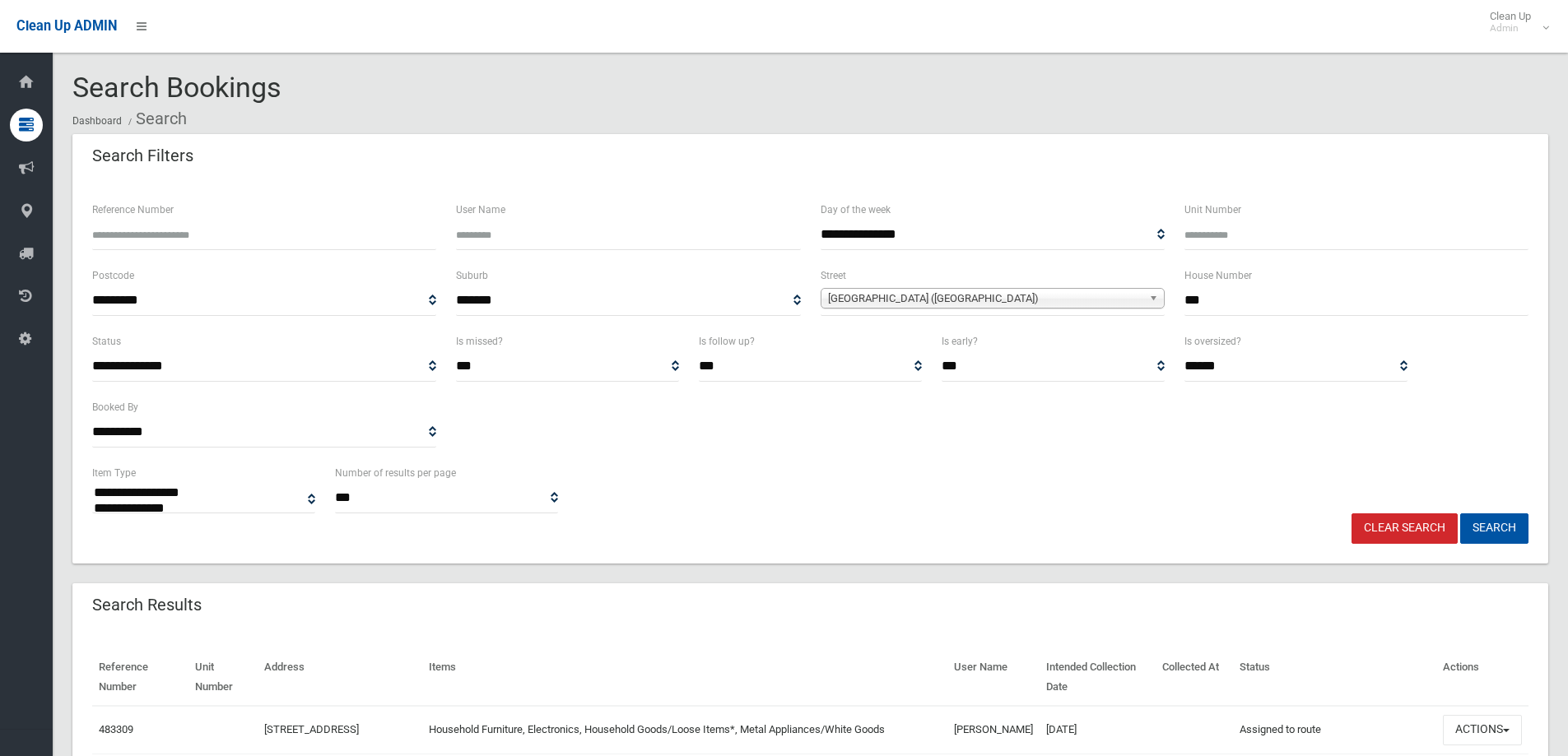
select select
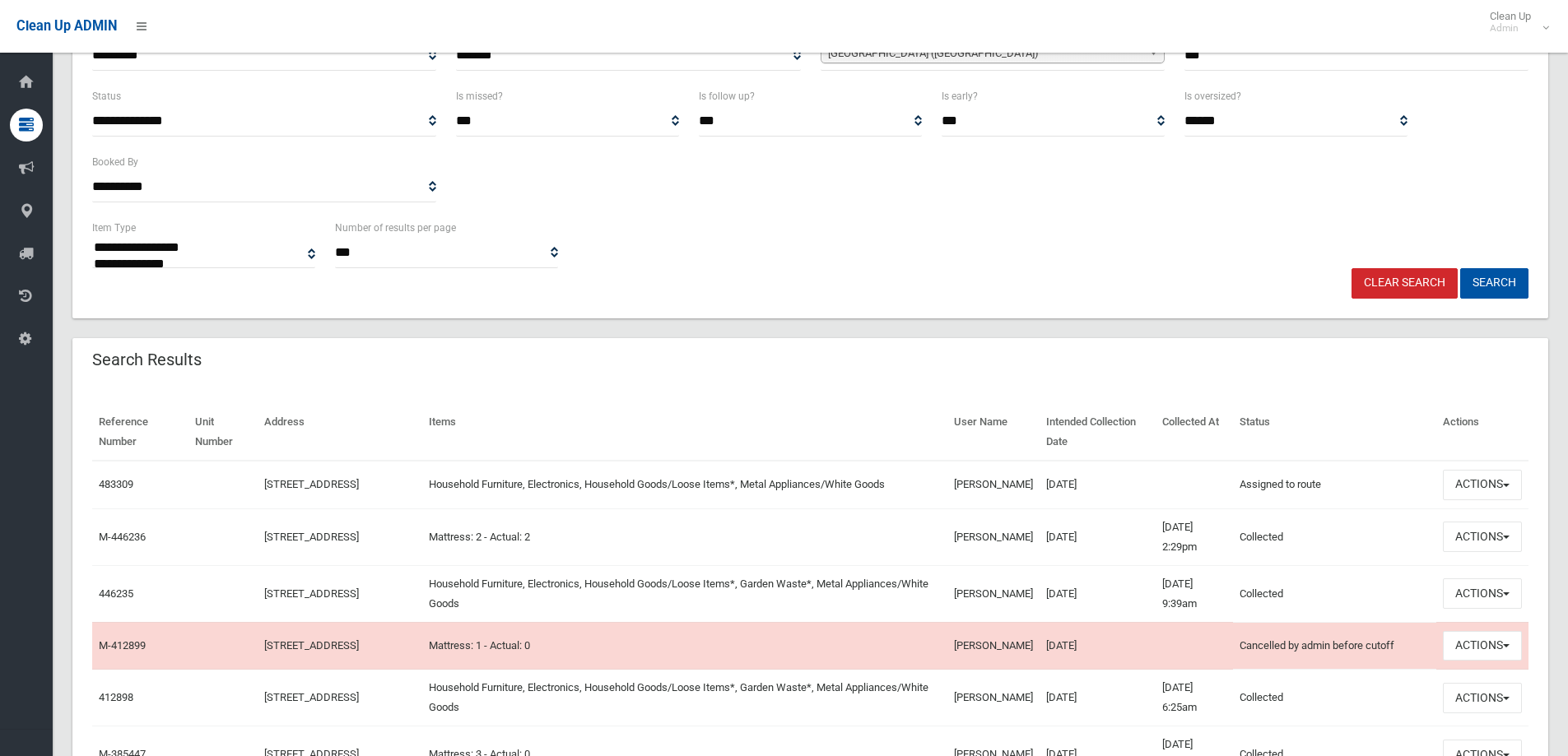
scroll to position [247, 0]
click at [1487, 491] on button "Actions" at bounding box center [1483, 483] width 79 height 30
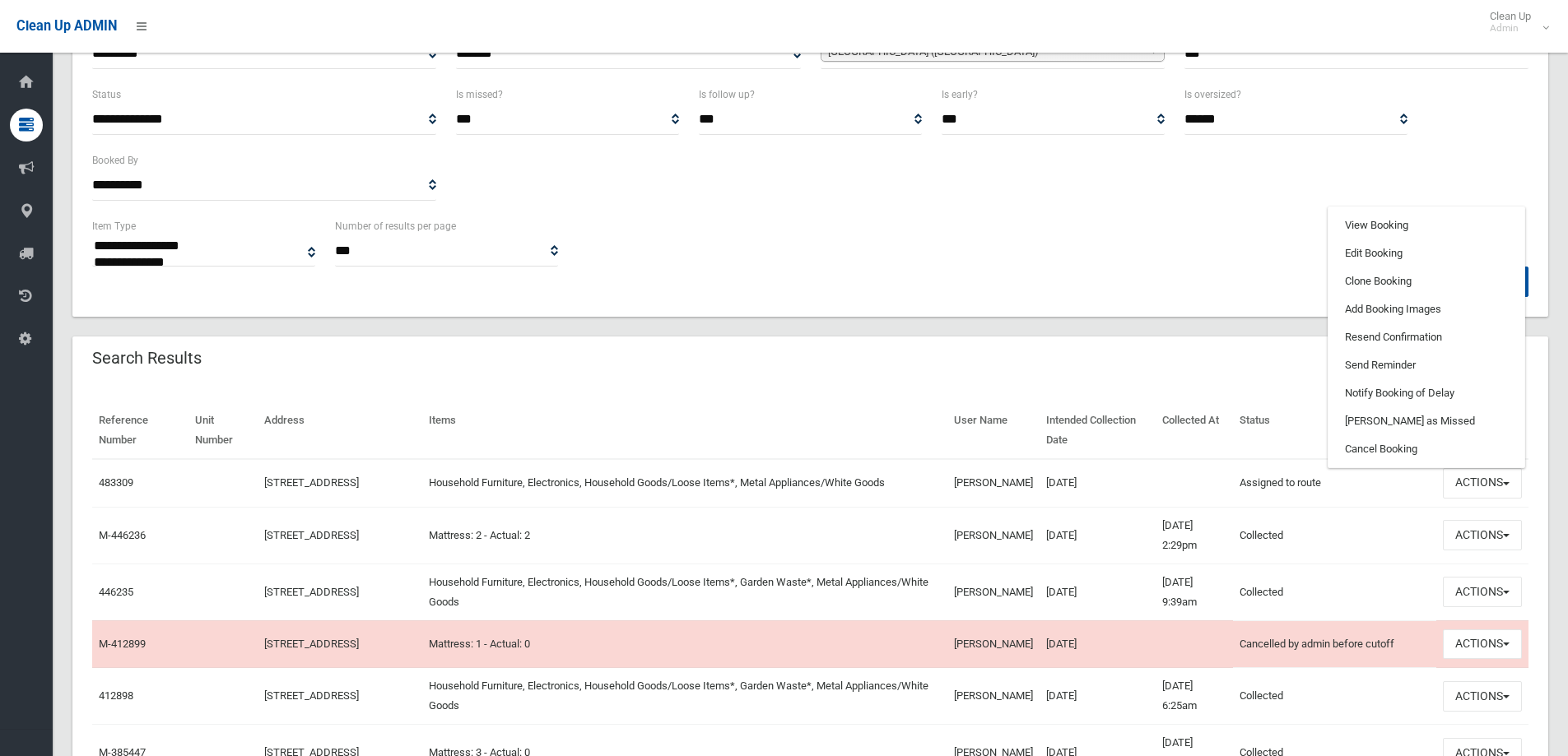
click at [1159, 277] on div "Clear Search Search" at bounding box center [810, 281] width 1456 height 30
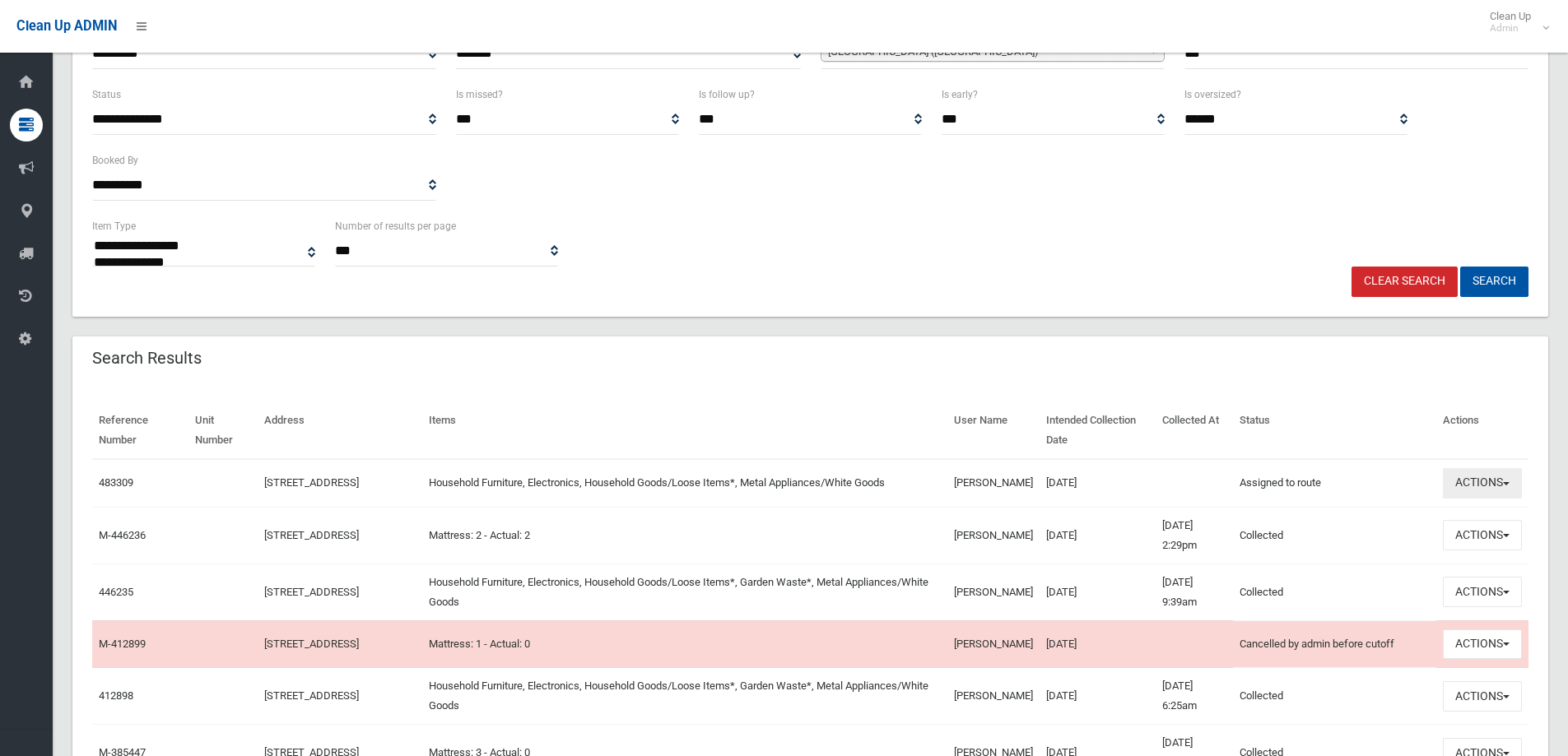
click at [1475, 489] on button "Actions" at bounding box center [1483, 483] width 79 height 30
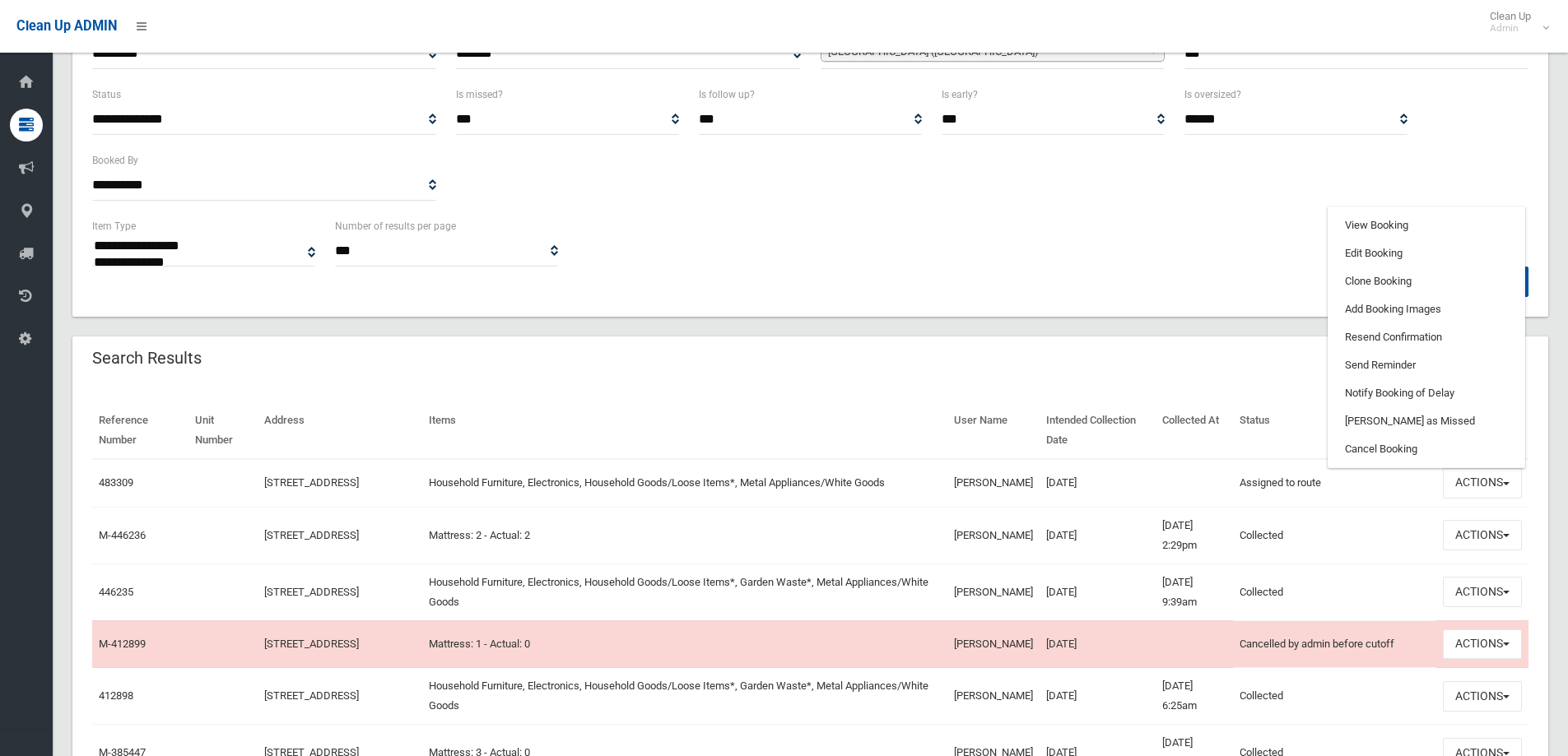
click at [1039, 486] on td "09/10/2025" at bounding box center [1098, 483] width 116 height 48
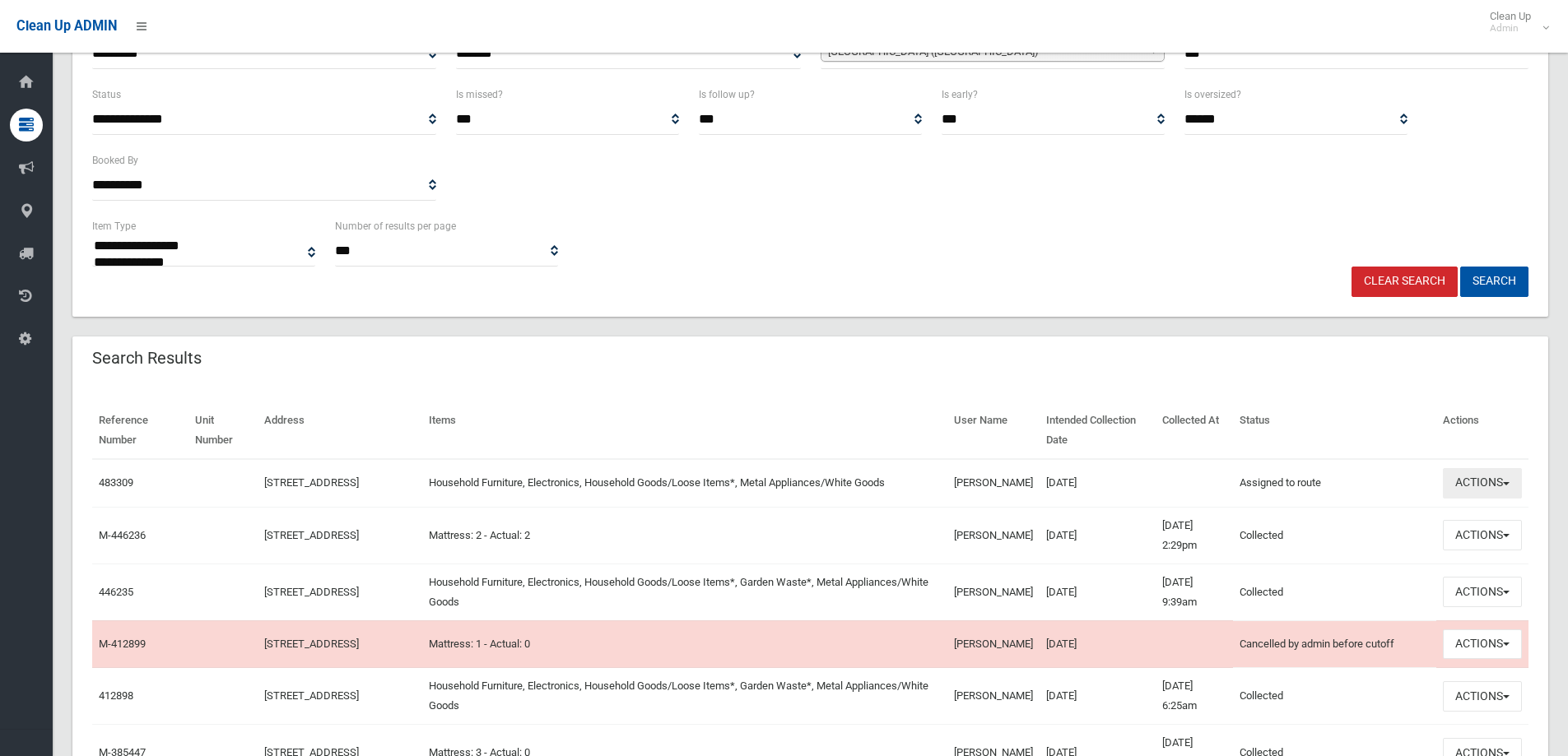
click at [1482, 496] on button "Actions" at bounding box center [1483, 483] width 79 height 30
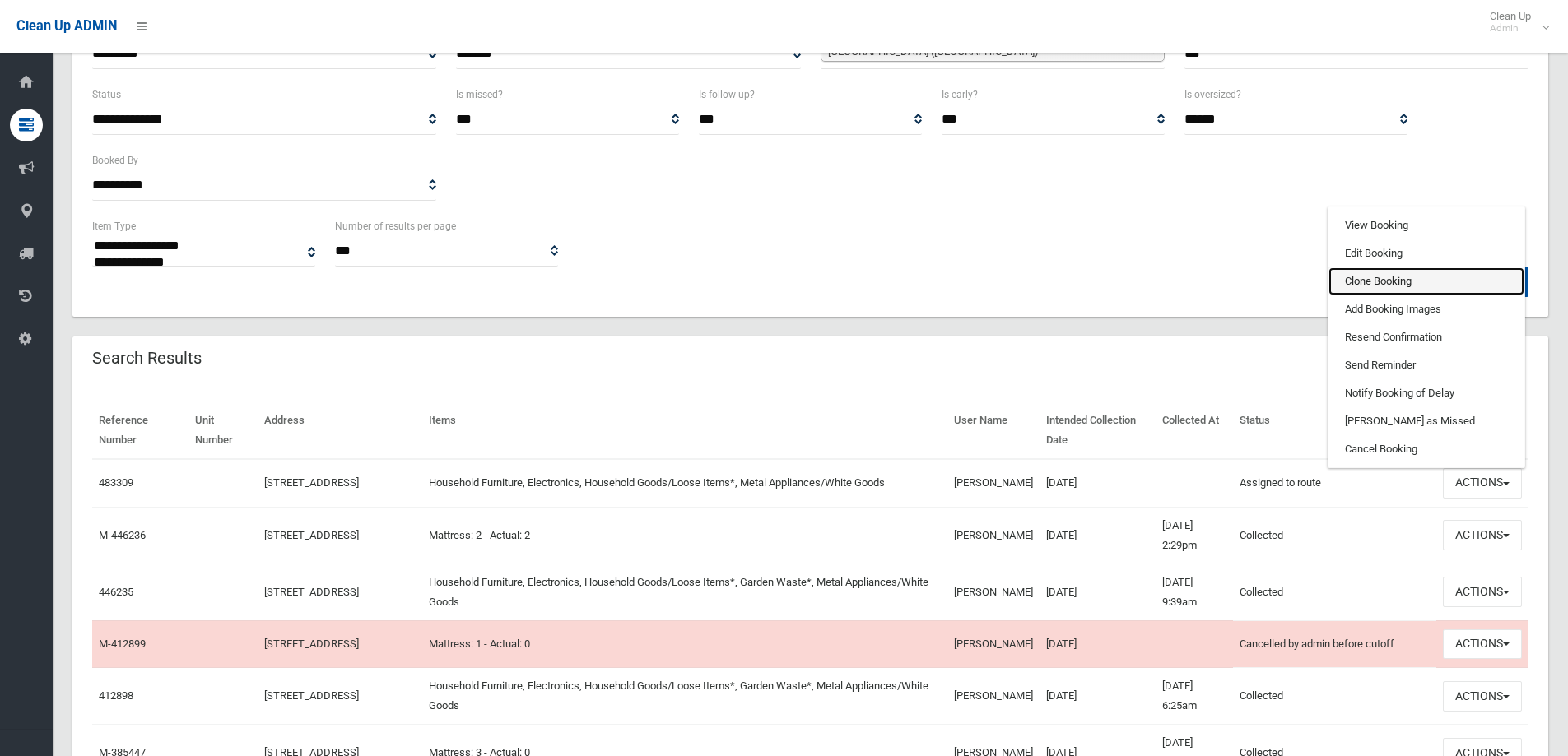
click at [1363, 285] on link "Clone Booking" at bounding box center [1427, 281] width 196 height 28
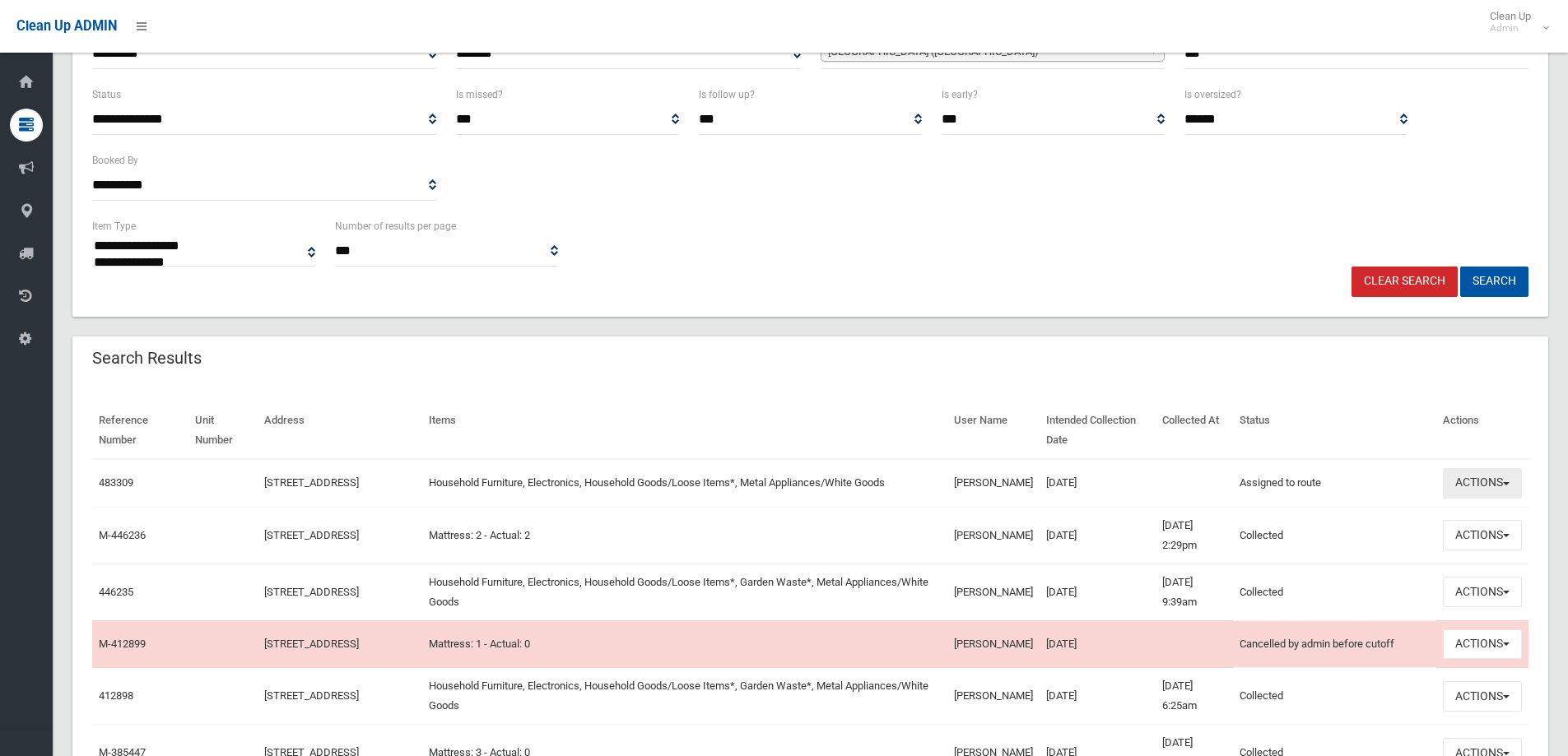
click at [1480, 486] on button "Actions" at bounding box center [1483, 483] width 79 height 30
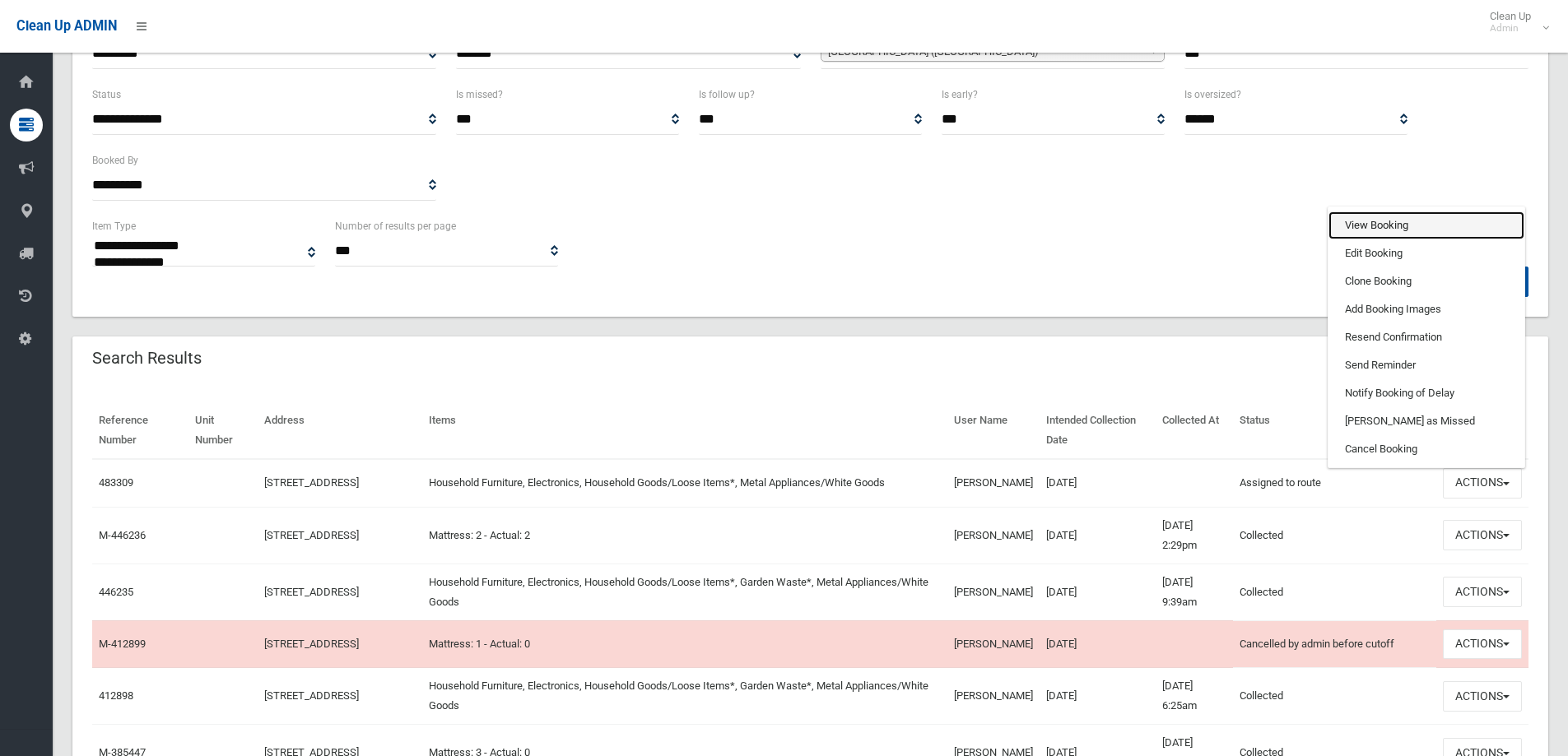
click at [1368, 225] on link "View Booking" at bounding box center [1427, 225] width 196 height 28
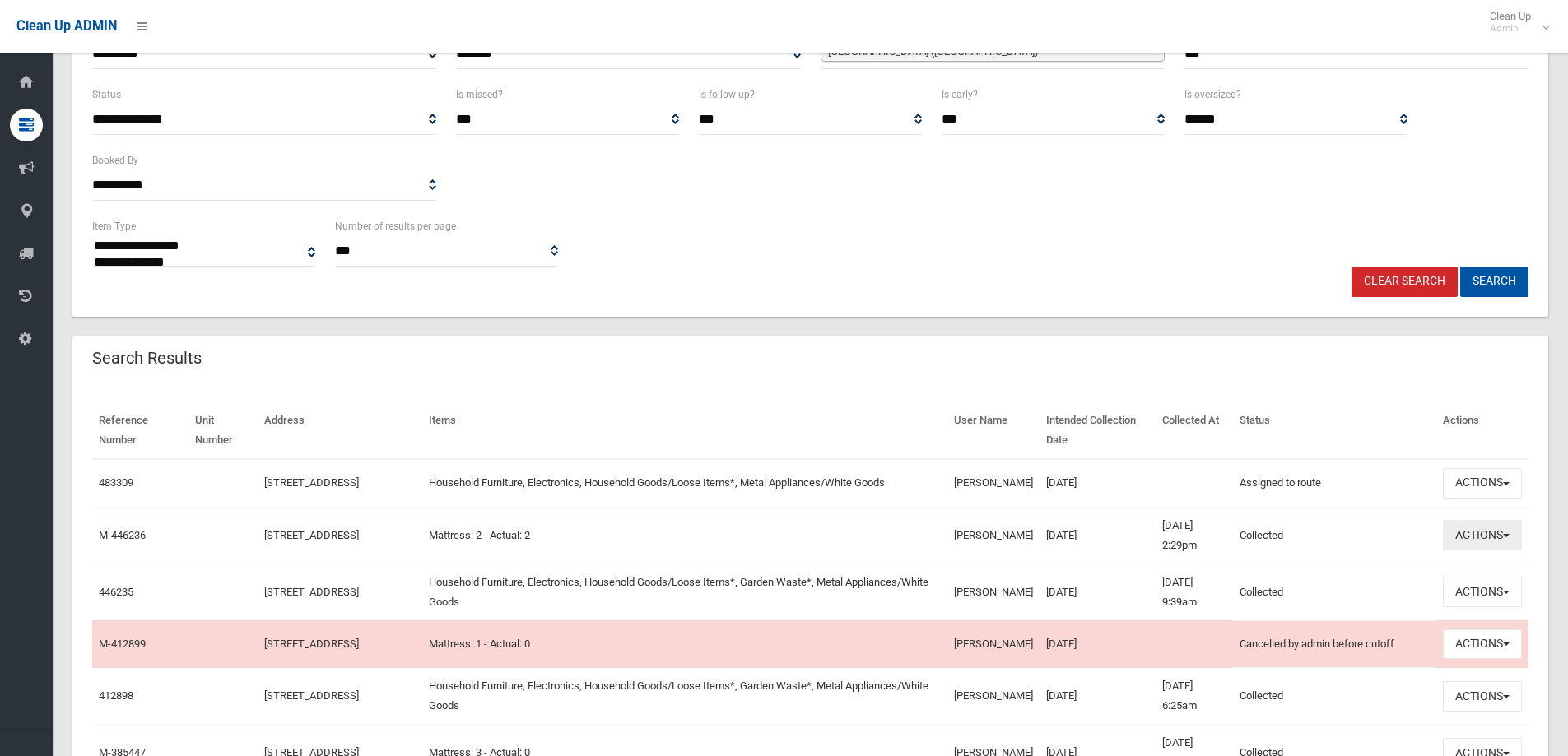
click at [1474, 546] on button "Actions" at bounding box center [1483, 535] width 79 height 30
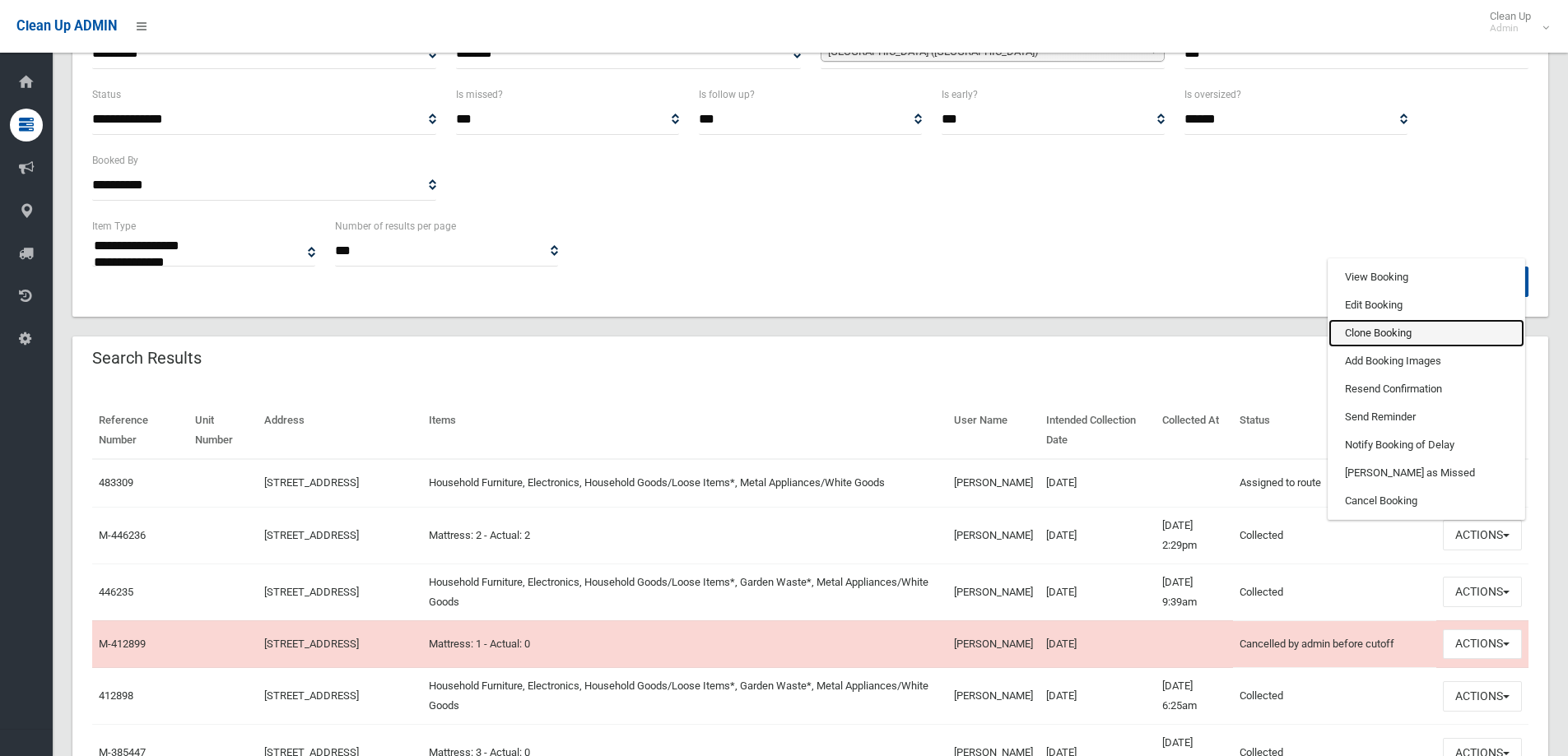
click at [1367, 339] on link "Clone Booking" at bounding box center [1427, 333] width 196 height 28
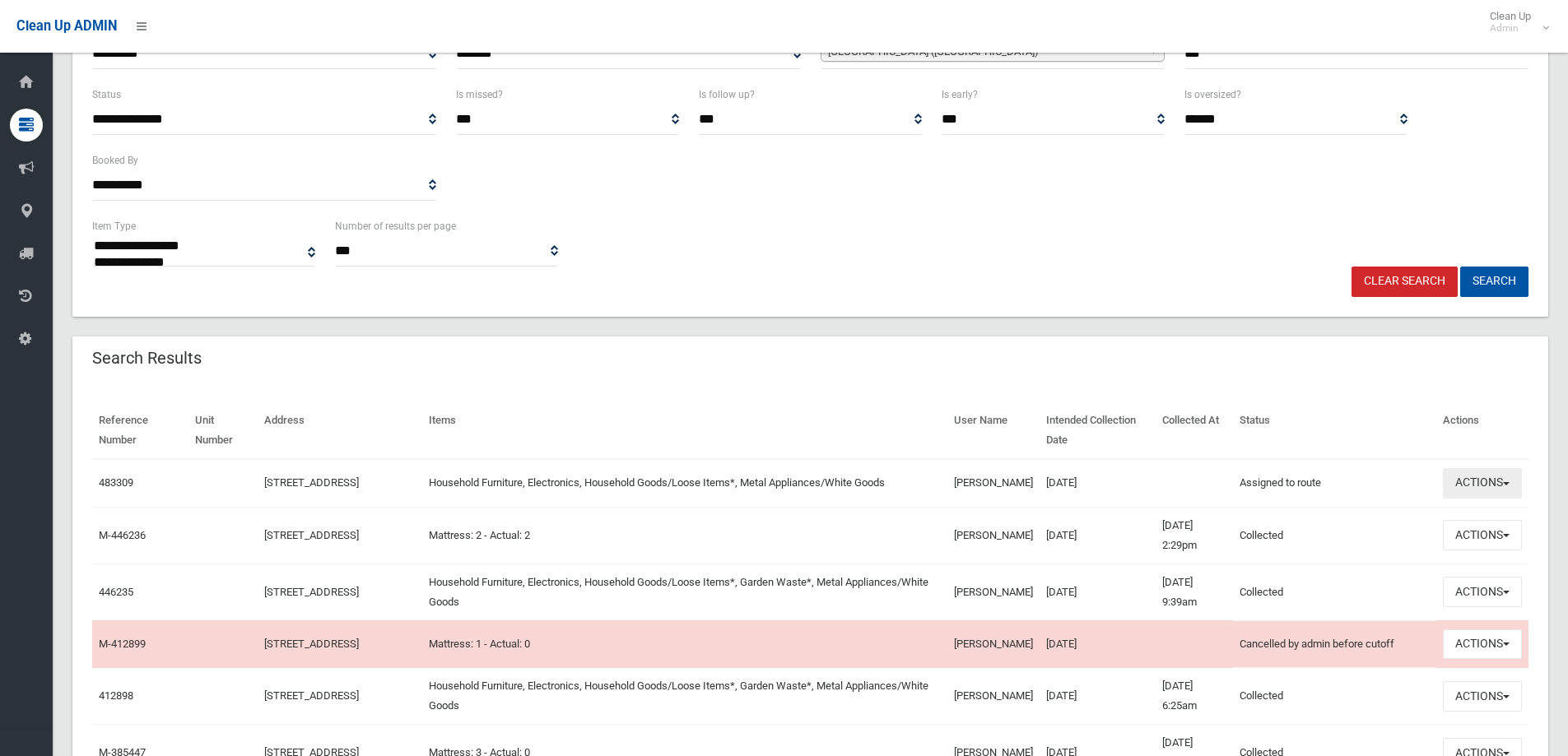
click at [1470, 486] on button "Actions" at bounding box center [1483, 483] width 79 height 30
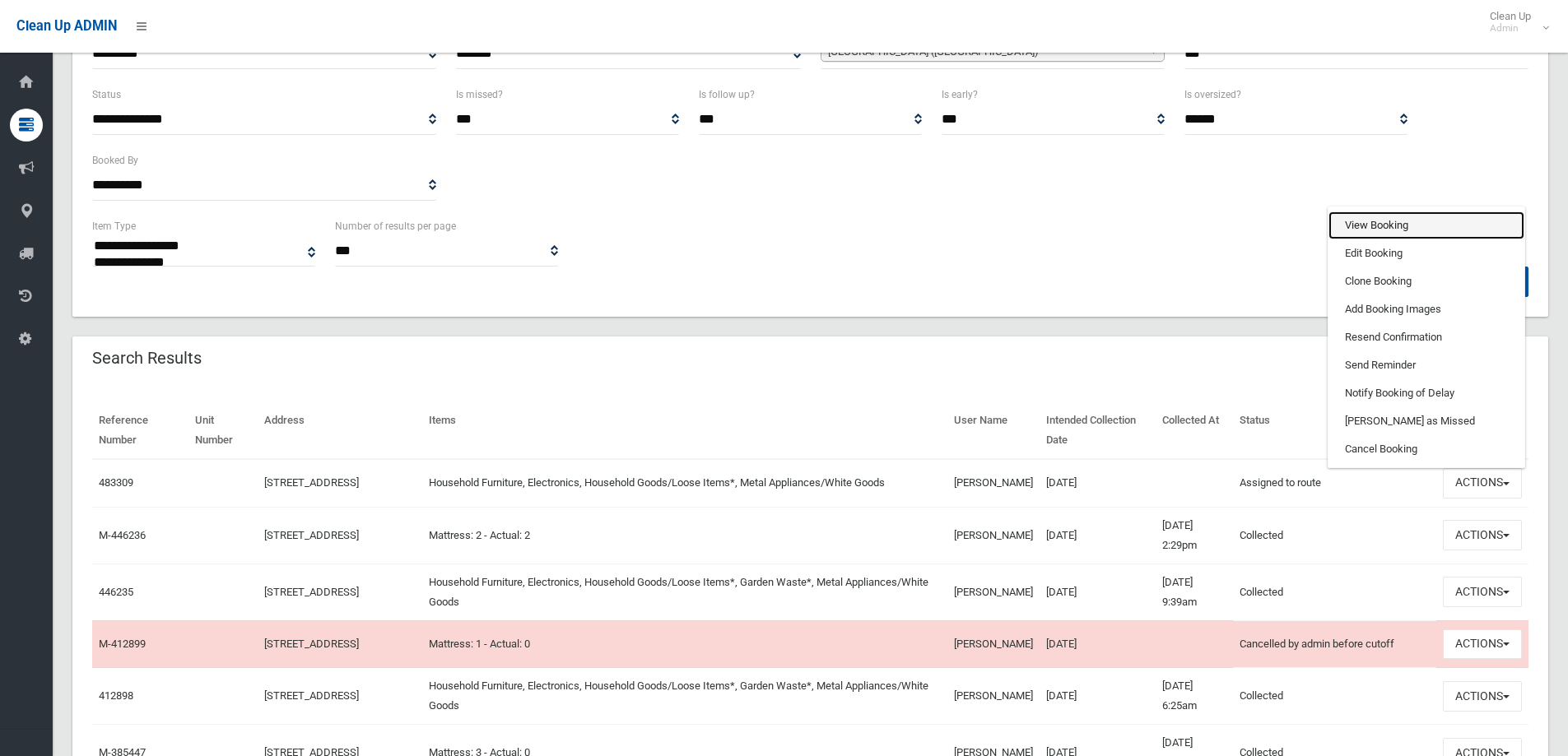
click at [1371, 227] on link "View Booking" at bounding box center [1427, 225] width 196 height 28
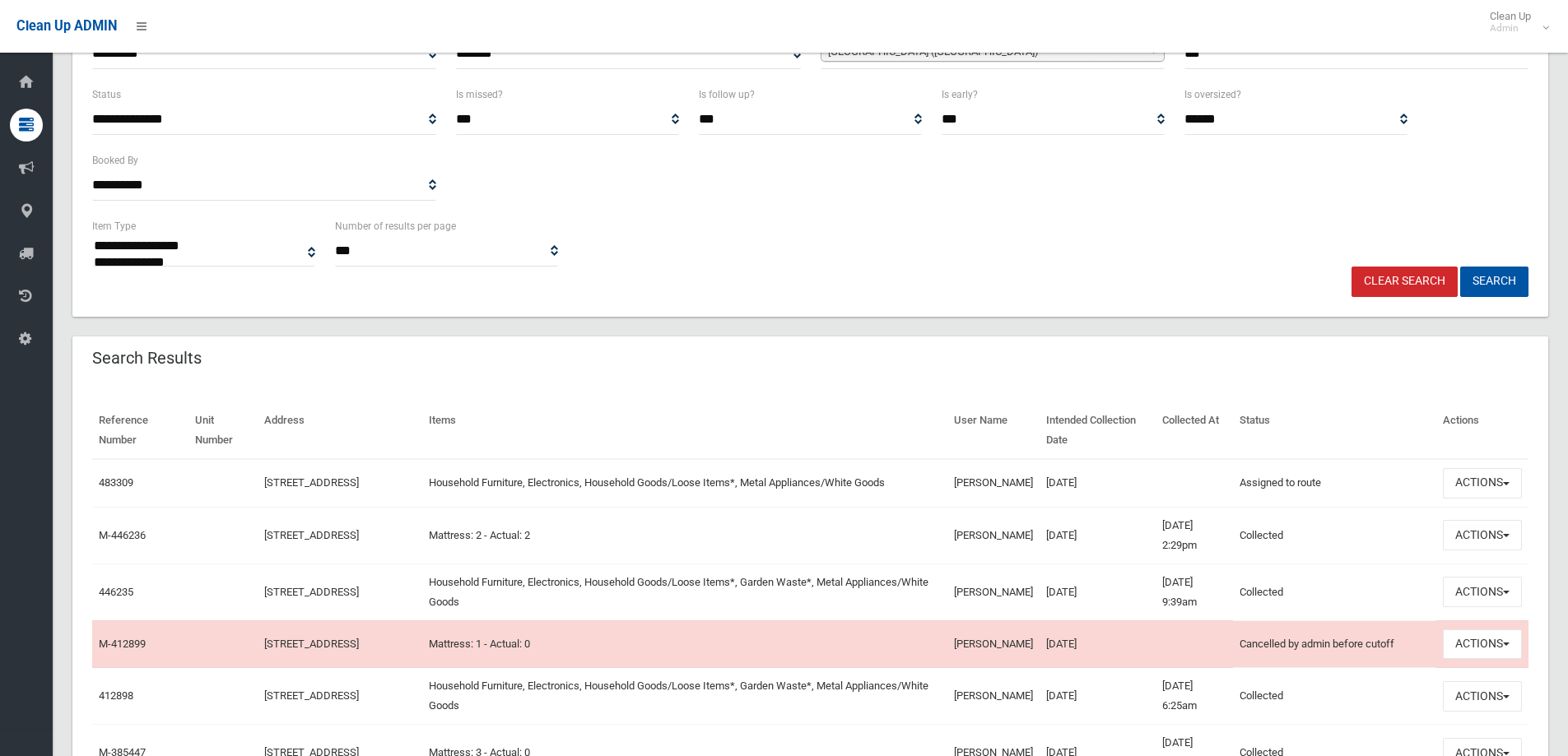
click at [1088, 490] on td "09/10/2025" at bounding box center [1098, 483] width 116 height 48
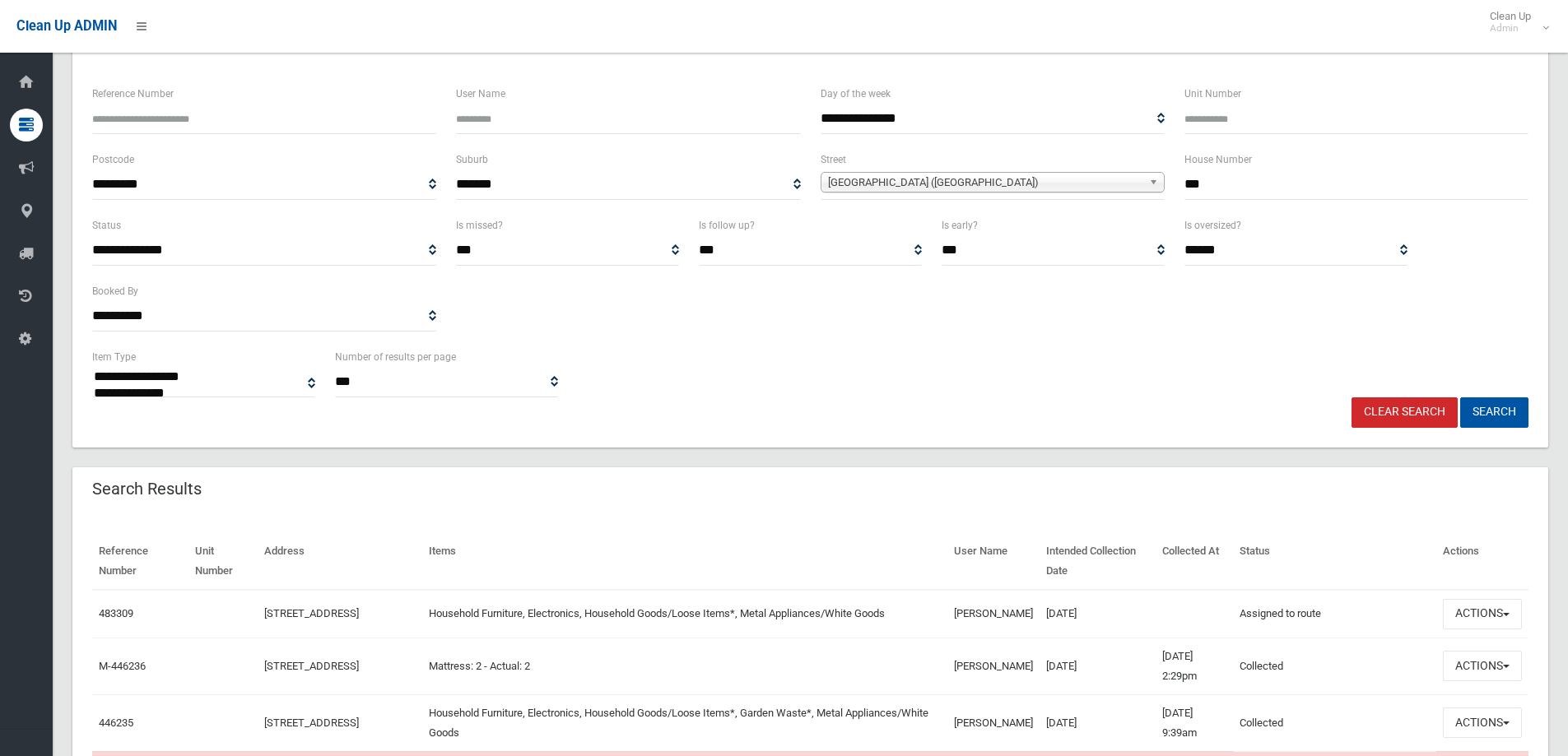
scroll to position [0, 0]
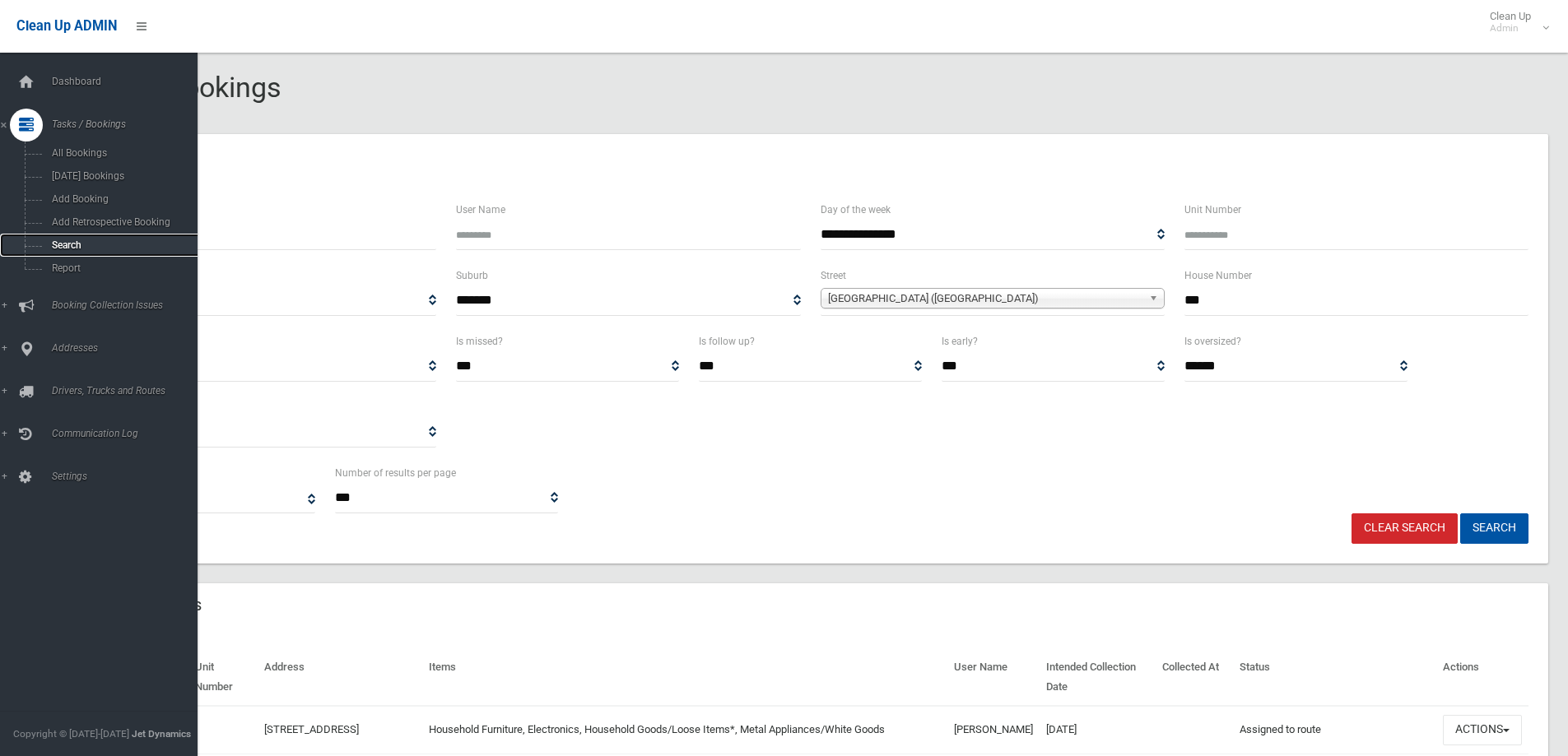
click at [70, 243] on span "Search" at bounding box center [122, 245] width 149 height 11
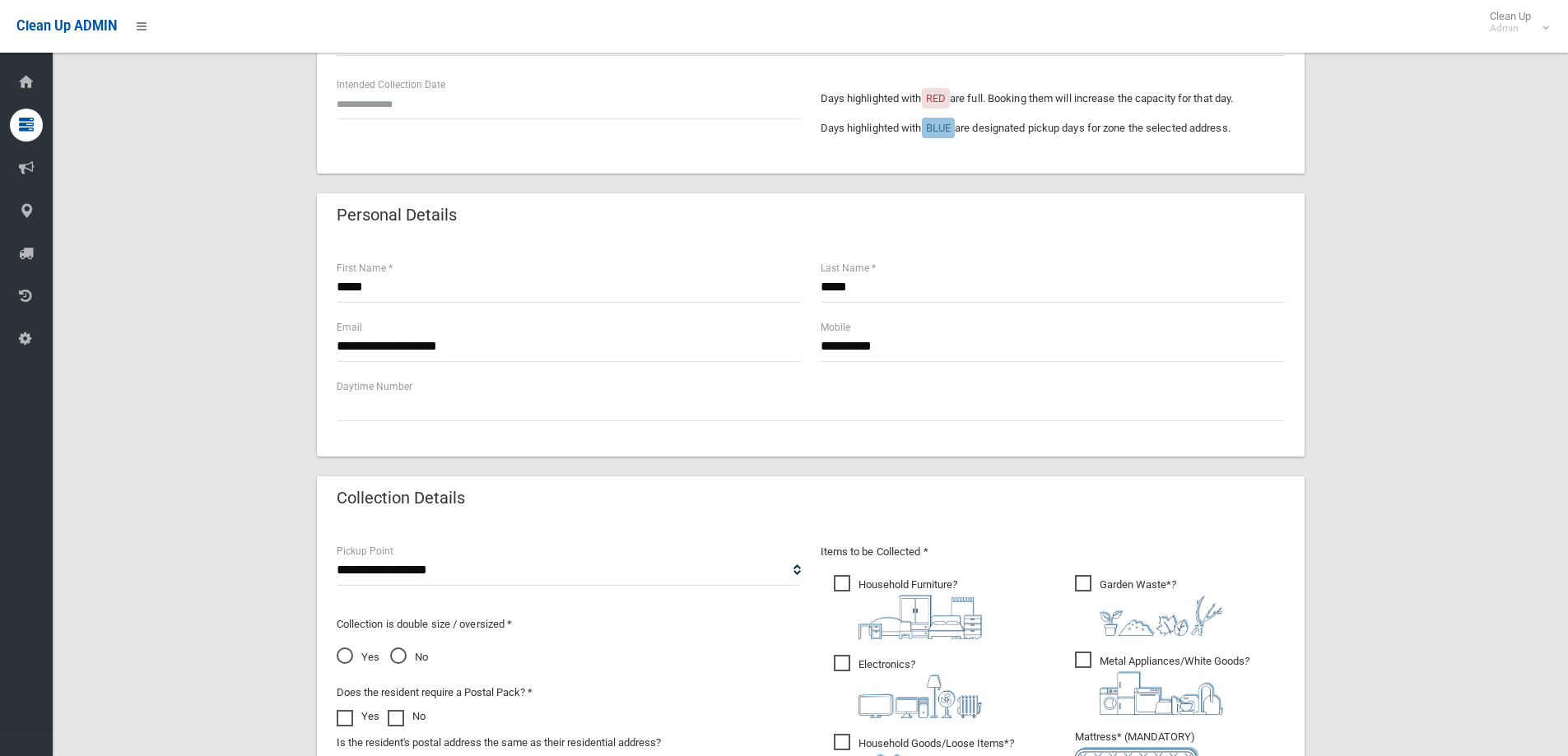
scroll to position [576, 0]
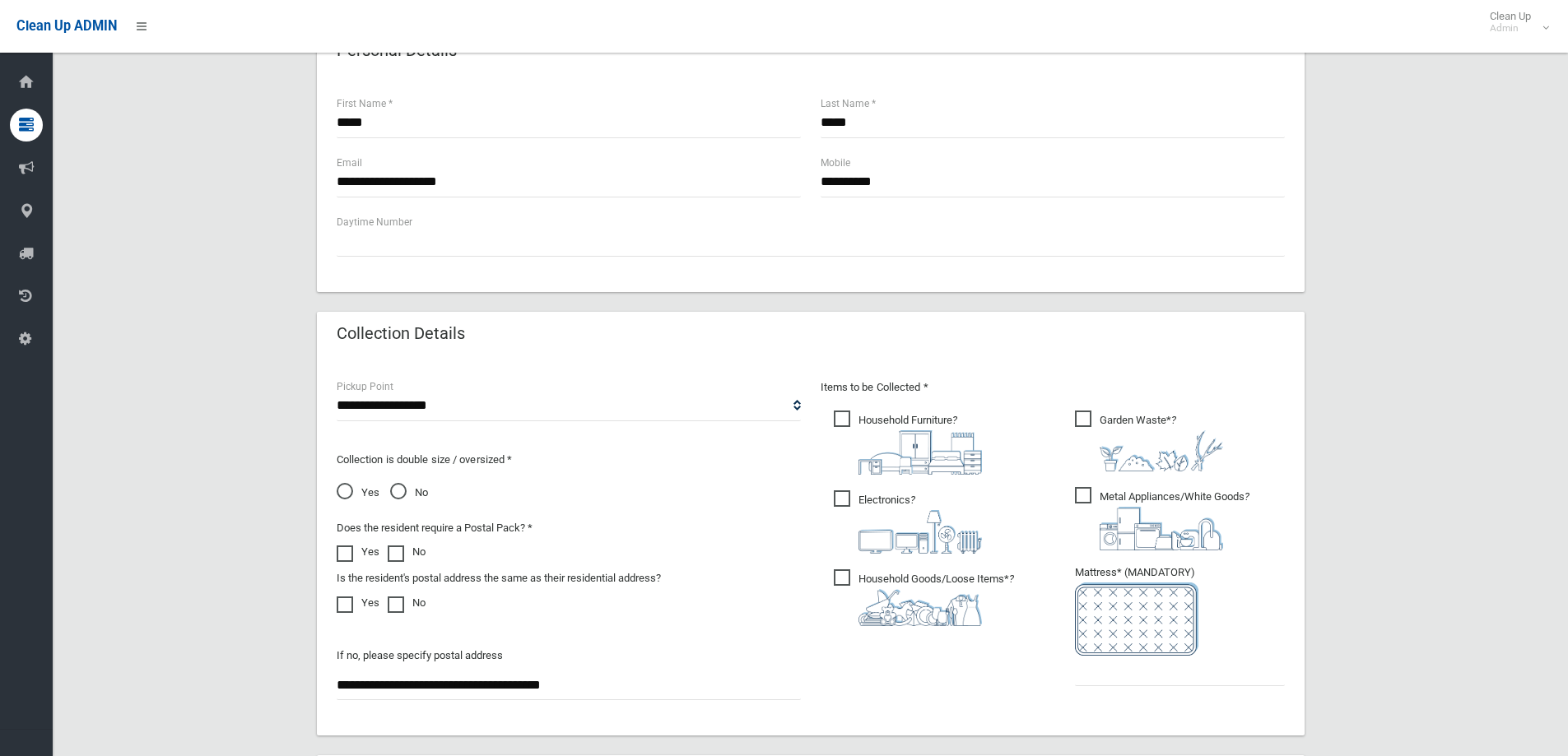
click at [837, 417] on span "Household Furniture ?" at bounding box center [908, 443] width 148 height 65
click at [838, 498] on span "Electronics ?" at bounding box center [908, 522] width 148 height 64
drag, startPoint x: 839, startPoint y: 573, endPoint x: 851, endPoint y: 585, distance: 17.0
click at [840, 573] on span "Household Goods/Loose Items* ?" at bounding box center [923, 598] width 180 height 57
click at [1076, 489] on span "Metal Appliances/White Goods ?" at bounding box center [1162, 518] width 174 height 64
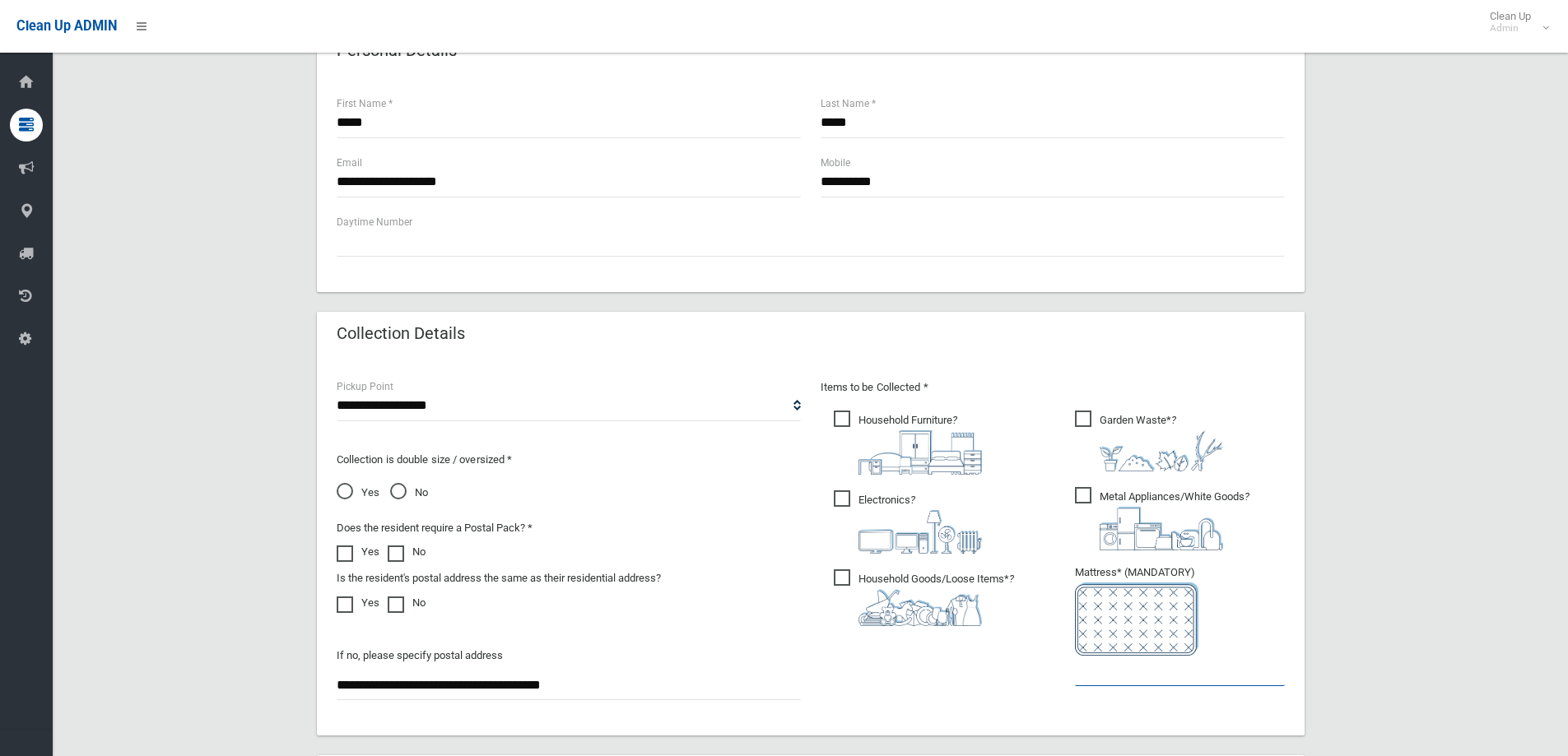
click at [1122, 669] on input "text" at bounding box center [1181, 670] width 210 height 30
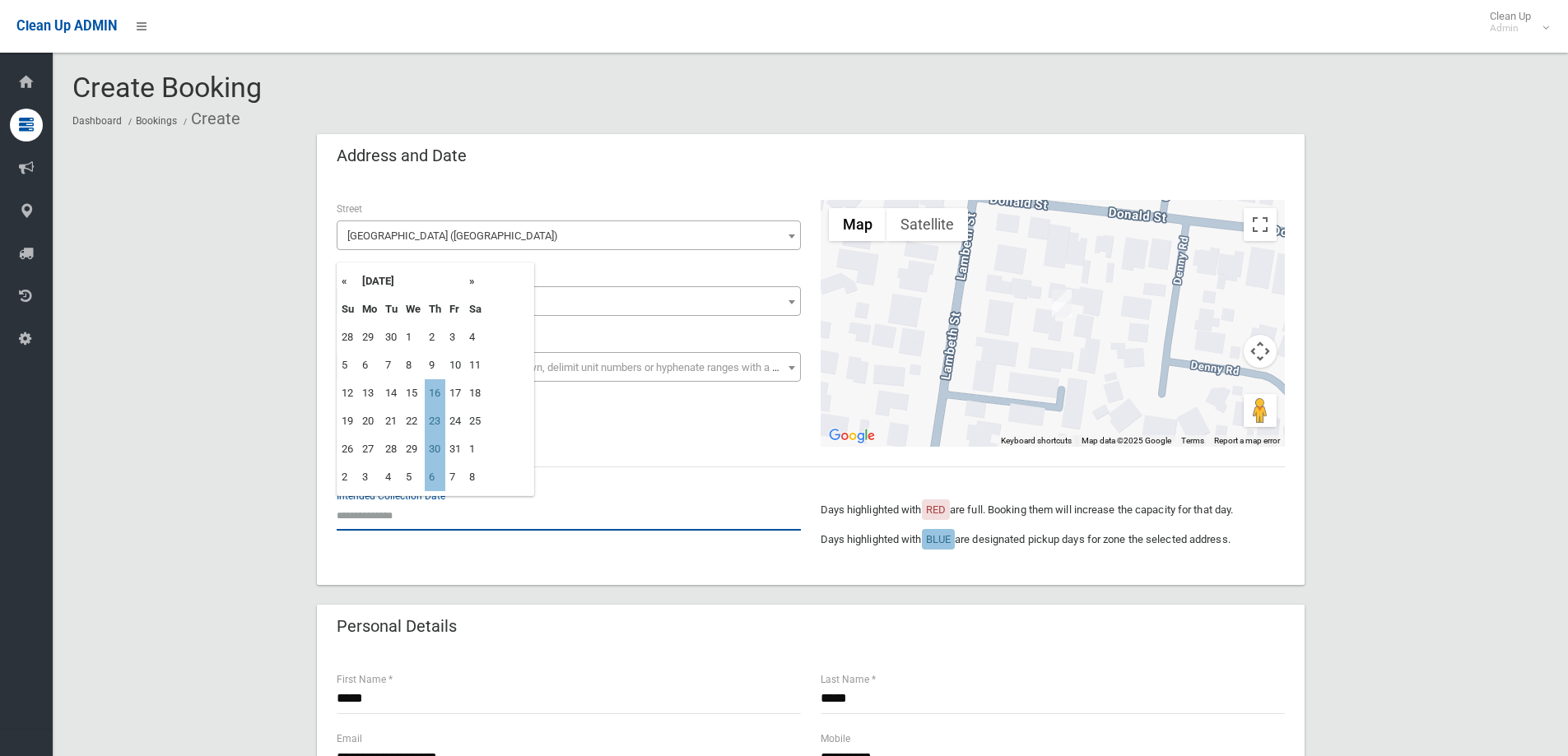
click at [386, 504] on input "text" at bounding box center [568, 515] width 464 height 30
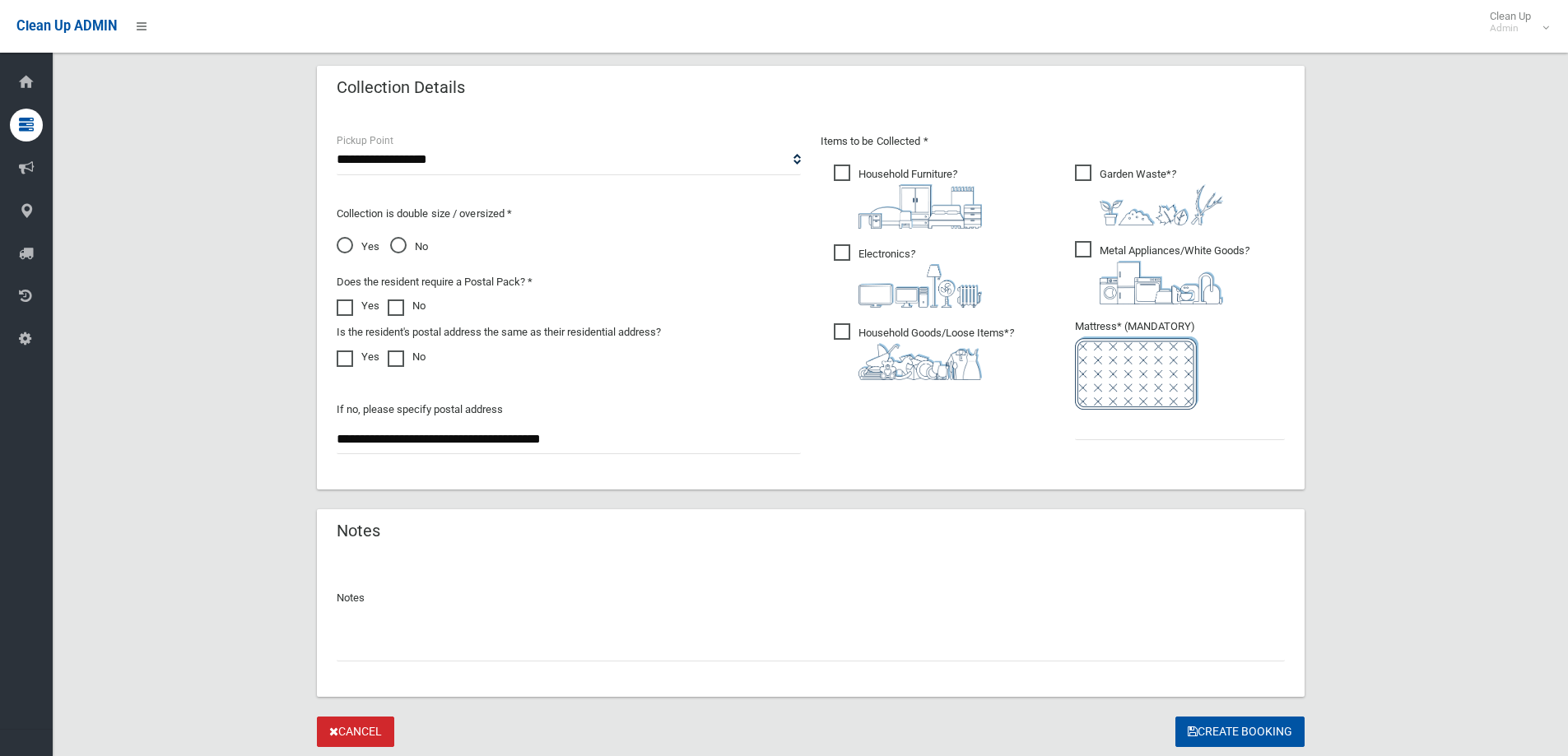
scroll to position [823, 0]
click at [1109, 425] on input "text" at bounding box center [1181, 424] width 210 height 30
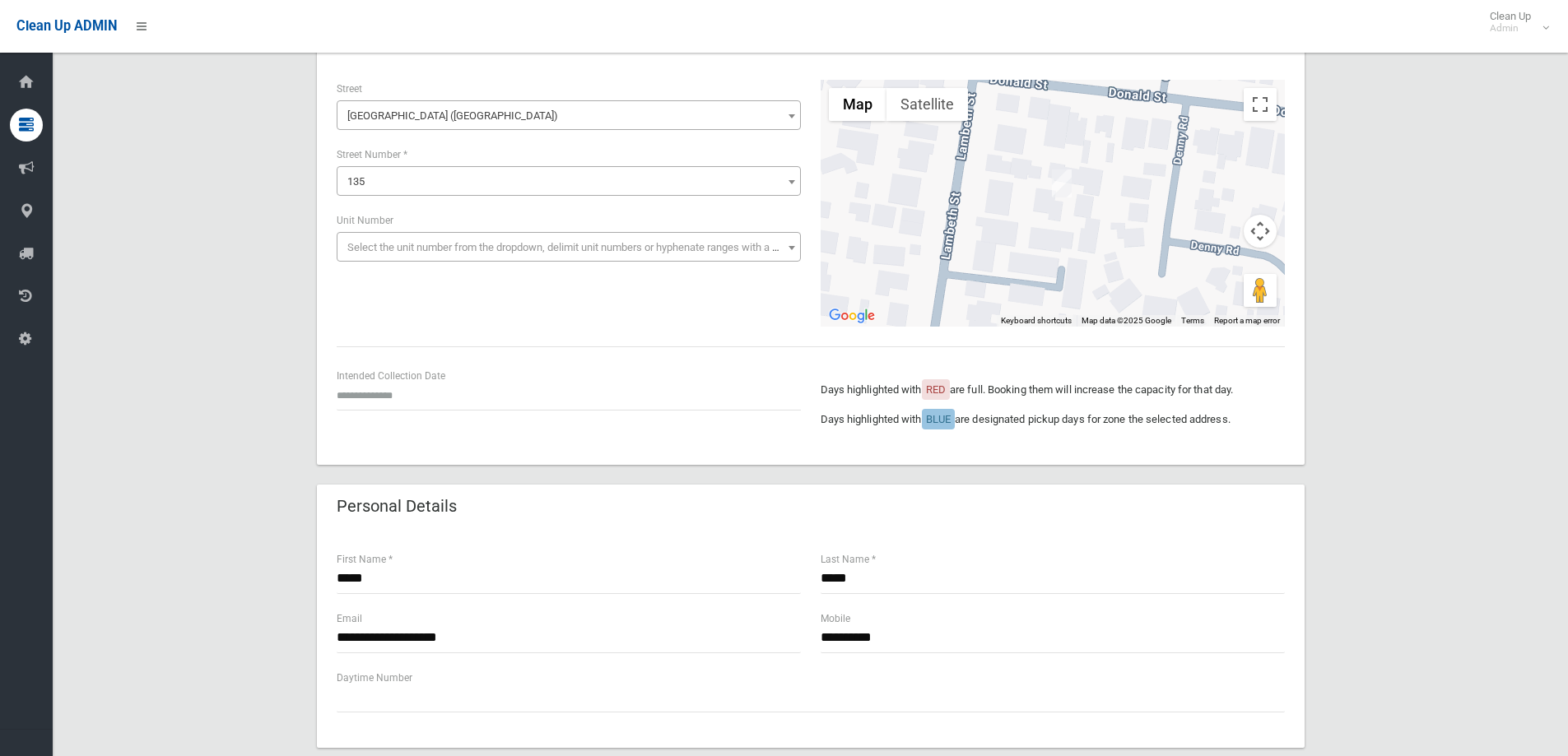
scroll to position [0, 0]
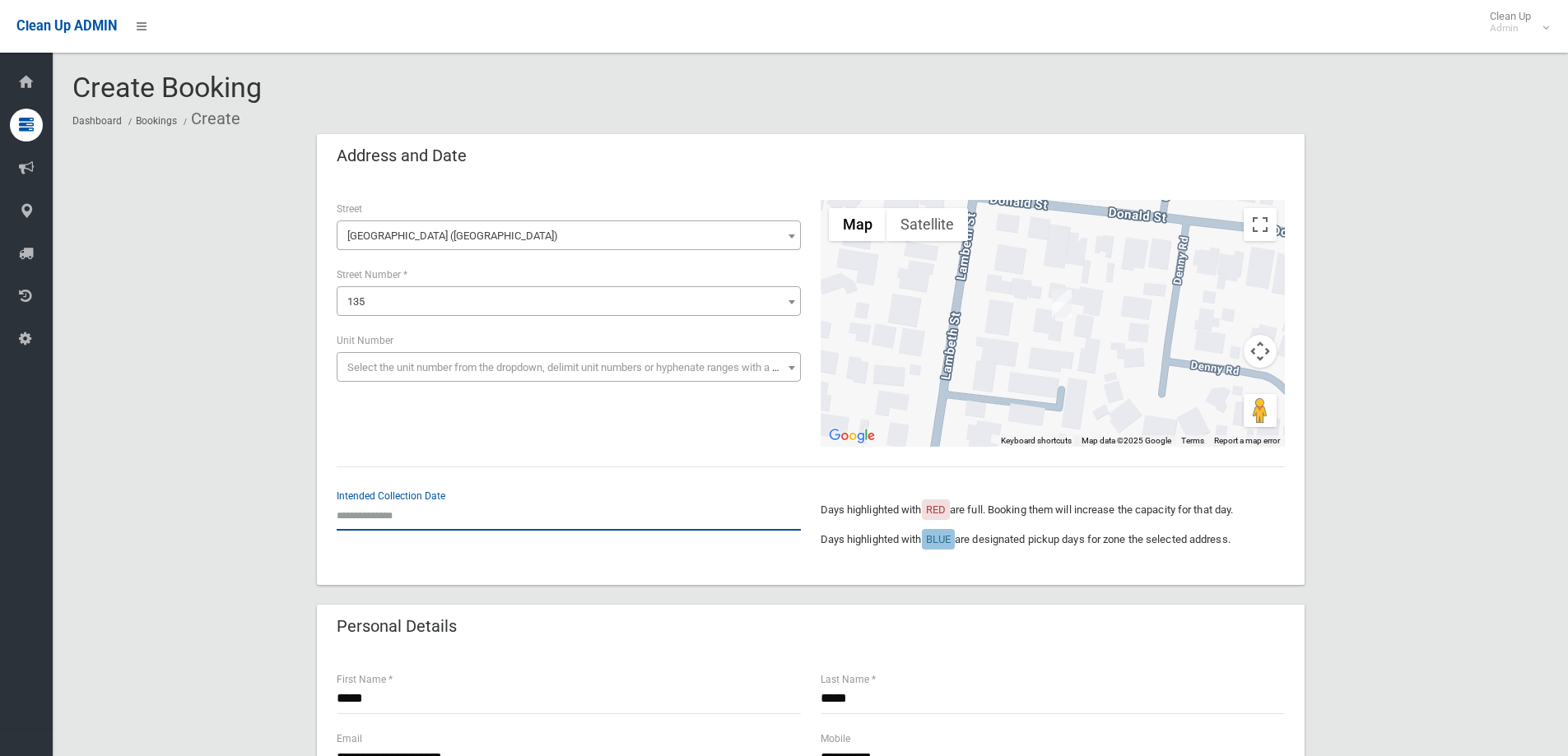
click at [400, 515] on input "text" at bounding box center [568, 515] width 464 height 30
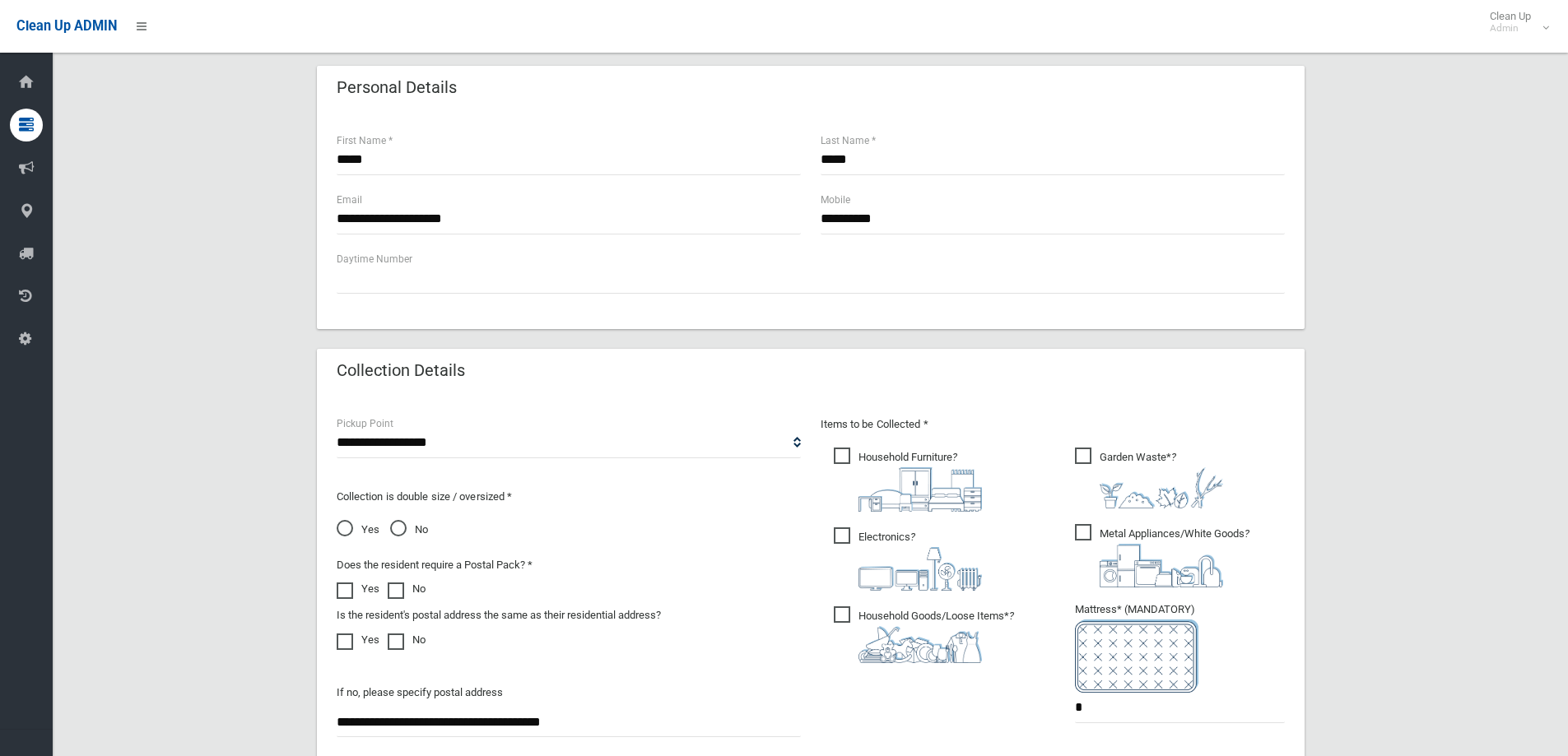
scroll to position [576, 0]
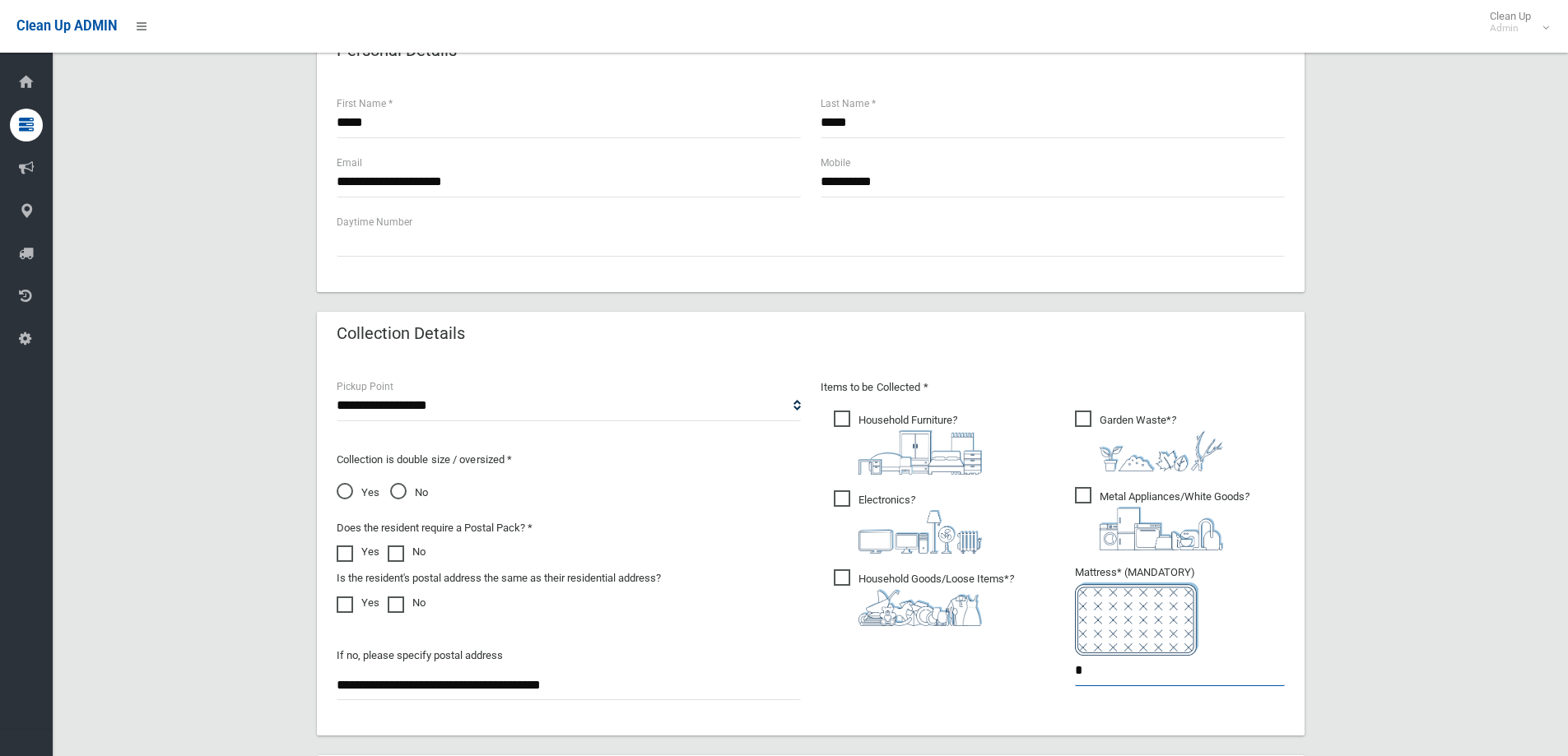
click at [1093, 670] on input "*" at bounding box center [1181, 670] width 210 height 30
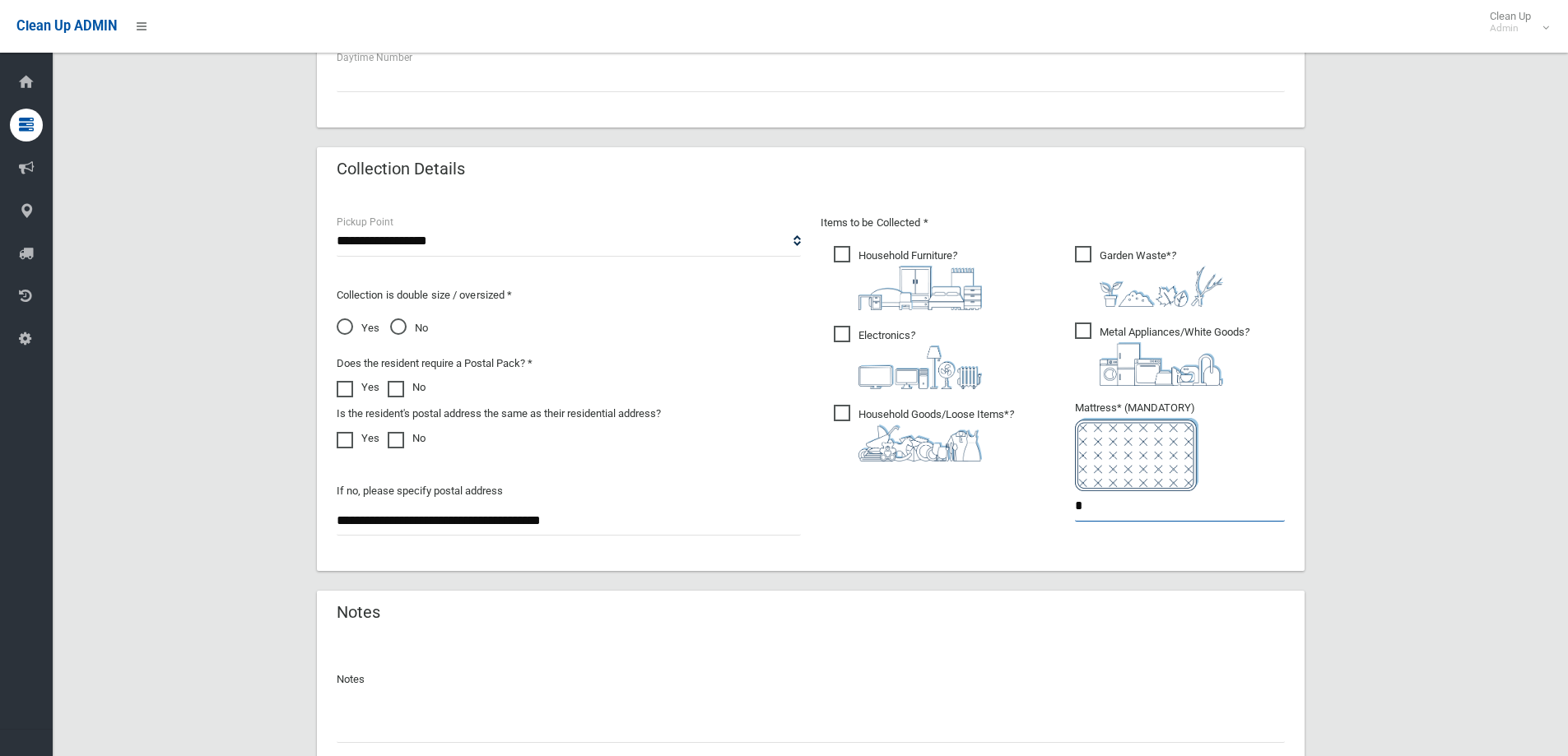
scroll to position [872, 0]
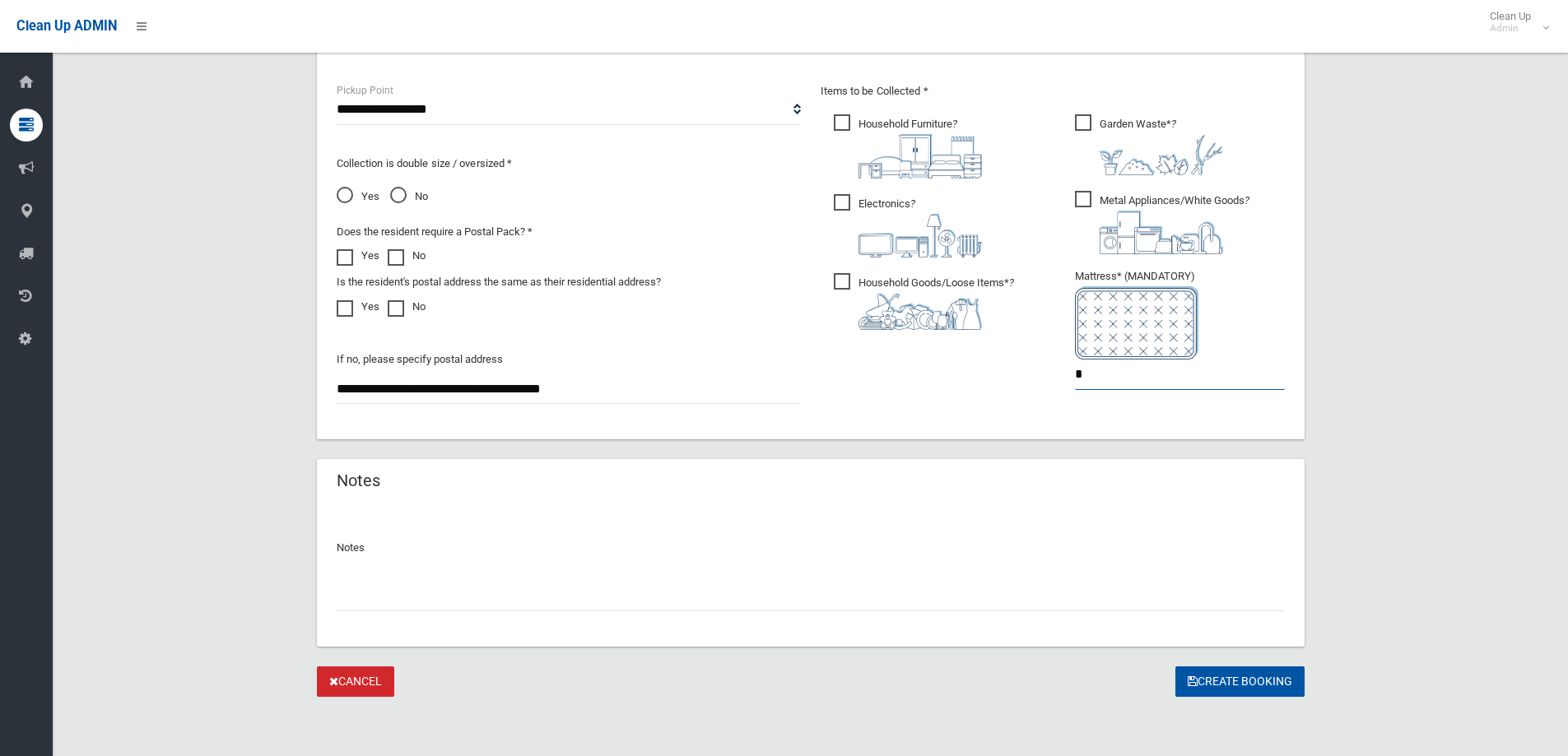
type input "*"
click at [363, 594] on input "text" at bounding box center [811, 596] width 948 height 30
type input "**********"
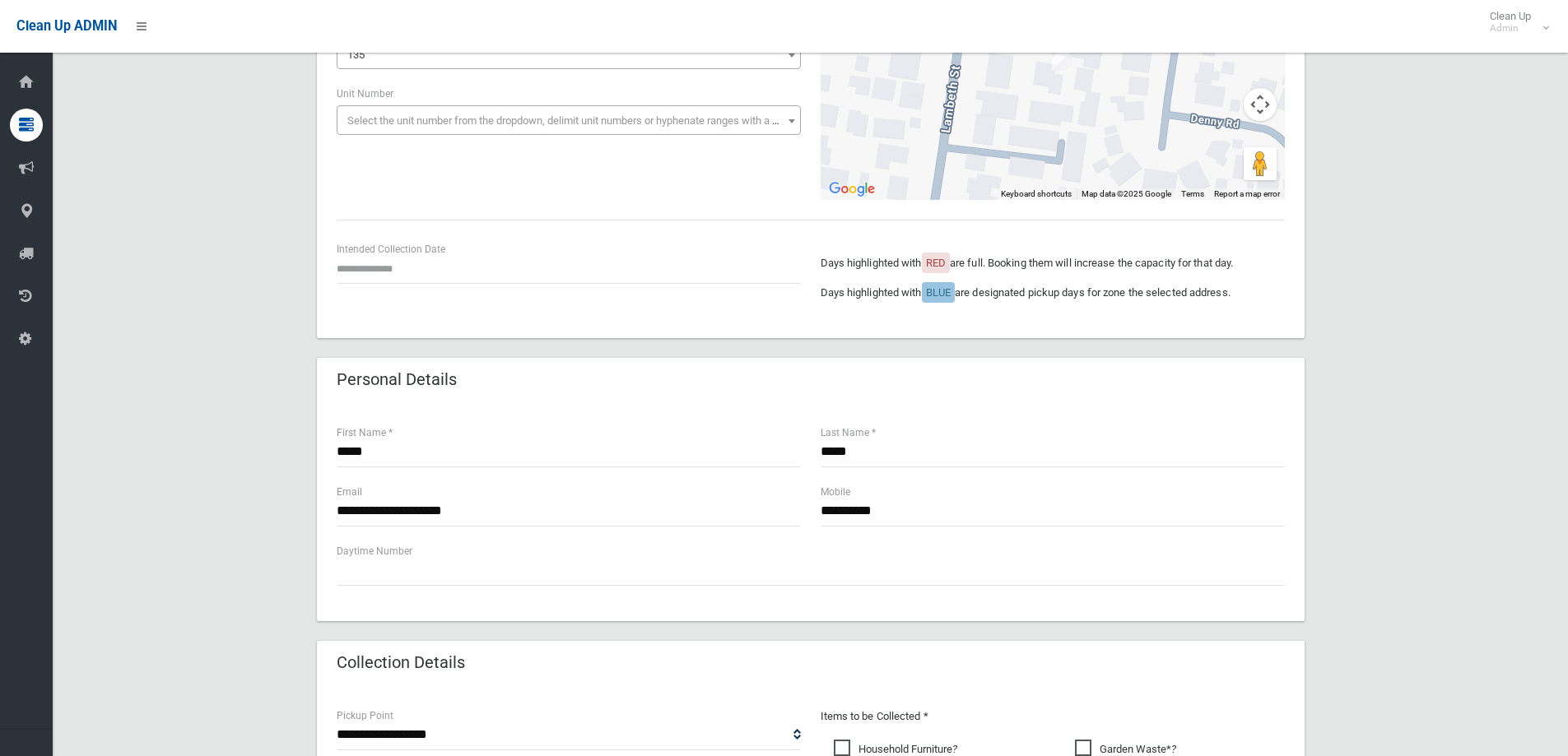
scroll to position [0, 0]
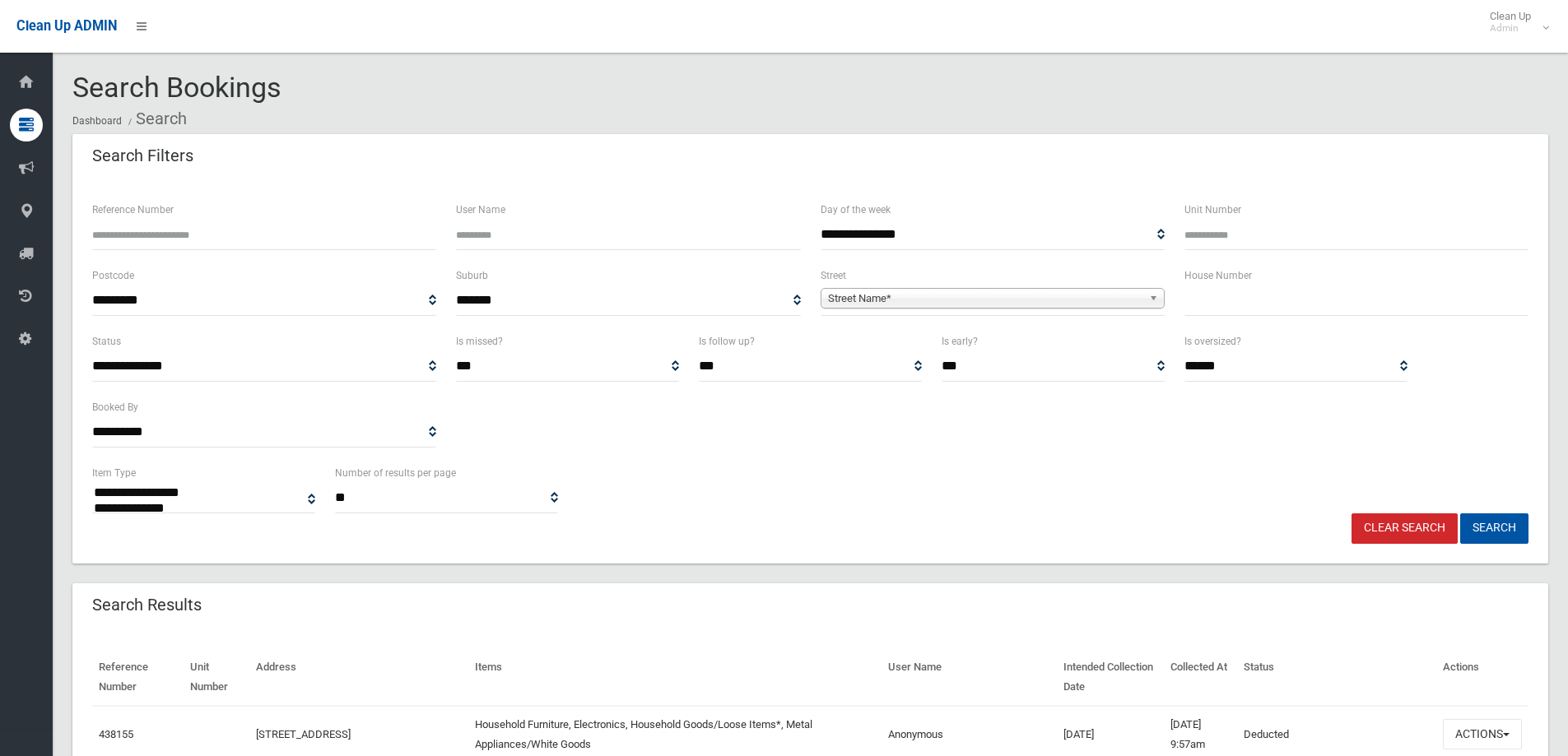
select select
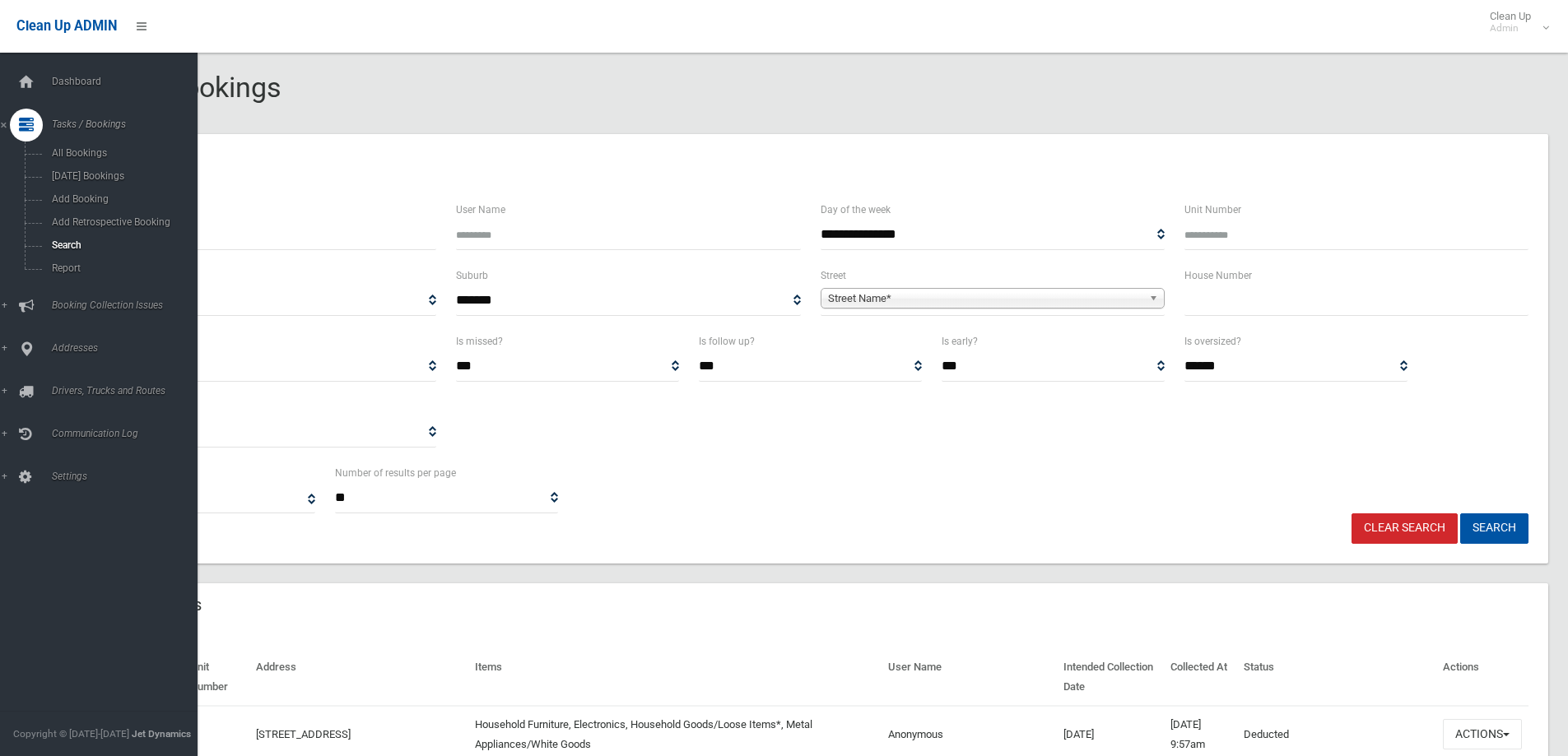
click at [19, 126] on icon at bounding box center [27, 125] width 15 height 33
click at [27, 124] on icon at bounding box center [27, 125] width 15 height 33
click at [63, 242] on span "Search" at bounding box center [122, 245] width 149 height 11
click at [71, 238] on link "Search" at bounding box center [105, 244] width 210 height 23
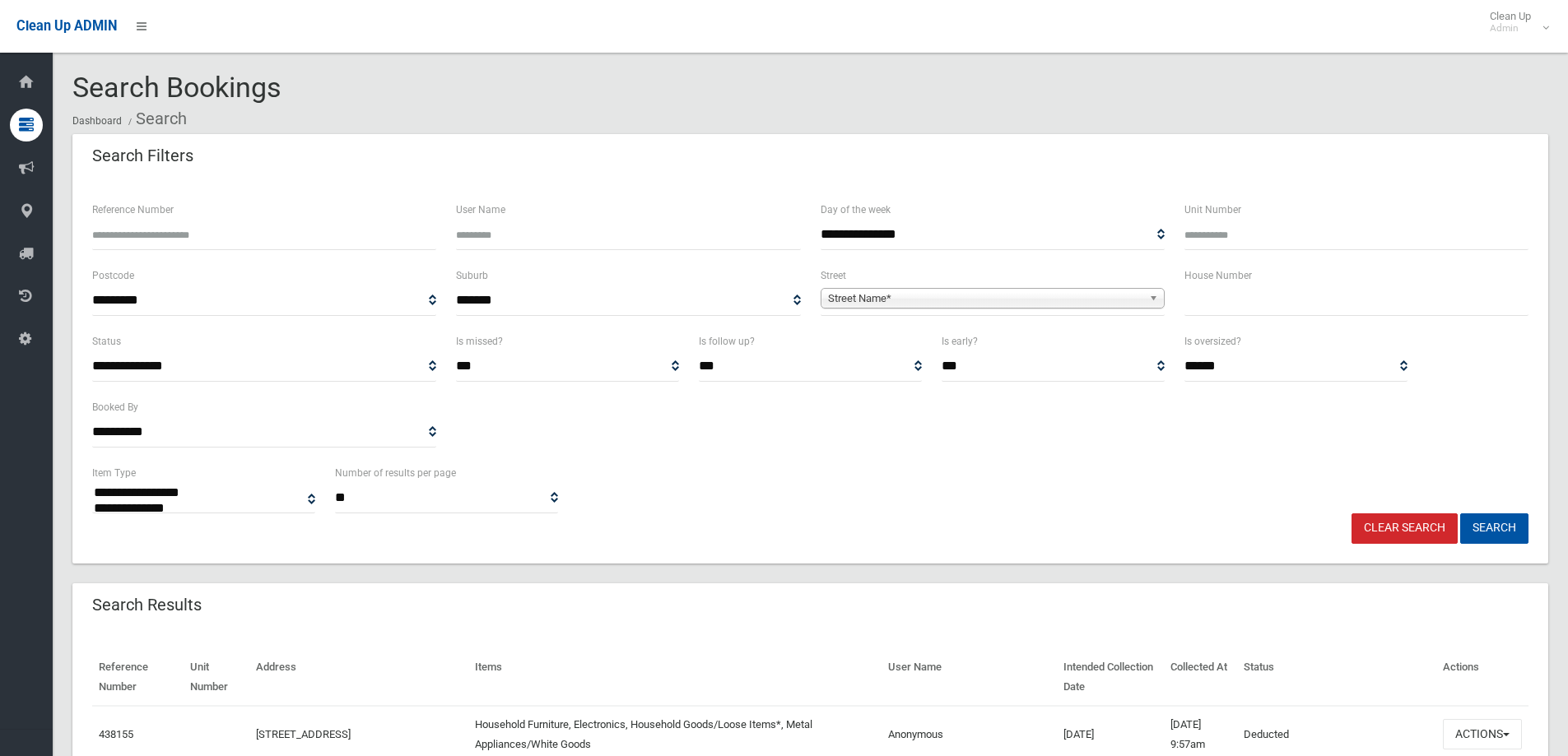
select select
